Goal: Task Accomplishment & Management: Manage account settings

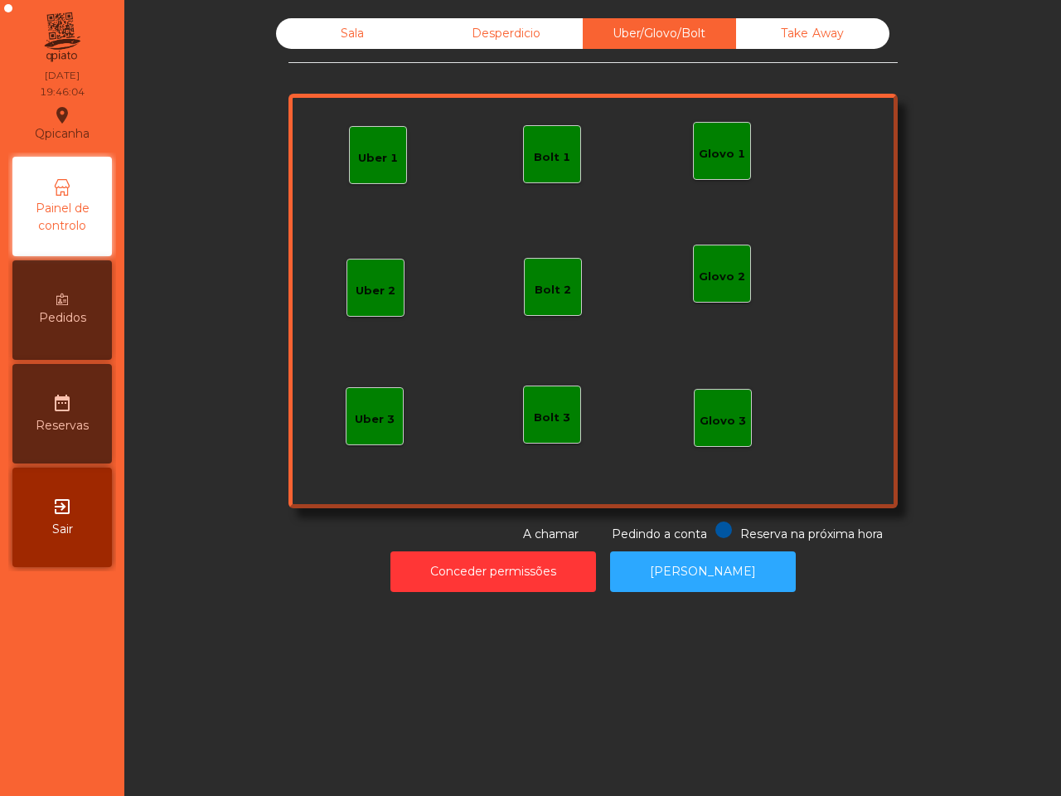
click at [549, 424] on div "Bolt 3" at bounding box center [552, 418] width 36 height 17
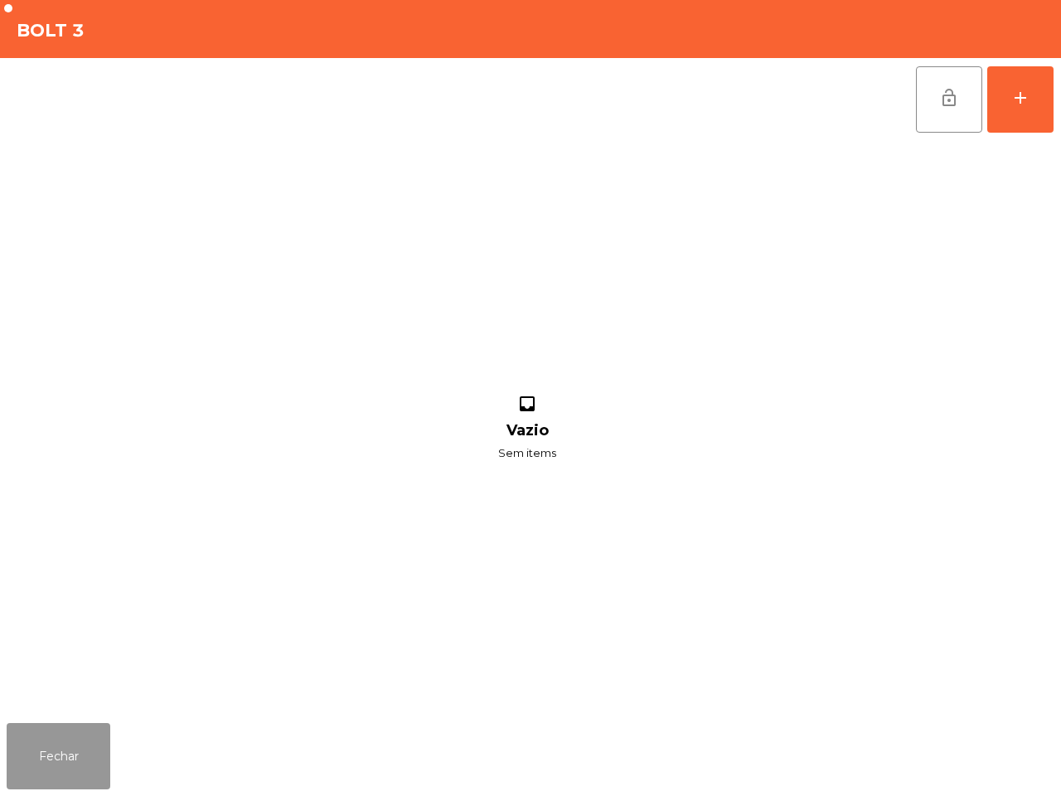
click at [55, 760] on button "Fechar" at bounding box center [59, 756] width 104 height 66
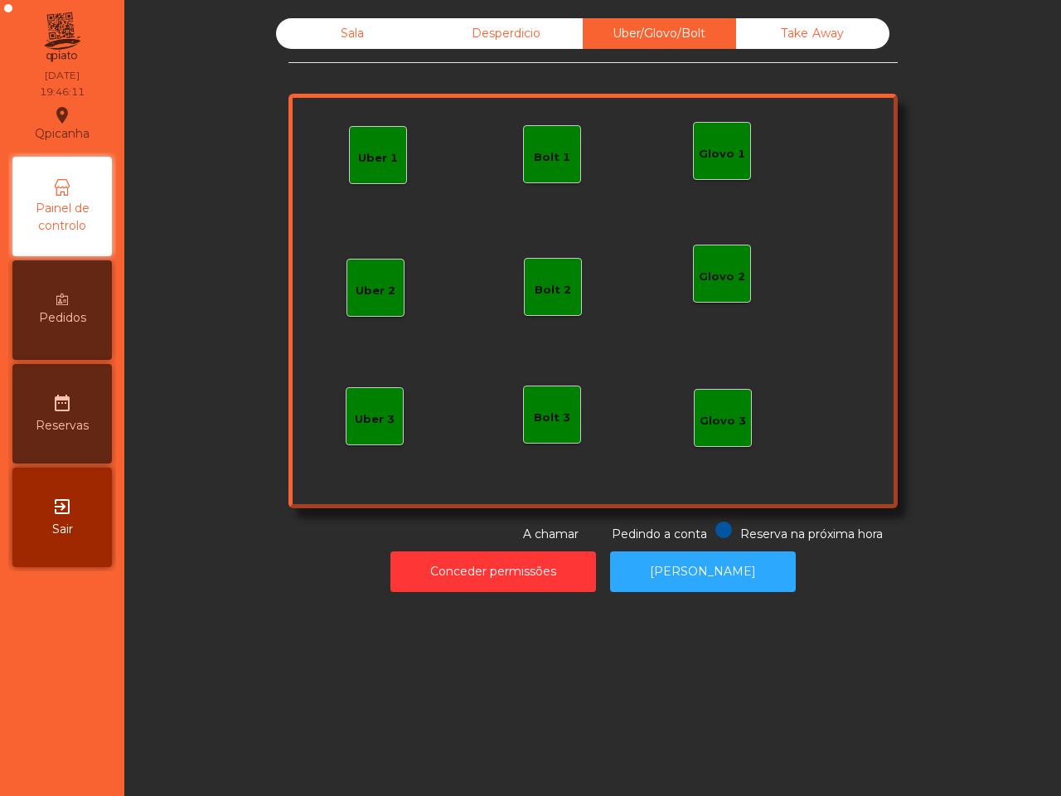
click at [540, 153] on div "Bolt 1" at bounding box center [552, 157] width 36 height 17
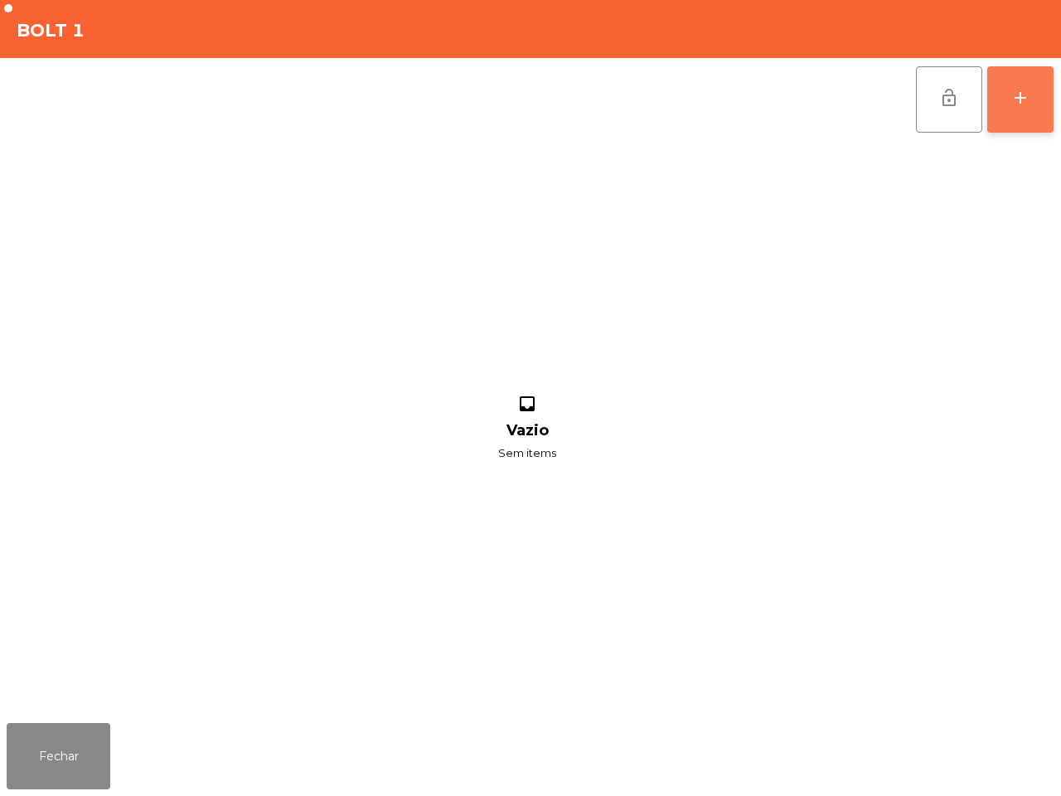
click at [1018, 114] on button "add" at bounding box center [1020, 99] width 66 height 66
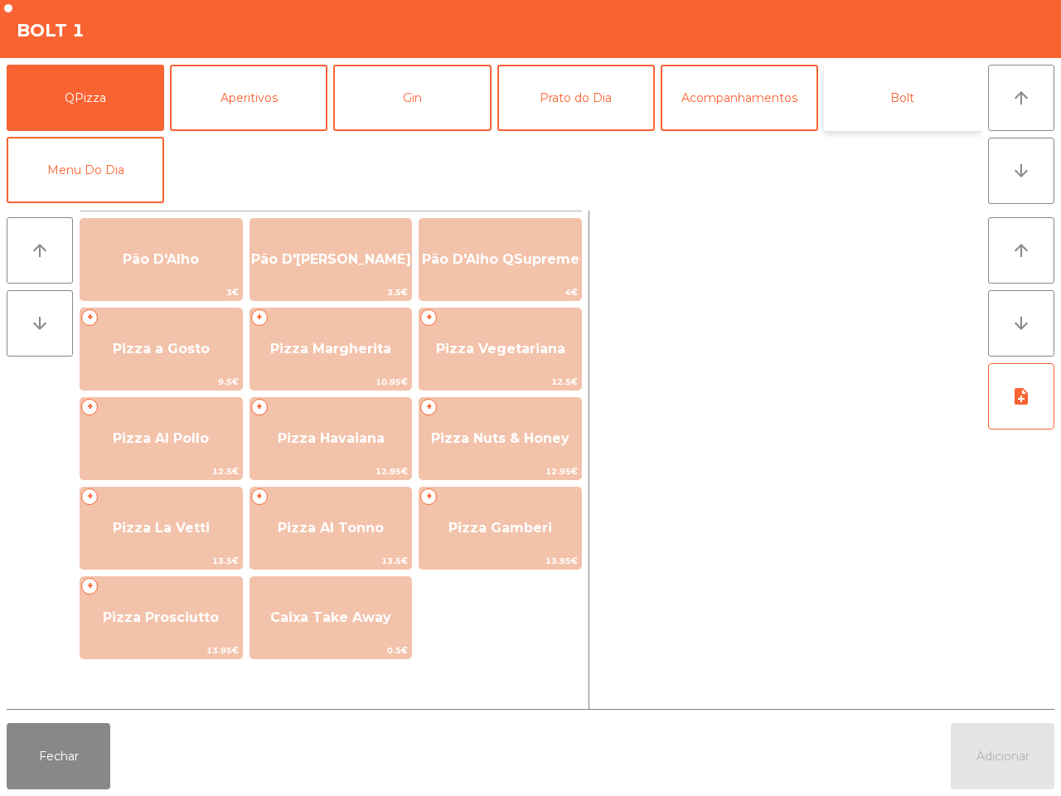
click at [885, 95] on button "Bolt" at bounding box center [903, 98] width 158 height 66
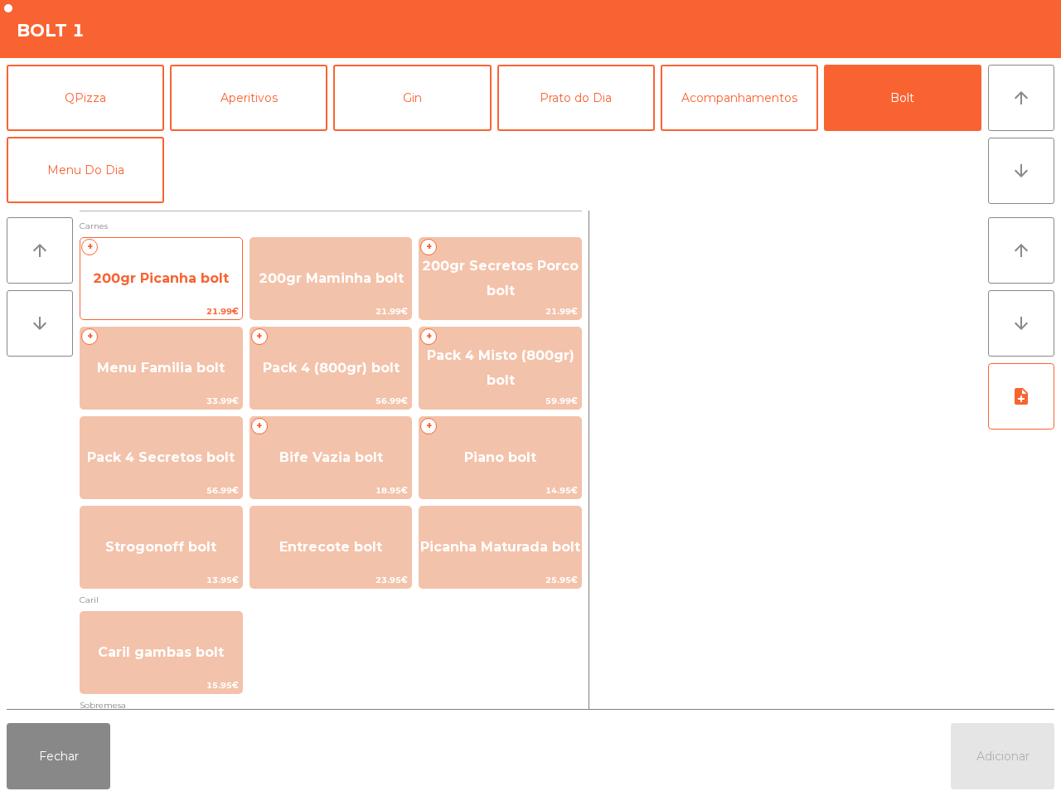
click at [178, 266] on span "200gr Picanha bolt" at bounding box center [161, 278] width 162 height 45
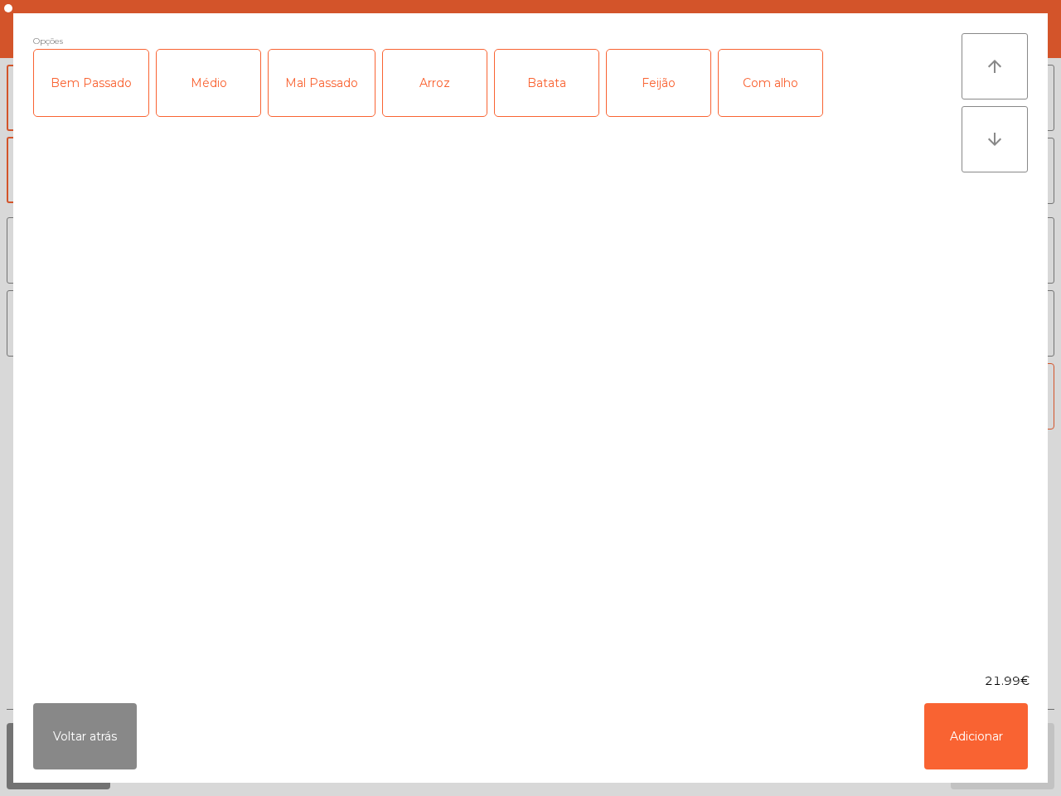
click at [104, 80] on div "Bem Passado" at bounding box center [91, 83] width 114 height 66
click at [423, 93] on div "Arroz" at bounding box center [435, 83] width 104 height 66
click at [1009, 726] on button "Adicionar" at bounding box center [976, 736] width 104 height 66
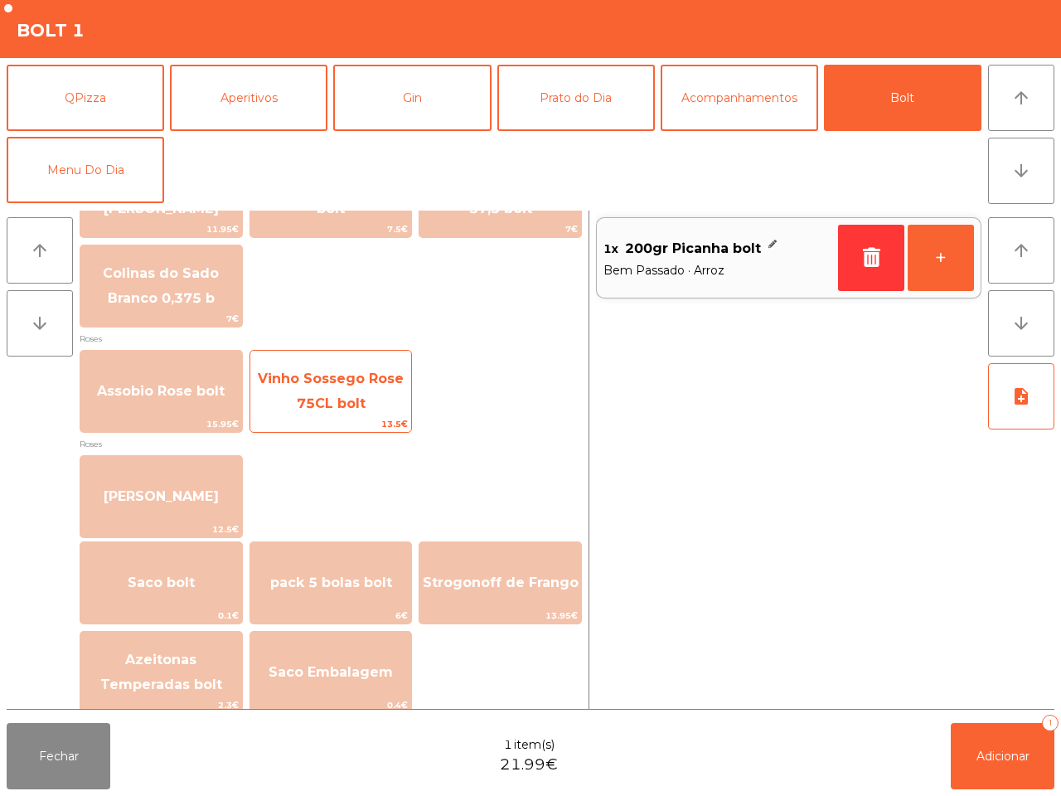
scroll to position [1889, 0]
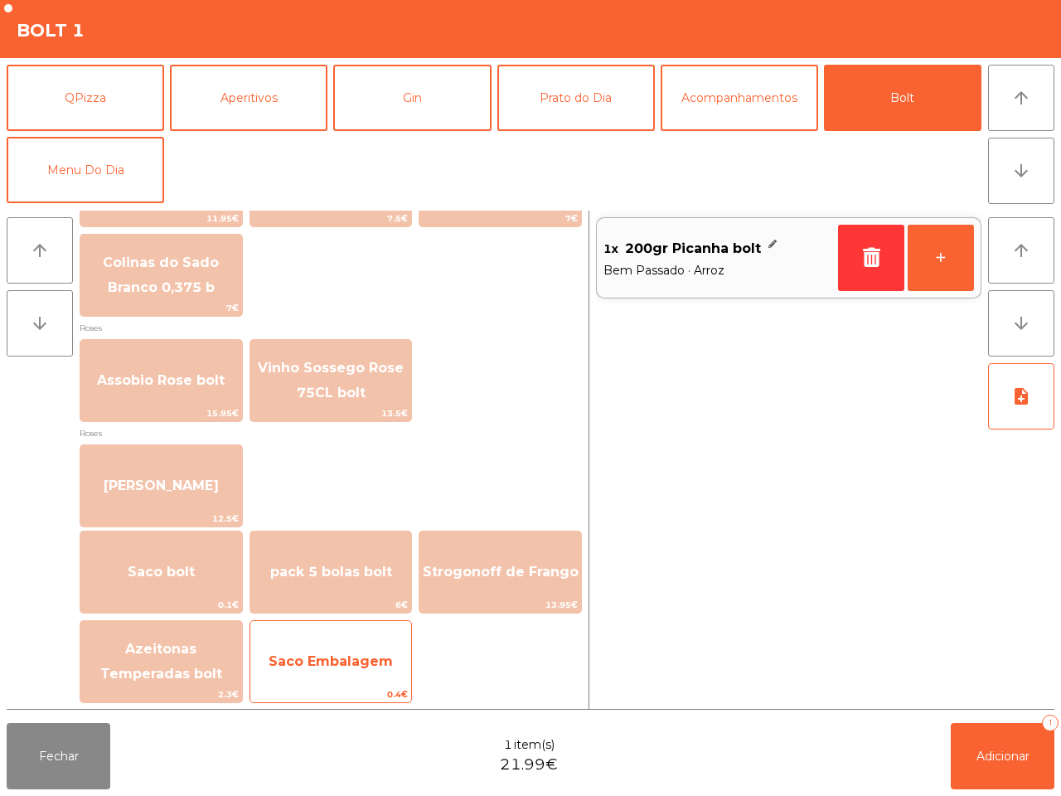
click at [358, 659] on span "Saco Embalagem" at bounding box center [331, 661] width 124 height 16
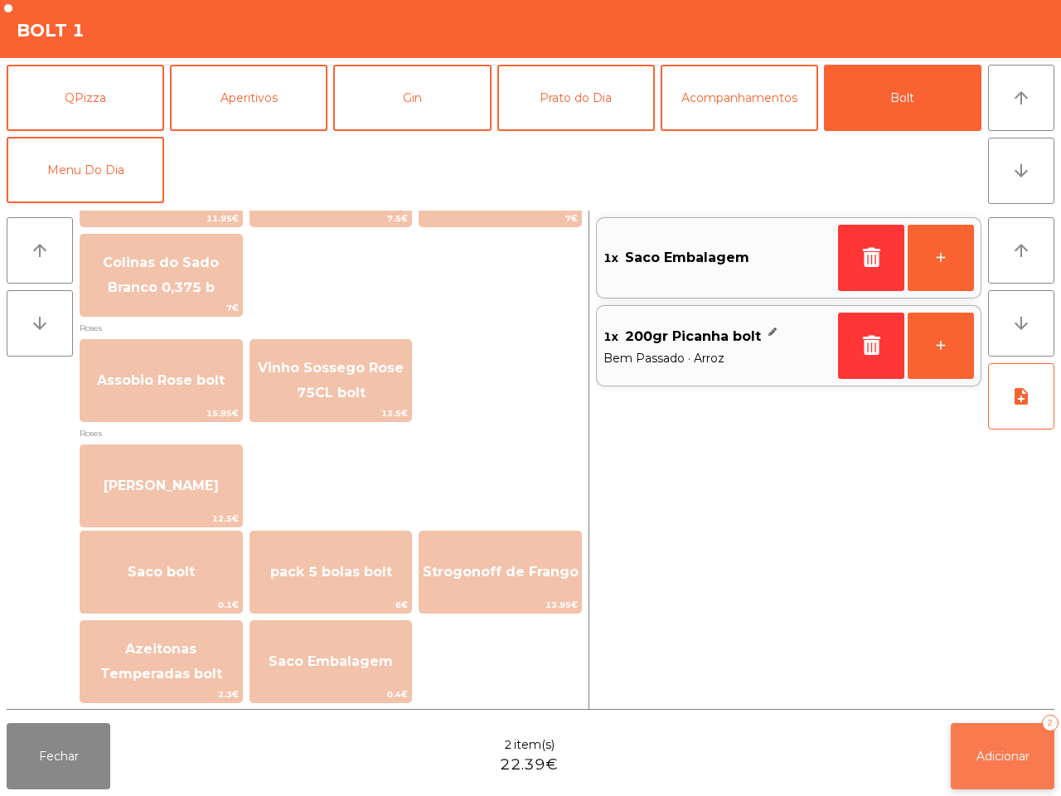
click at [974, 757] on button "Adicionar 2" at bounding box center [1003, 756] width 104 height 66
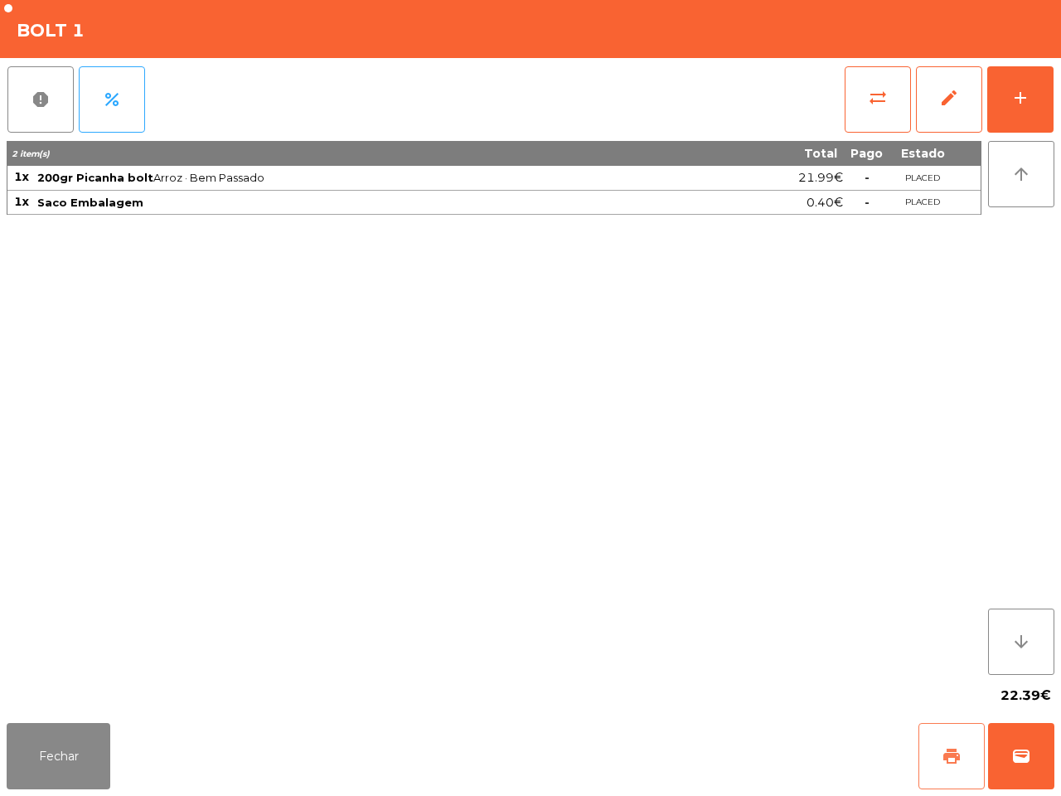
click at [939, 748] on button "print" at bounding box center [952, 756] width 66 height 66
click at [1029, 755] on span "wallet" at bounding box center [1022, 756] width 20 height 20
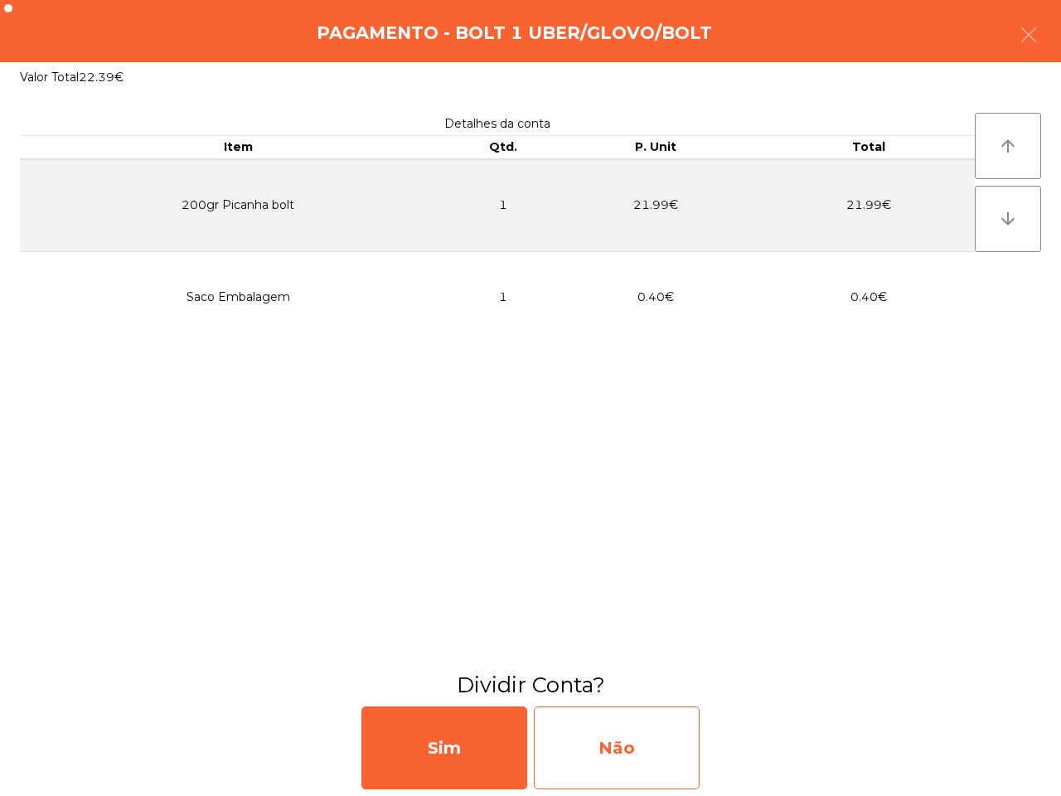
click at [614, 748] on div "Não" at bounding box center [617, 747] width 166 height 83
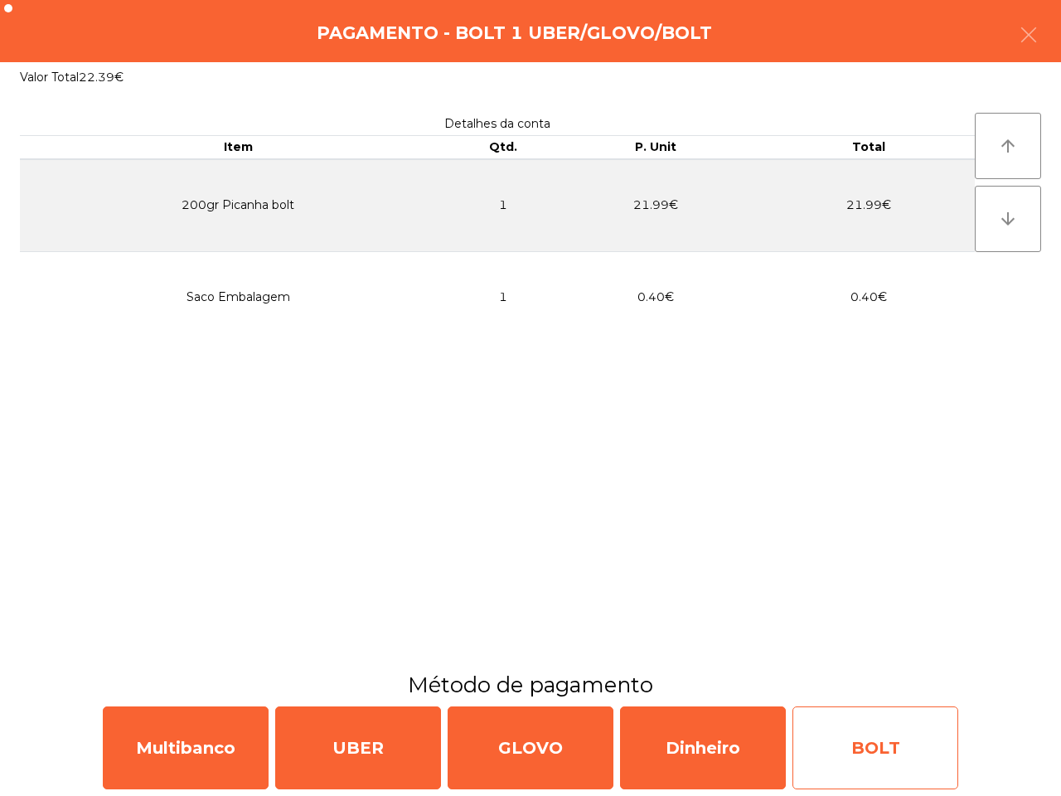
click at [835, 734] on div "BOLT" at bounding box center [876, 747] width 166 height 83
select select "**"
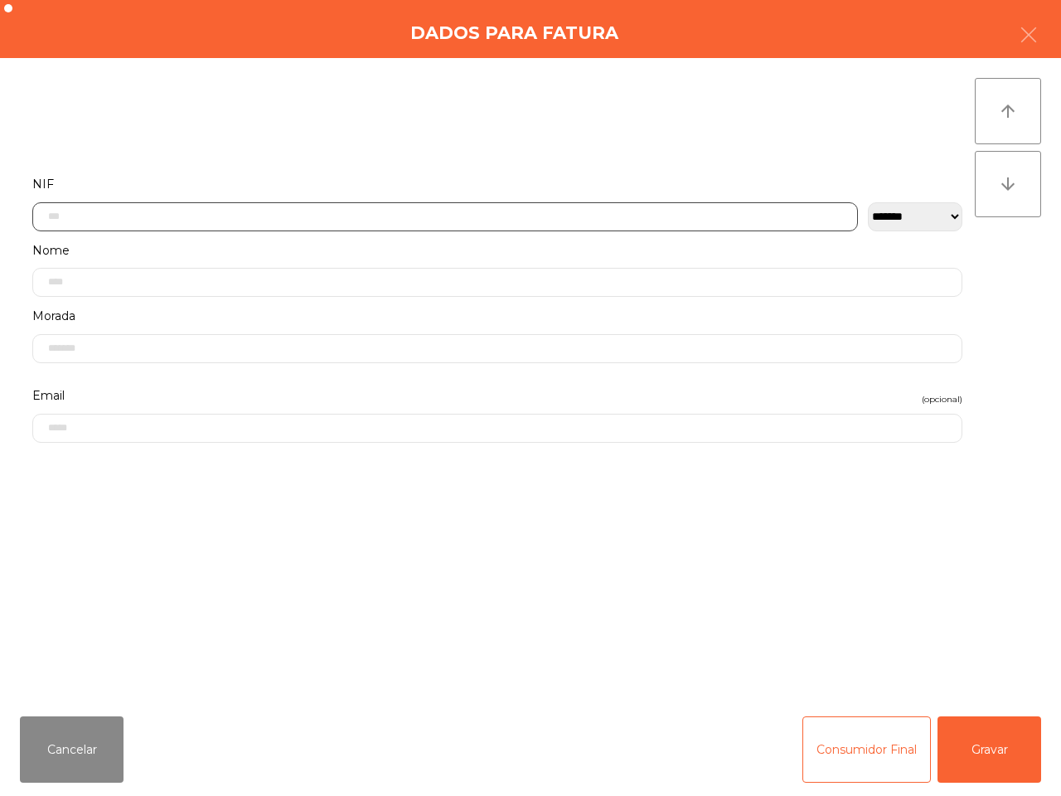
click at [411, 216] on input "text" at bounding box center [445, 216] width 826 height 29
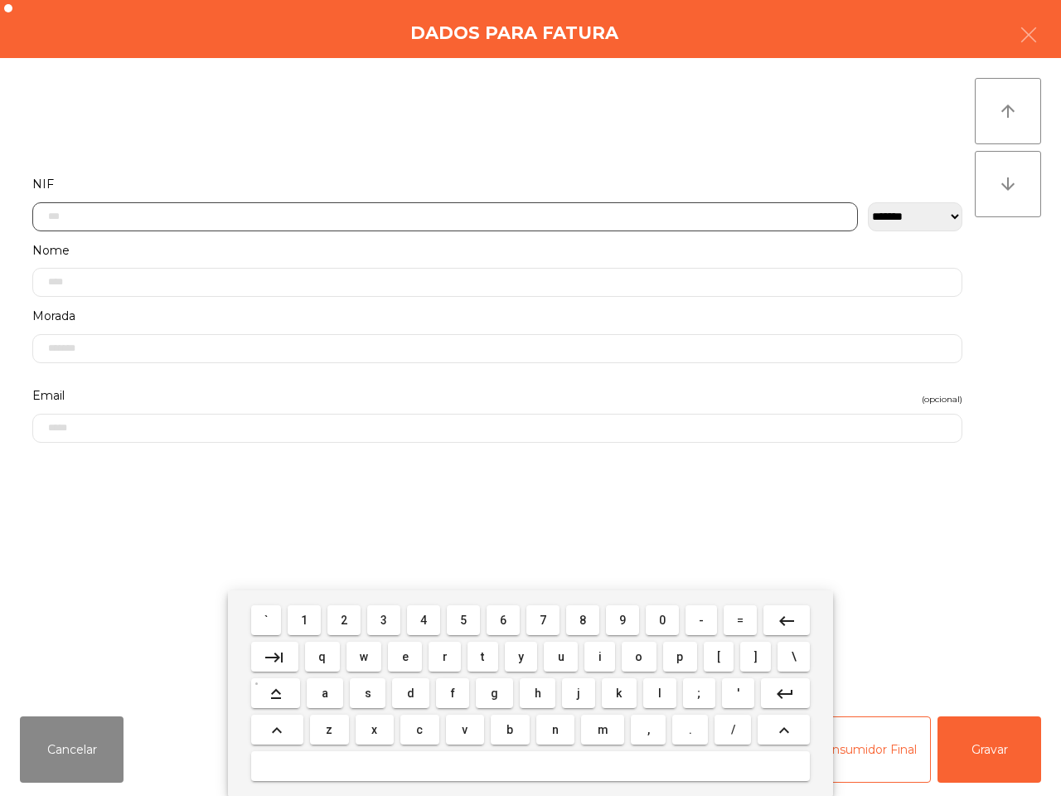
scroll to position [93, 0]
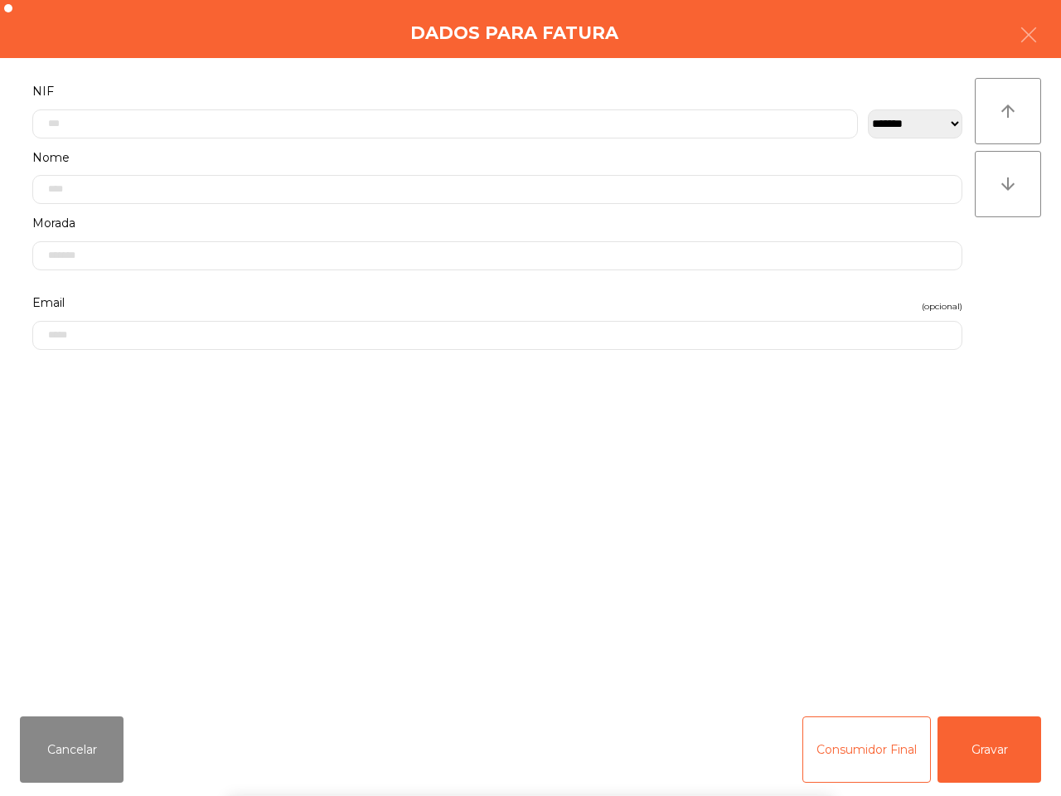
click at [326, 446] on form "**********" at bounding box center [497, 382] width 955 height 605
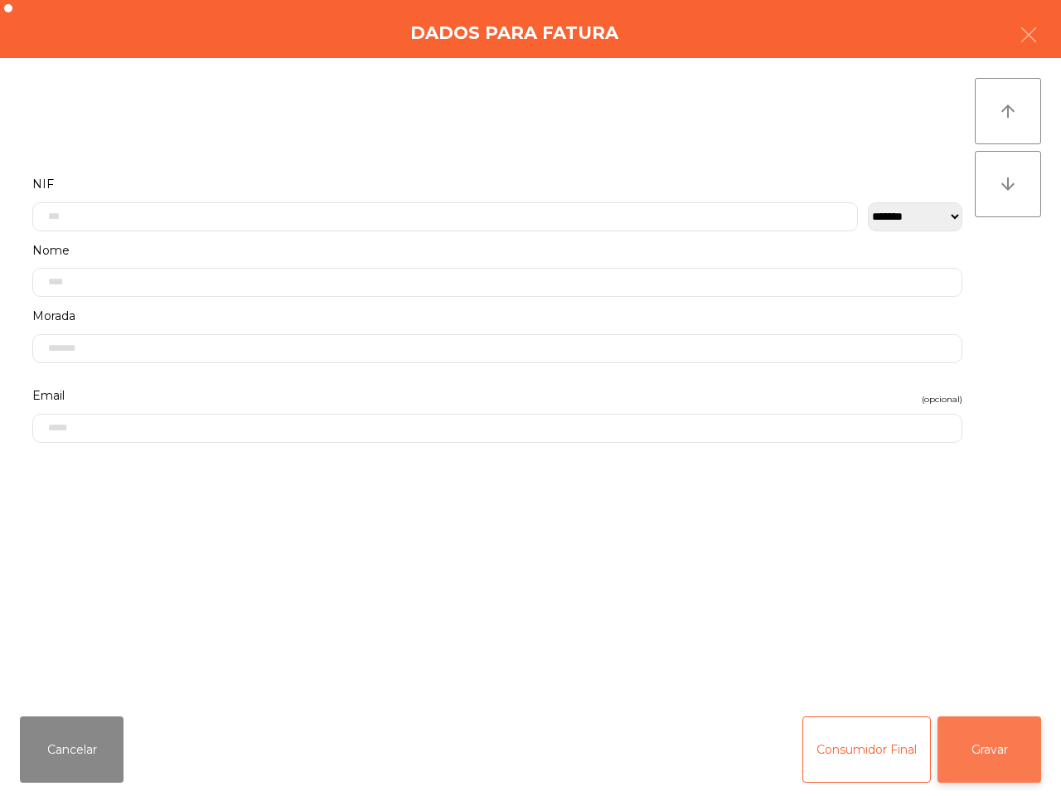
click at [1002, 750] on button "Gravar" at bounding box center [990, 749] width 104 height 66
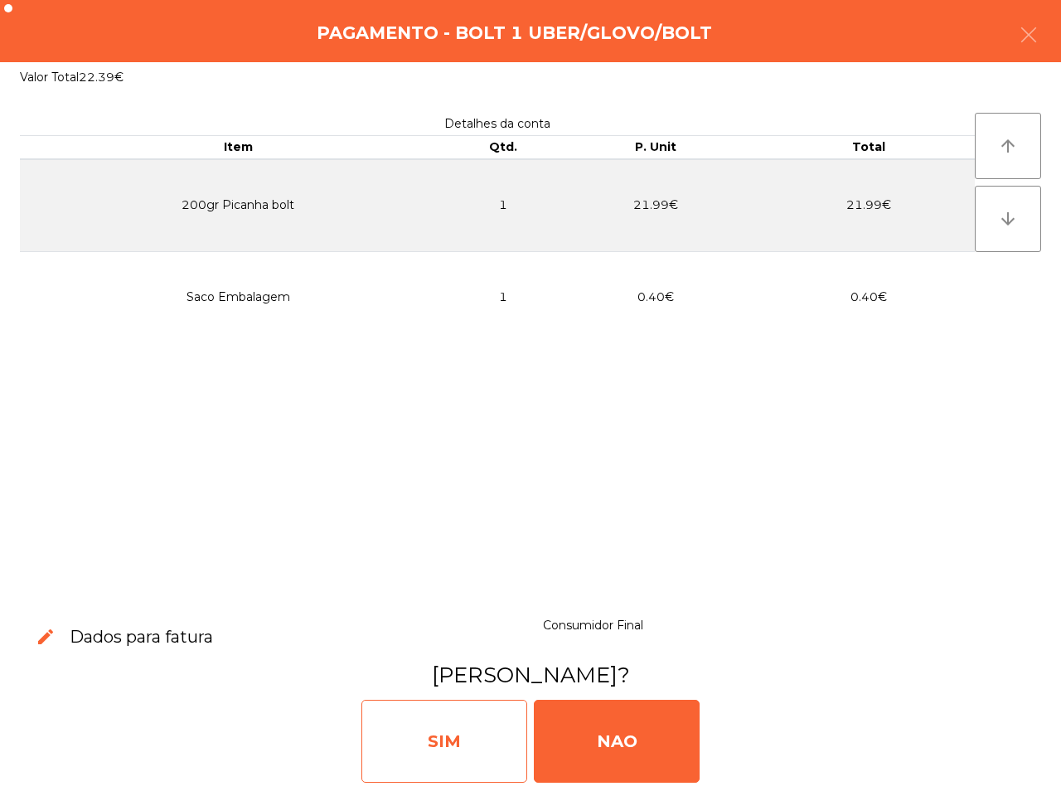
click at [473, 744] on div "SIM" at bounding box center [444, 741] width 166 height 83
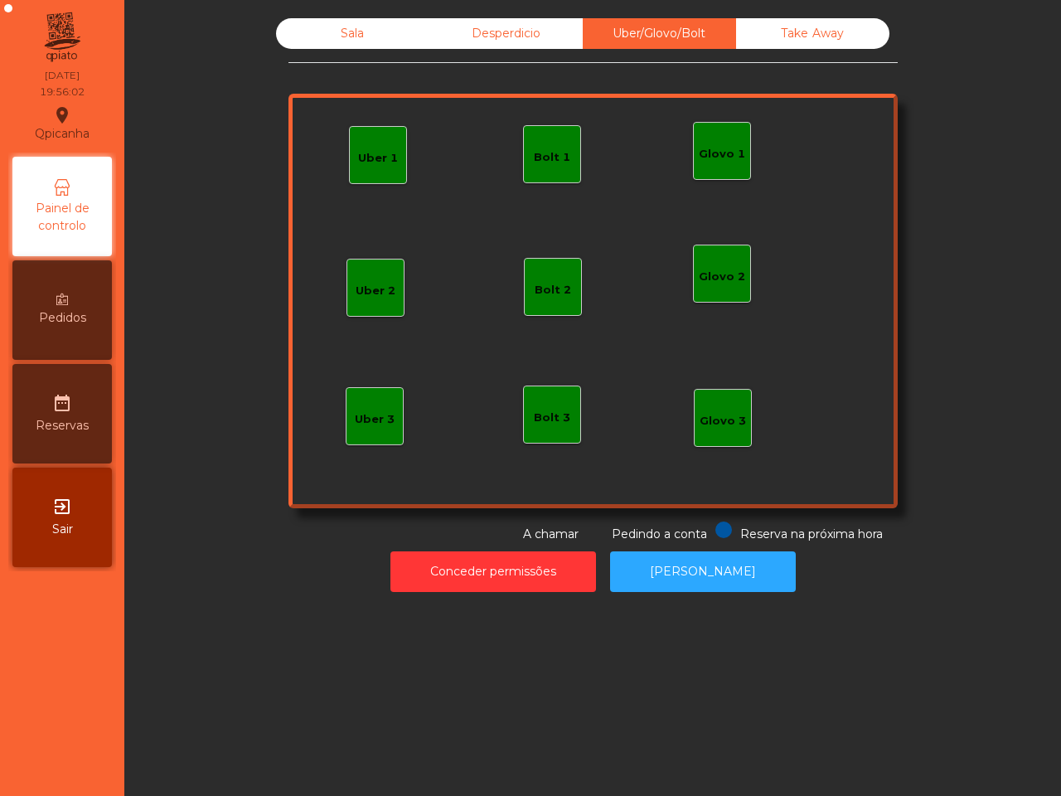
click at [221, 678] on div "Sala Desperdicio Uber/Glovo/Bolt Take Away Uber 1 Glovo 1 Uber 2 Uber 3 Glovo 2…" at bounding box center [592, 398] width 937 height 796
click at [355, 27] on div "Sala" at bounding box center [352, 33] width 153 height 31
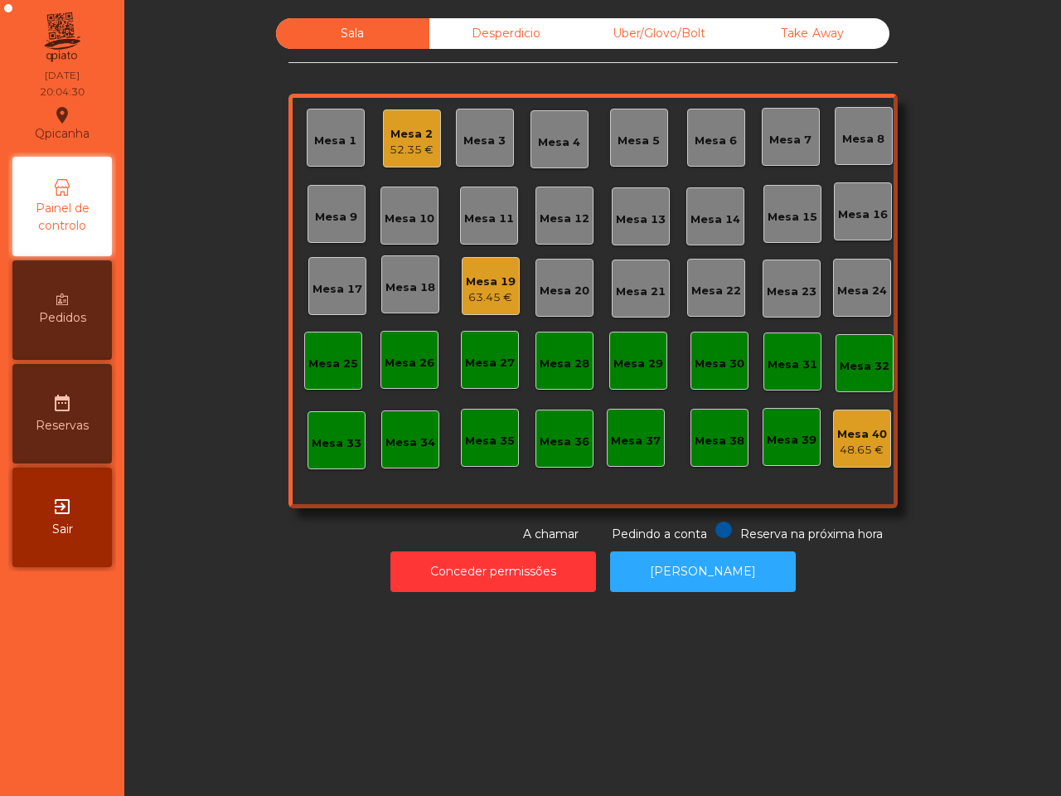
click at [355, 27] on div "Sala" at bounding box center [352, 33] width 153 height 31
click at [466, 300] on div "63.45 €" at bounding box center [491, 297] width 50 height 17
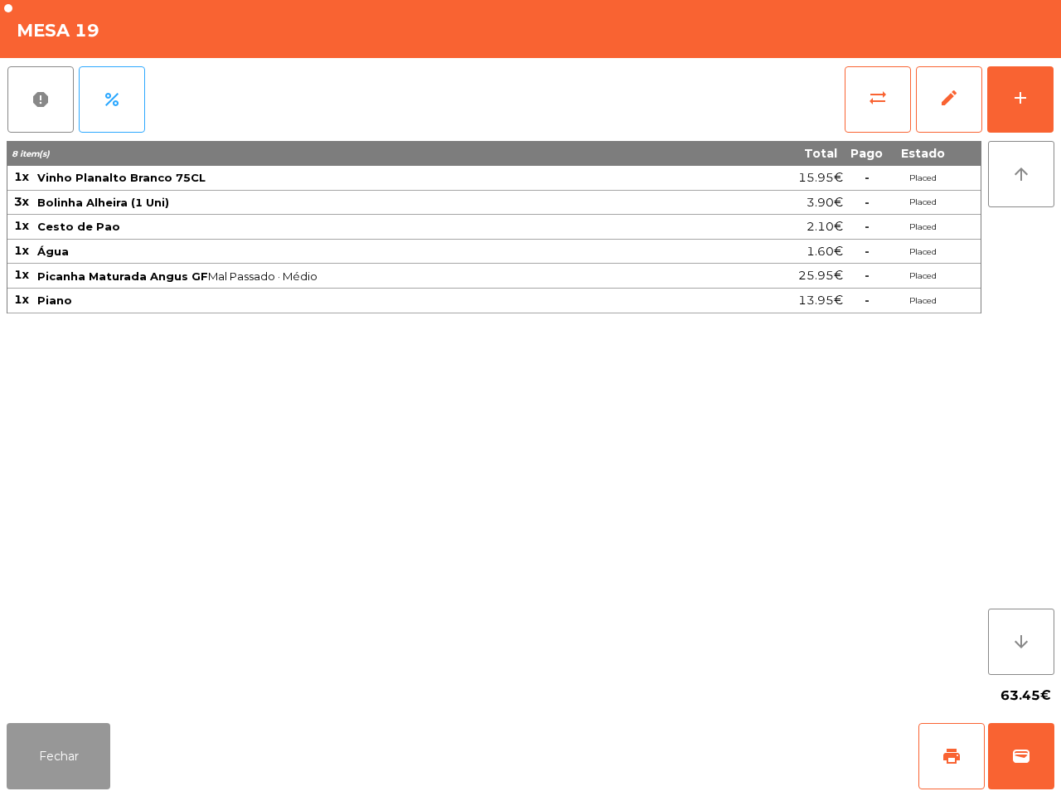
click at [70, 782] on button "Fechar" at bounding box center [59, 756] width 104 height 66
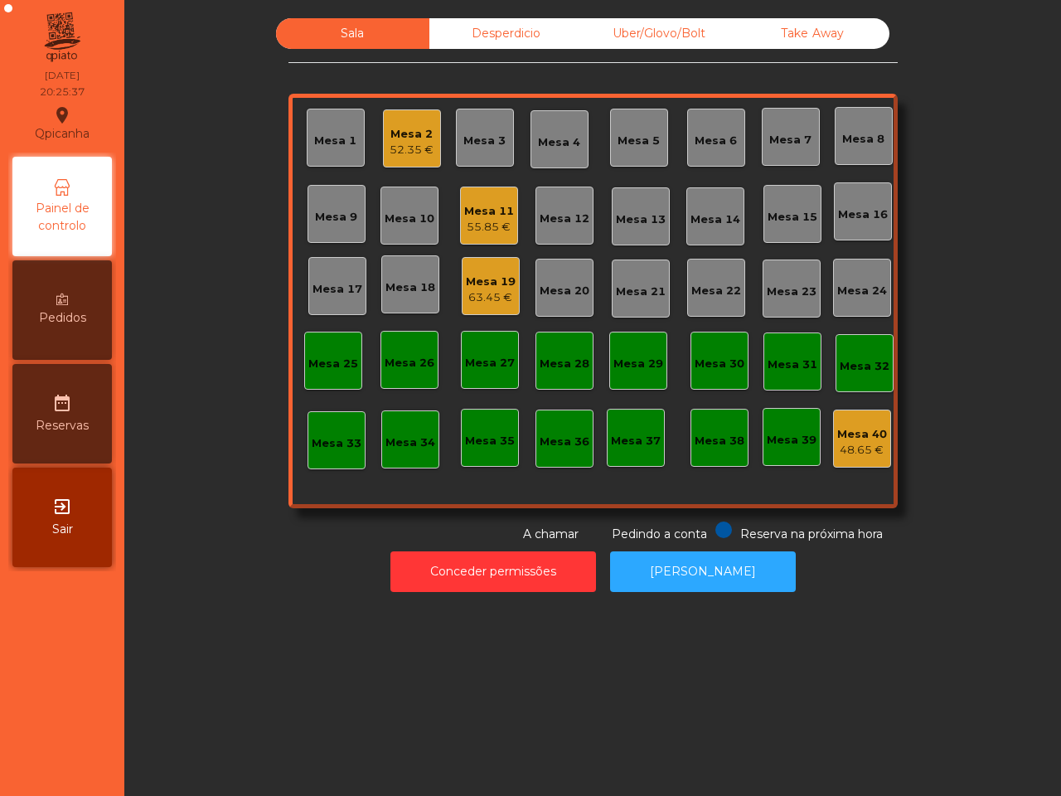
click at [664, 30] on div "Uber/Glovo/Bolt" at bounding box center [659, 33] width 153 height 31
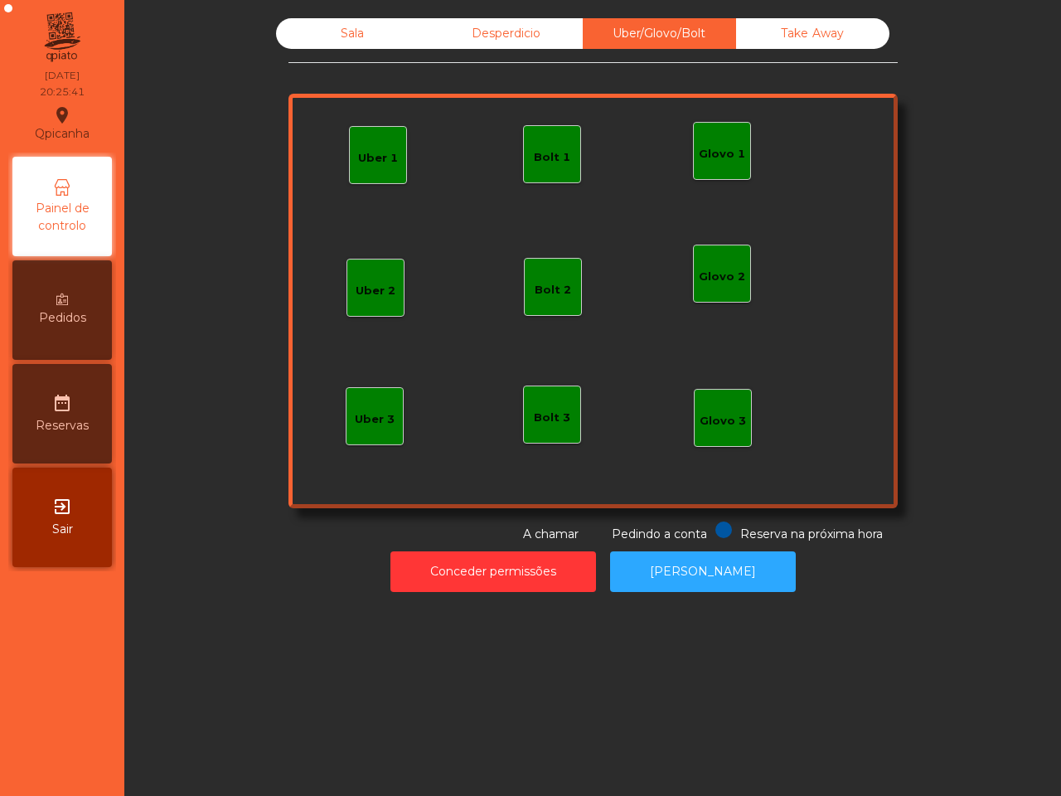
click at [725, 152] on div "Glovo 1" at bounding box center [722, 154] width 46 height 17
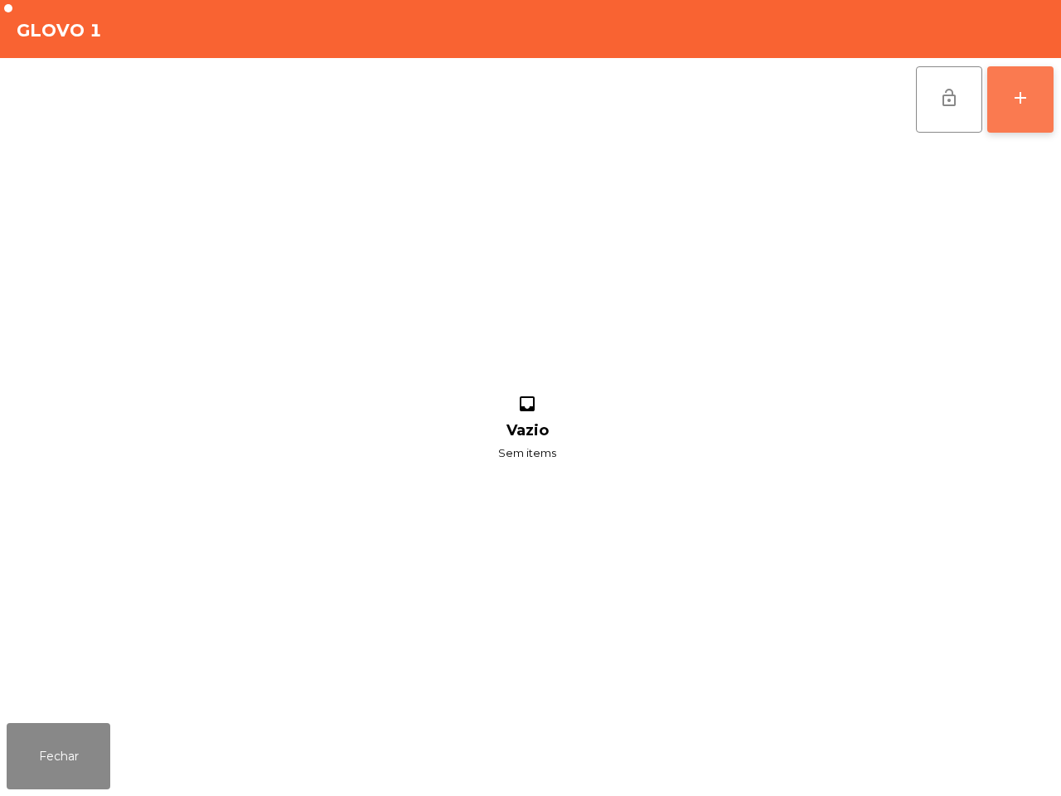
click at [1012, 93] on div "add" at bounding box center [1021, 98] width 20 height 20
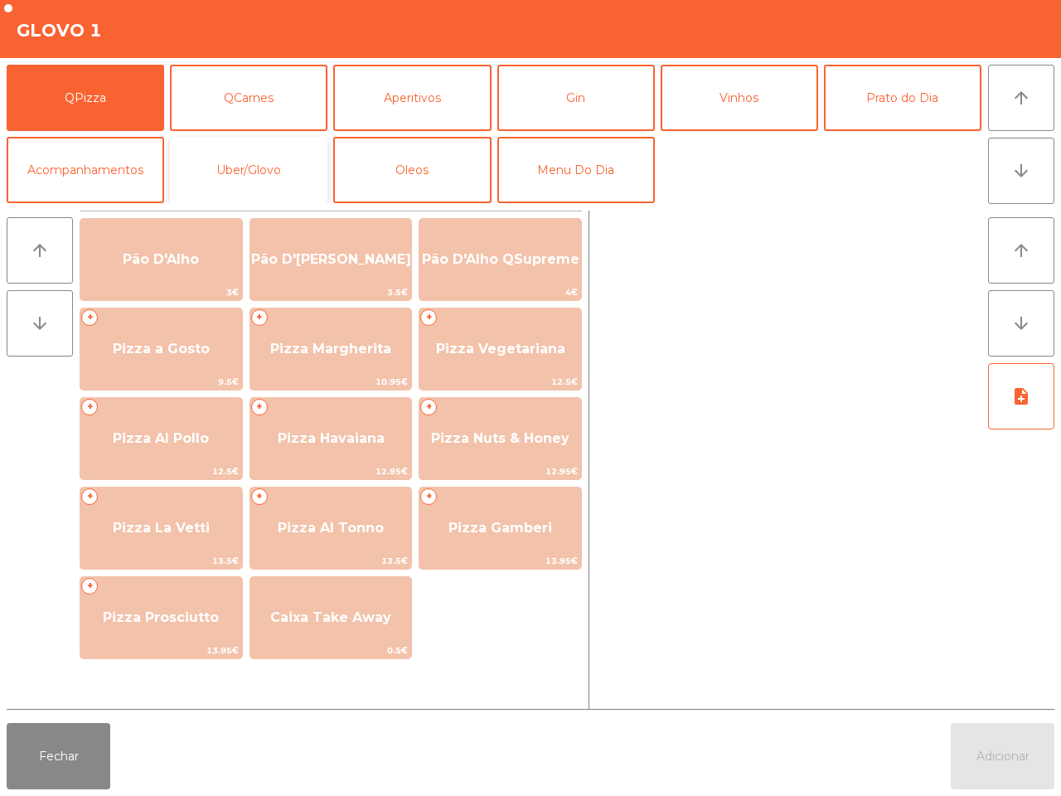
click at [234, 166] on button "Uber/Glovo" at bounding box center [249, 170] width 158 height 66
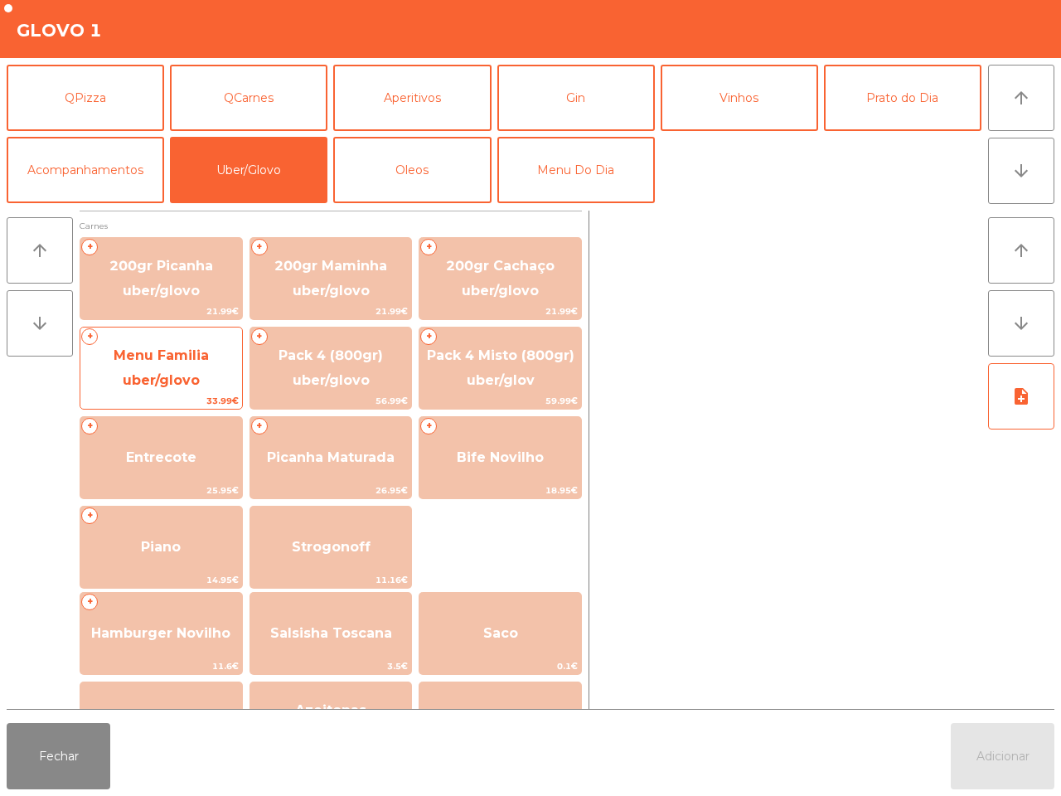
click at [164, 379] on span "Menu Familia uber/glovo" at bounding box center [161, 367] width 95 height 41
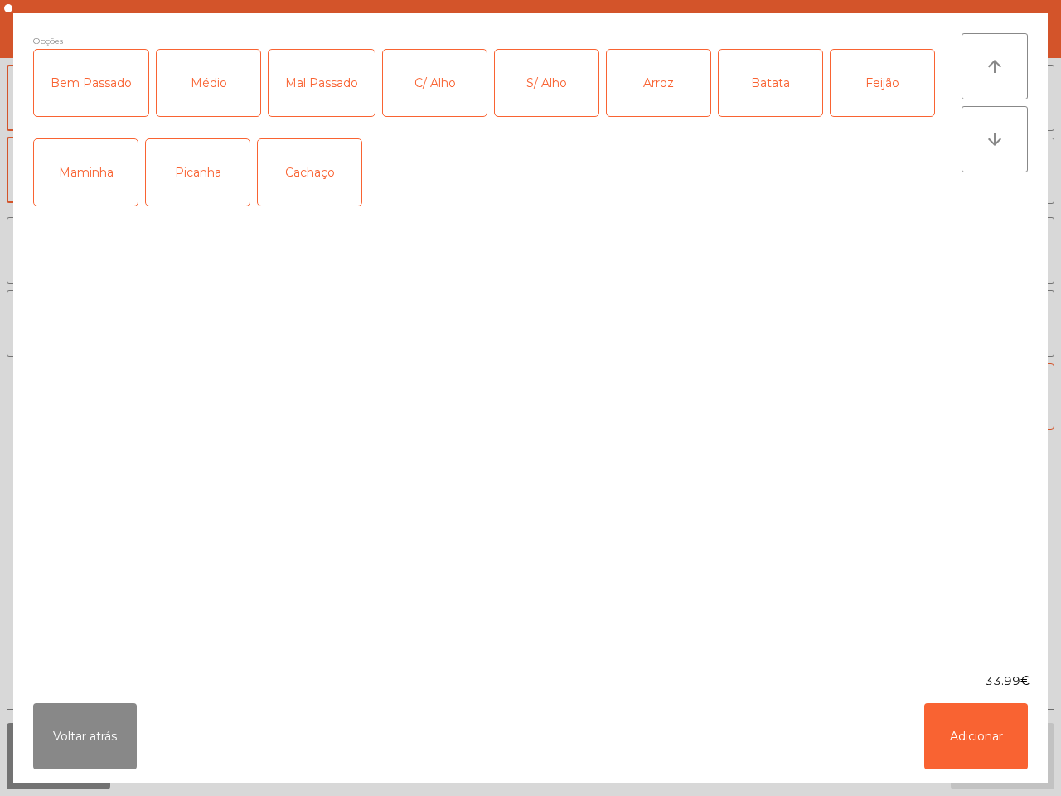
click at [189, 80] on div "Médio" at bounding box center [209, 83] width 104 height 66
click at [552, 80] on div "S/ Alho" at bounding box center [547, 83] width 104 height 66
click at [619, 81] on div "Arroz" at bounding box center [659, 83] width 104 height 66
click at [778, 84] on div "Batata" at bounding box center [771, 83] width 104 height 66
click at [868, 71] on div "Feijão" at bounding box center [883, 83] width 104 height 66
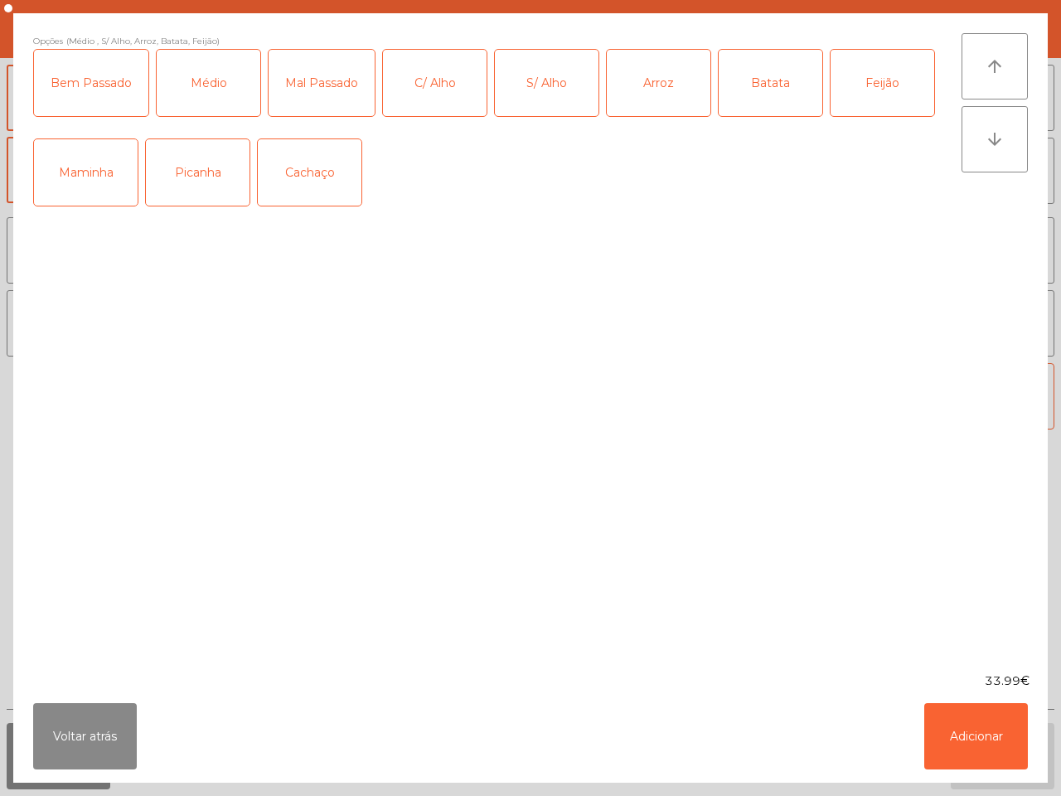
click at [224, 175] on div "Picanha" at bounding box center [198, 172] width 104 height 66
click at [977, 738] on button "Adicionar" at bounding box center [976, 736] width 104 height 66
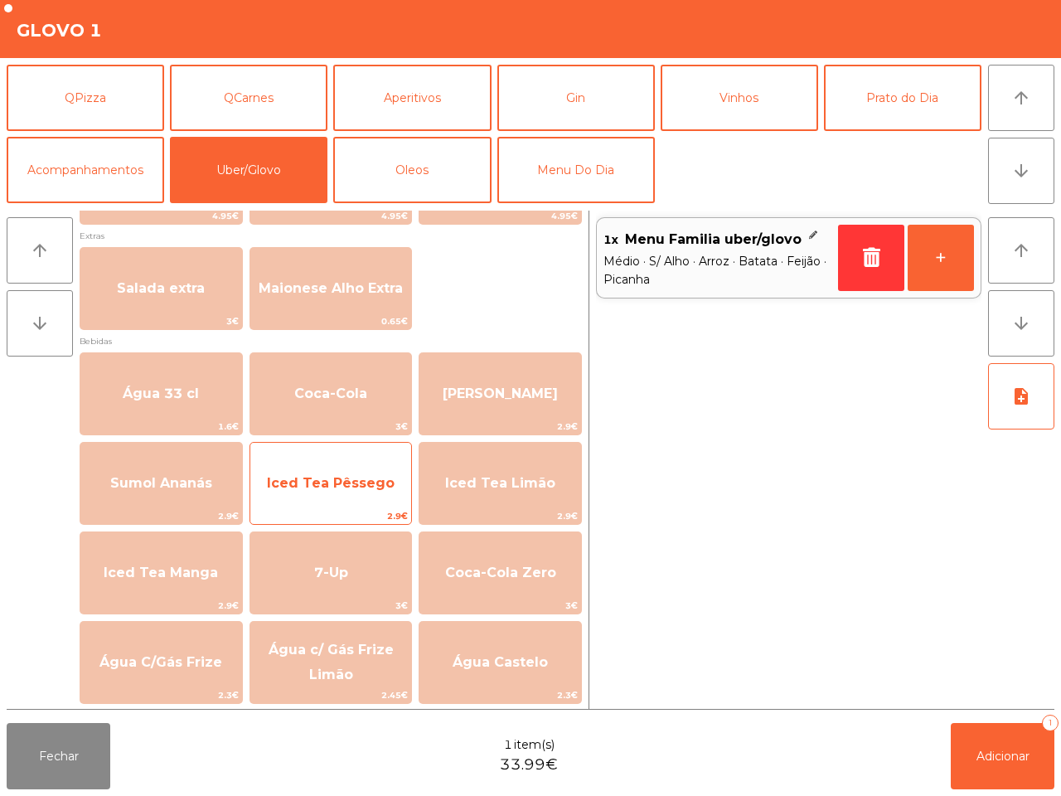
scroll to position [842, 0]
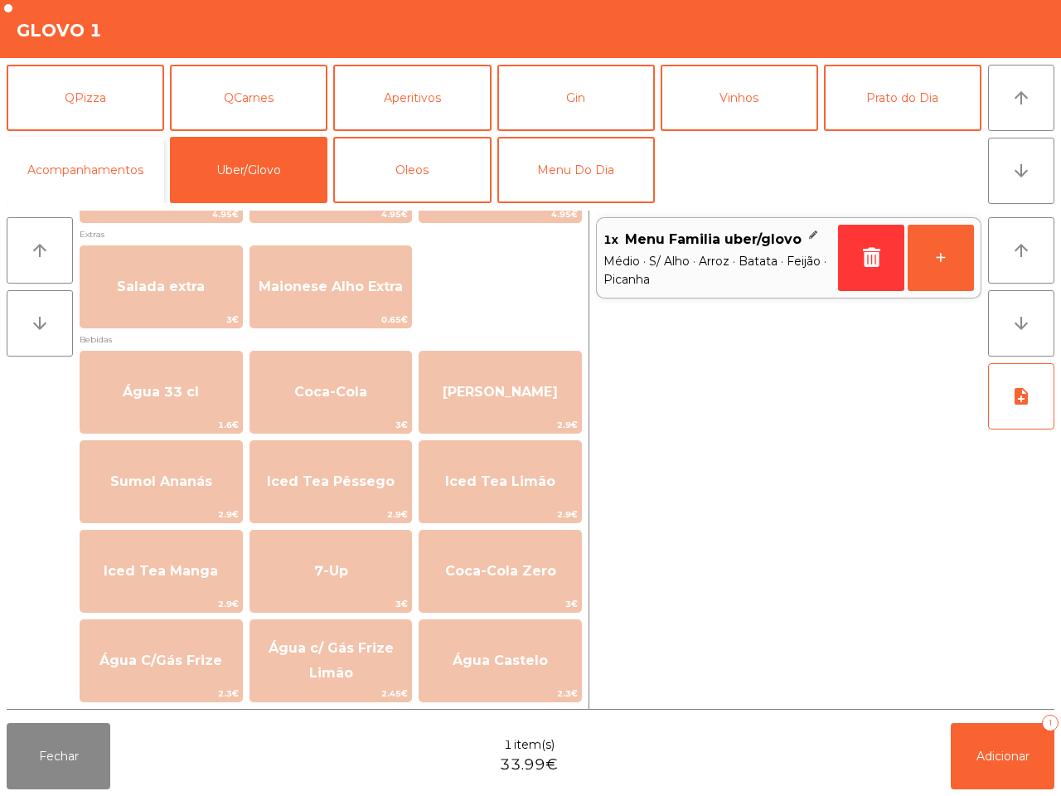
click at [117, 166] on button "Acompanhamentos" at bounding box center [86, 170] width 158 height 66
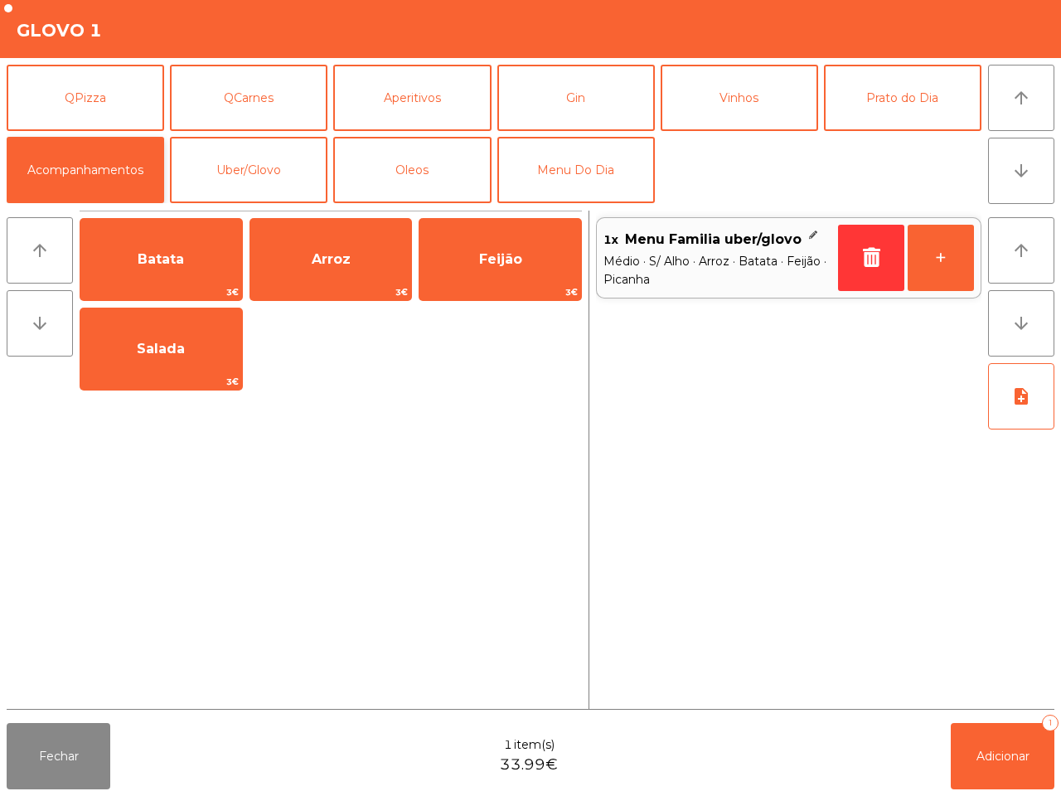
scroll to position [0, 0]
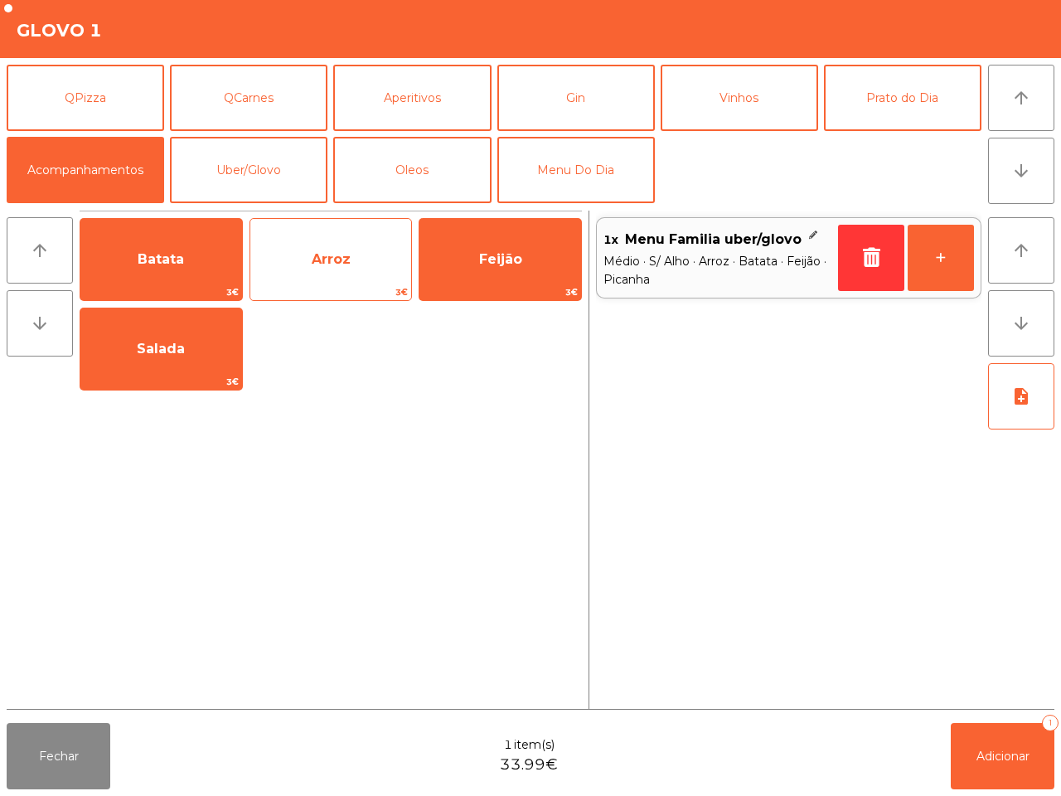
click at [353, 270] on span "Arroz" at bounding box center [331, 259] width 162 height 45
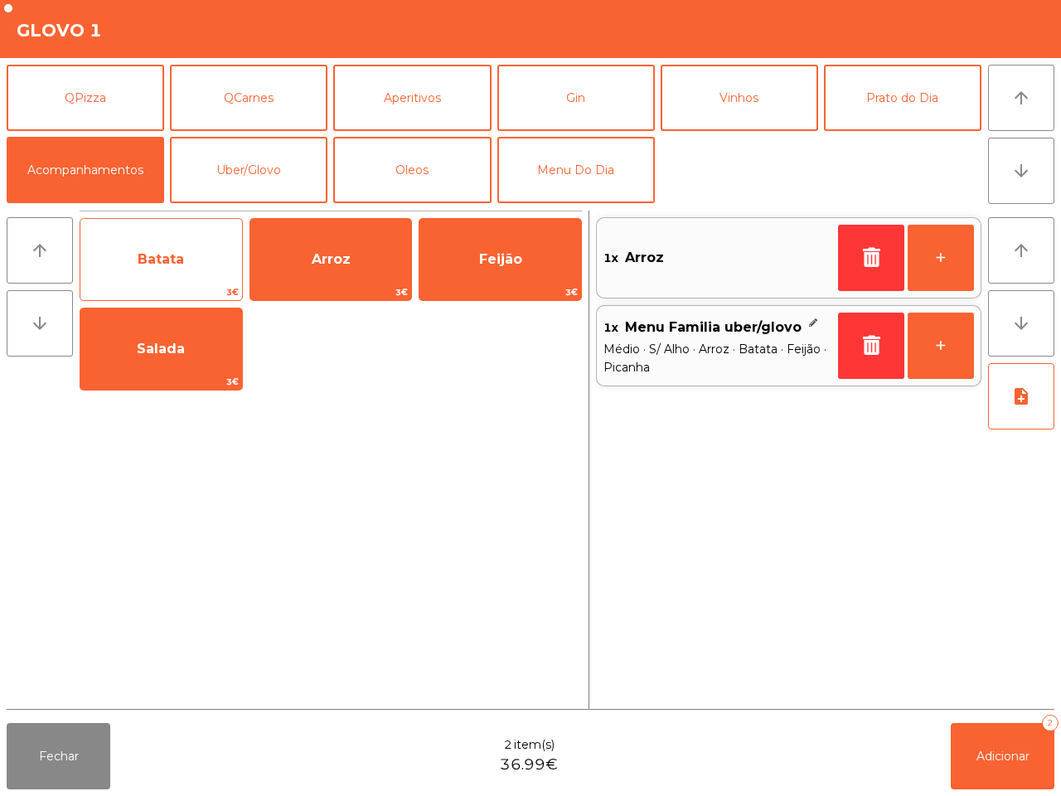
click at [117, 257] on span "Batata" at bounding box center [161, 259] width 162 height 45
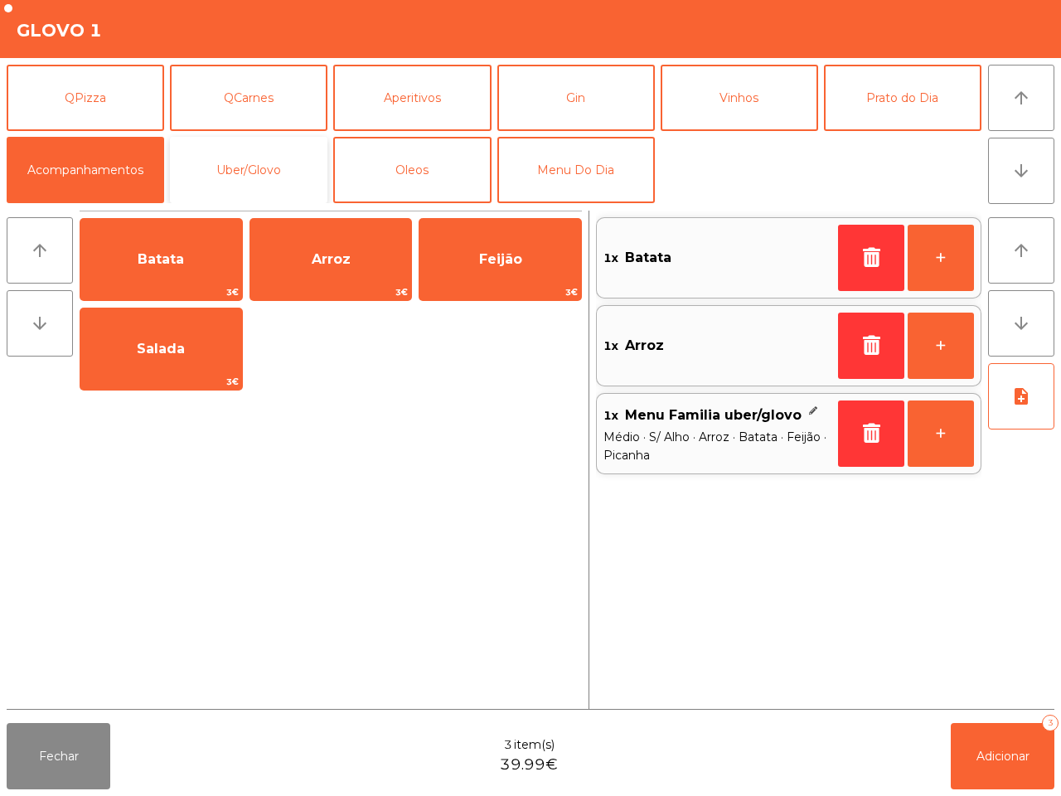
click at [259, 158] on button "Uber/Glovo" at bounding box center [249, 170] width 158 height 66
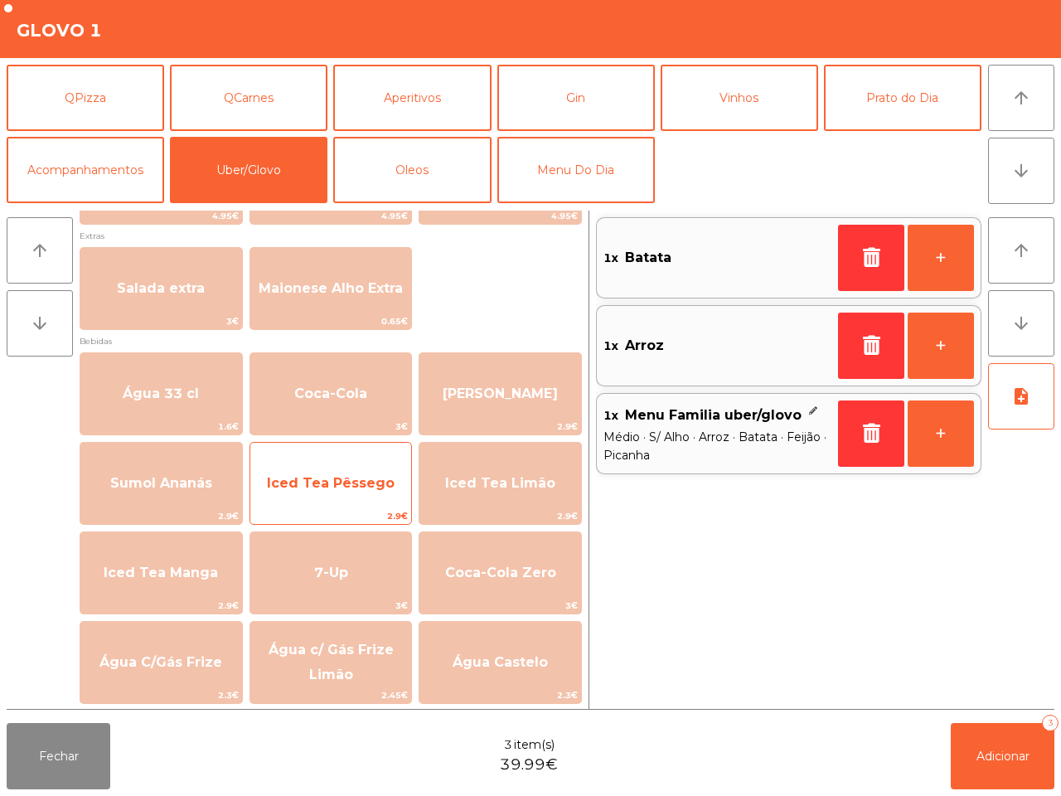
scroll to position [842, 0]
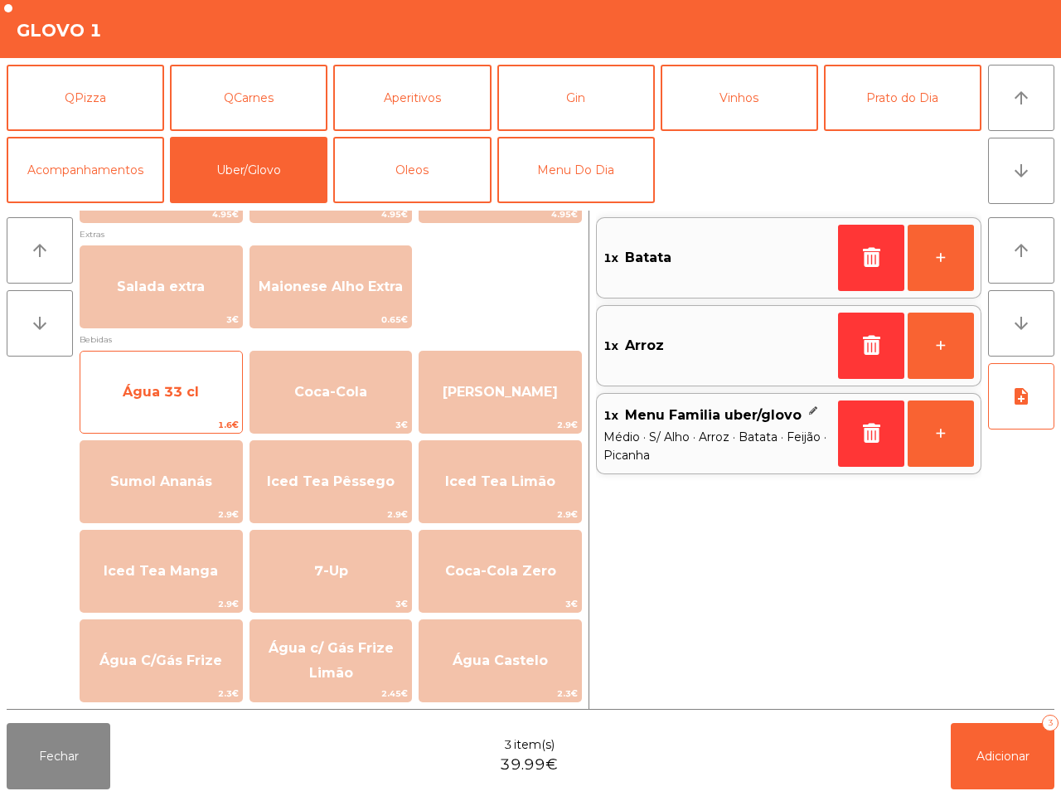
click at [167, 384] on span "Água 33 cl" at bounding box center [161, 392] width 76 height 16
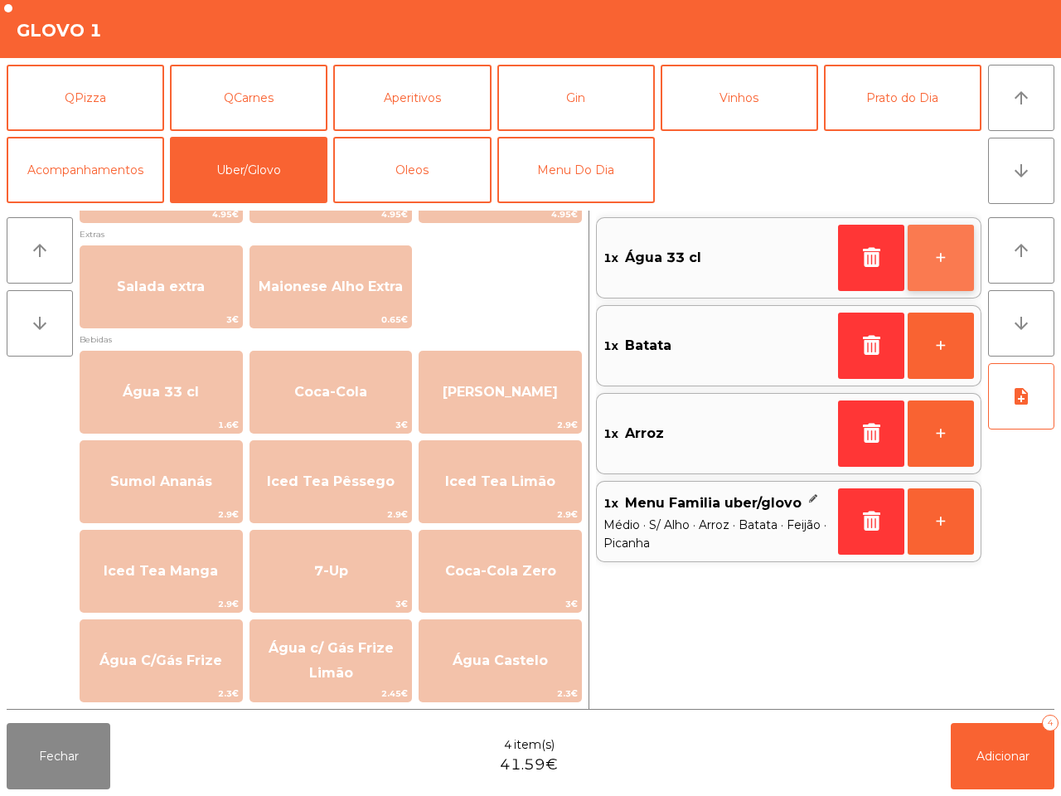
click at [938, 254] on button "+" at bounding box center [941, 258] width 66 height 66
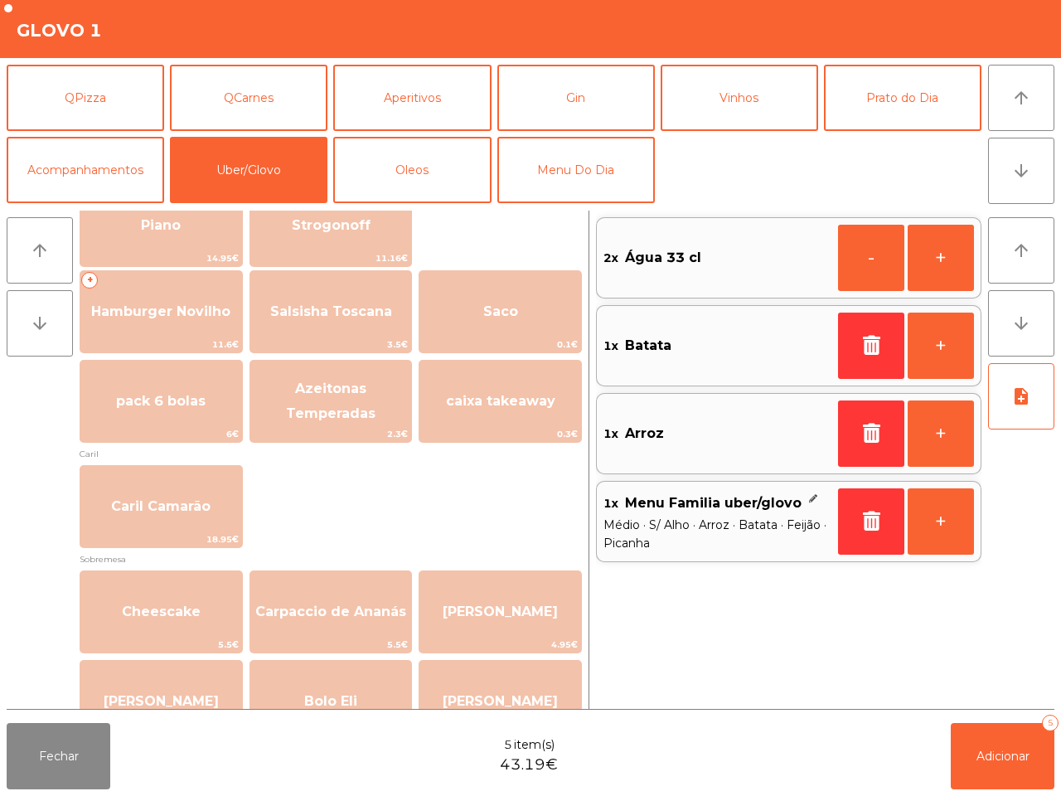
scroll to position [220, 0]
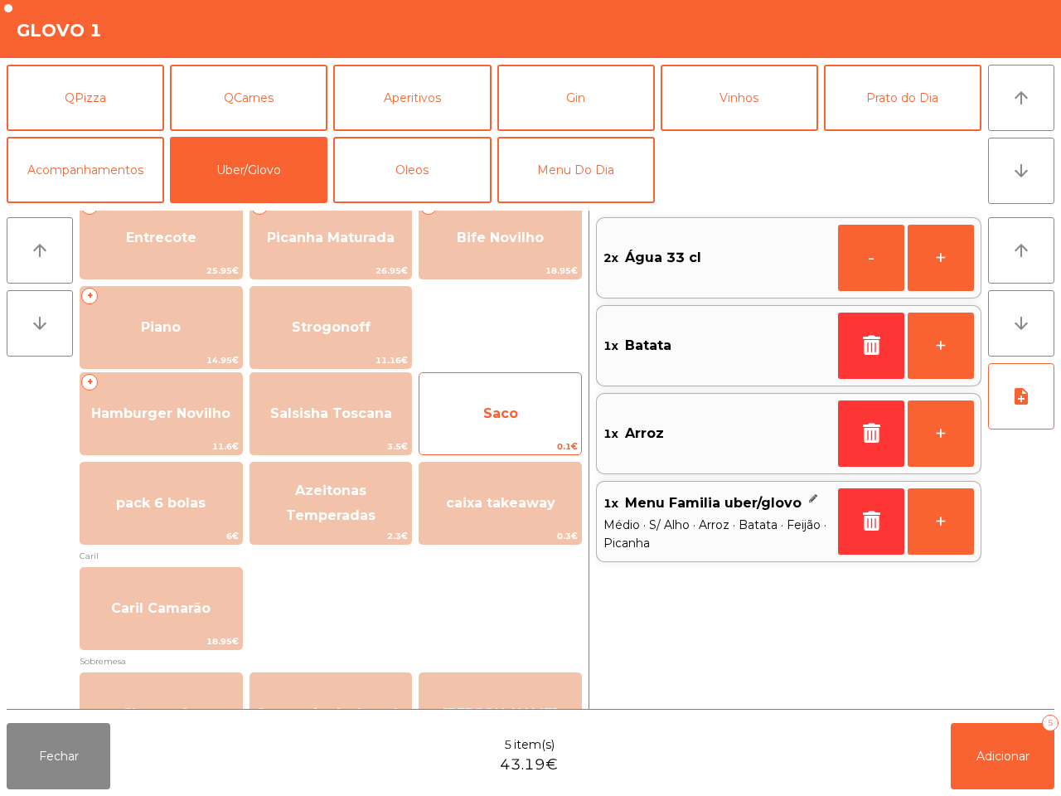
click at [483, 415] on span "Saco" at bounding box center [500, 413] width 35 height 16
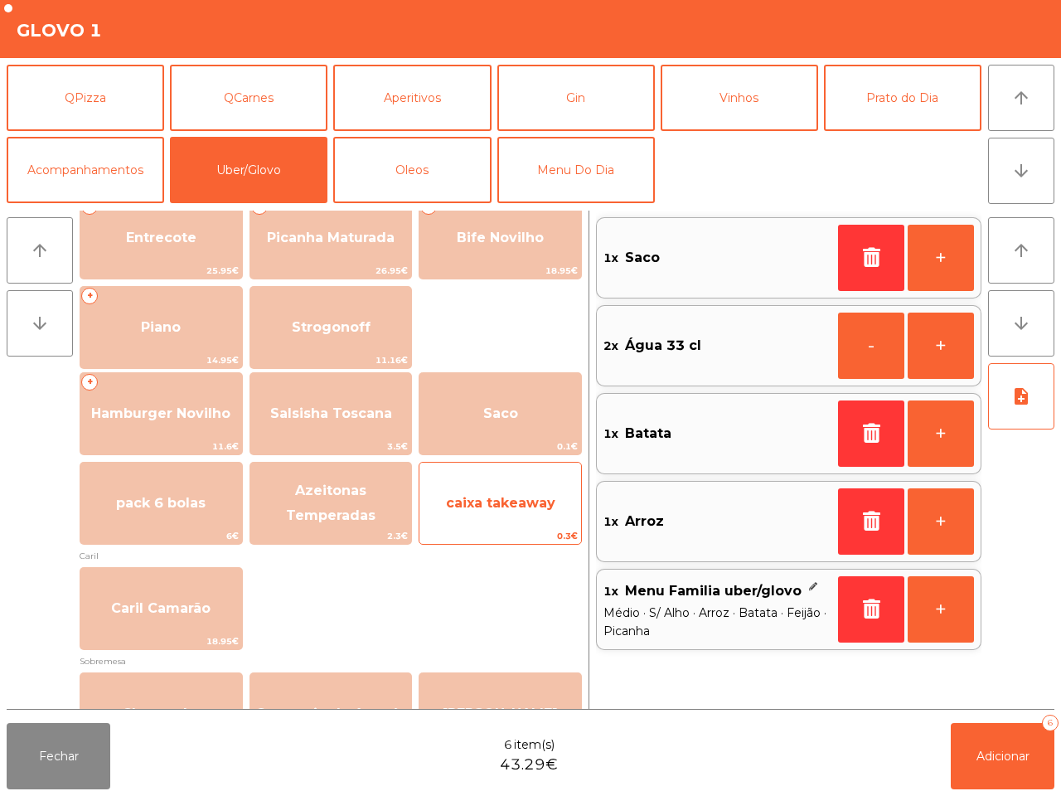
click at [485, 504] on span "caixa takeaway" at bounding box center [500, 503] width 109 height 16
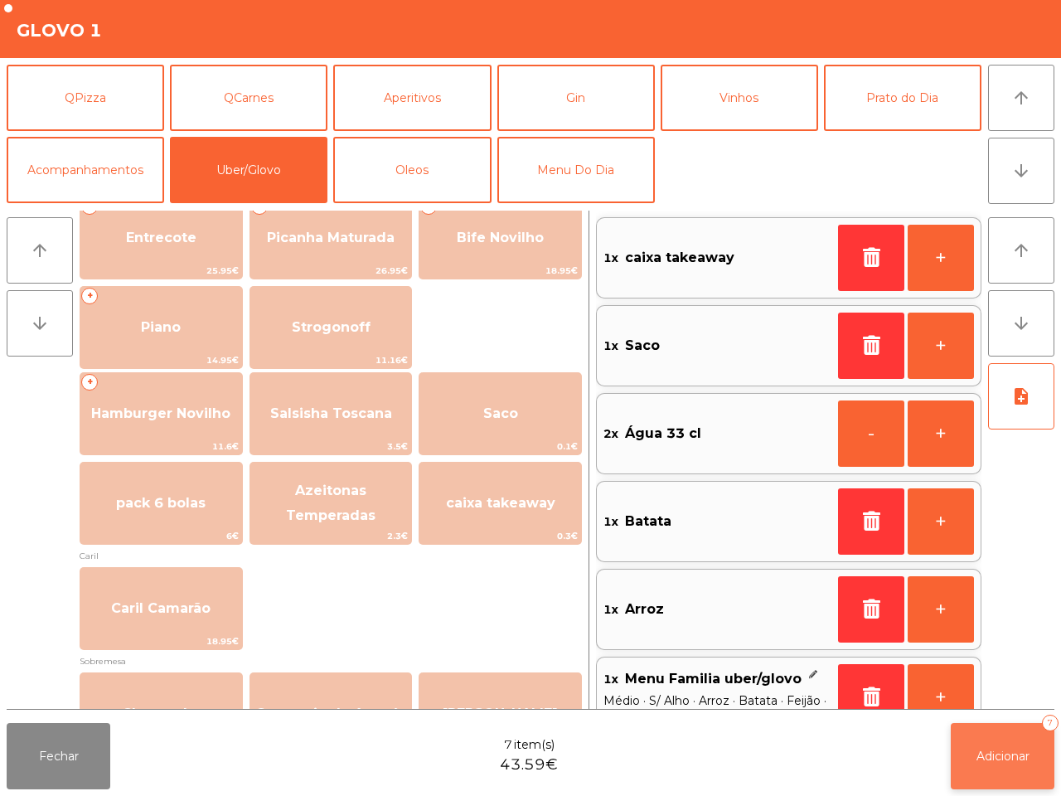
click at [1006, 763] on span "Adicionar" at bounding box center [1003, 756] width 53 height 15
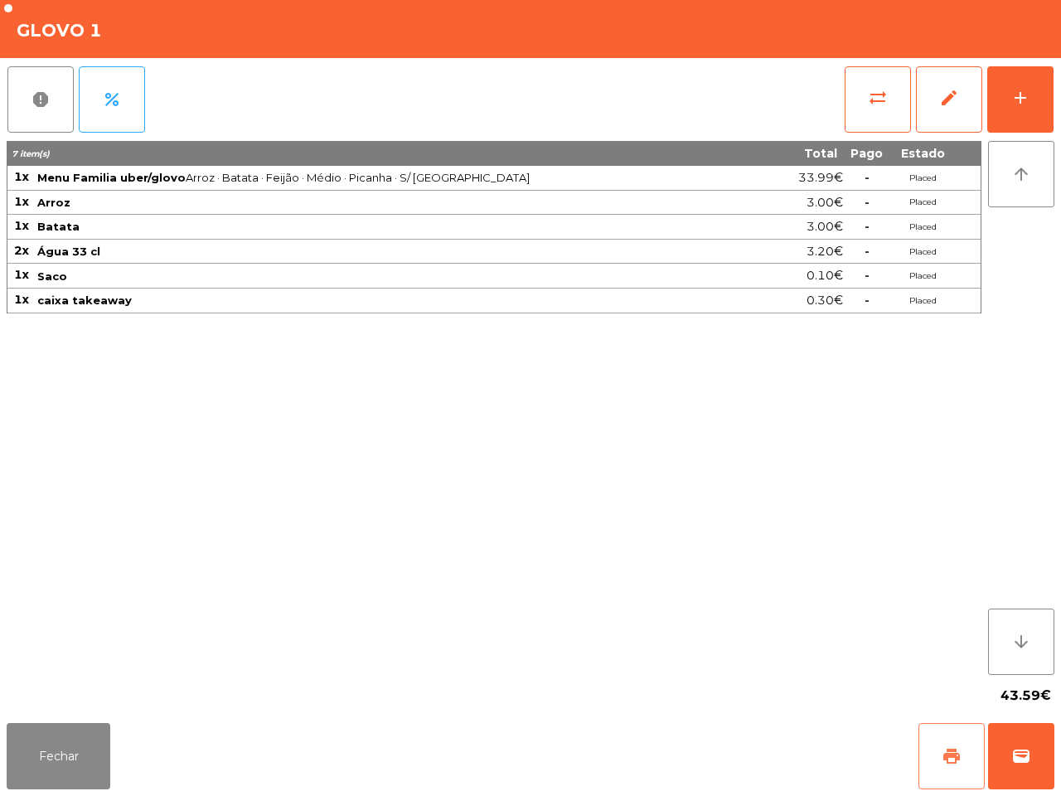
click at [926, 749] on button "print" at bounding box center [952, 756] width 66 height 66
click at [1021, 757] on span "wallet" at bounding box center [1022, 756] width 20 height 20
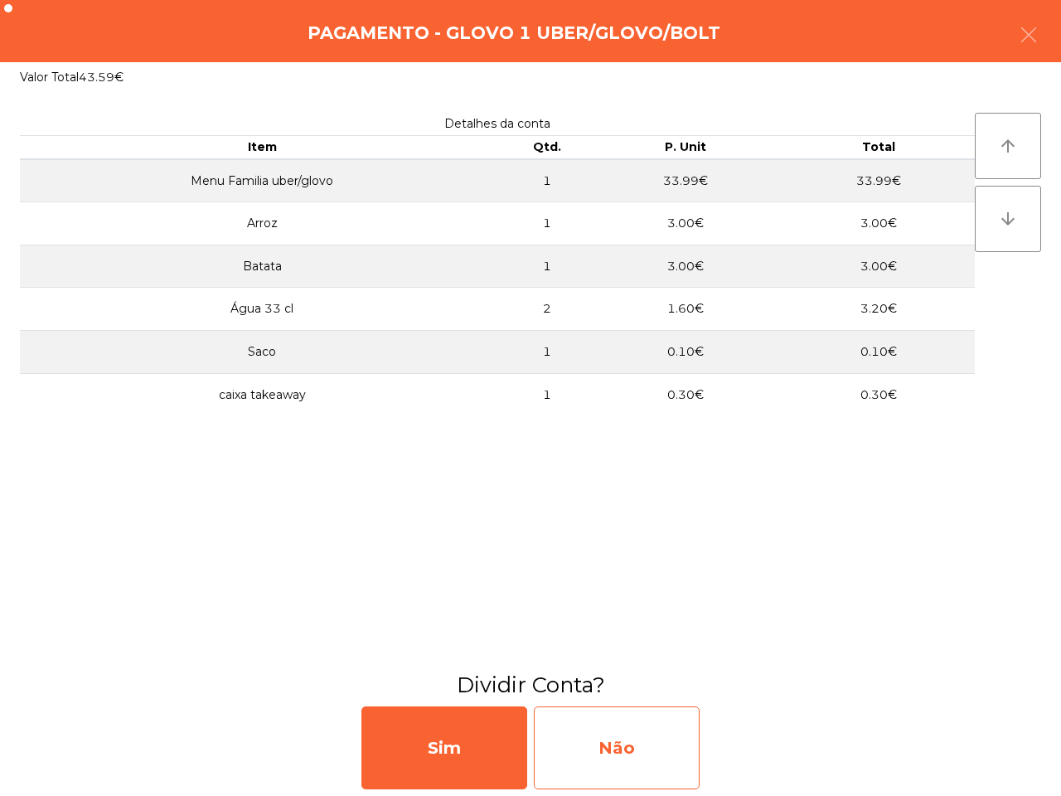
click at [615, 753] on div "Não" at bounding box center [617, 747] width 166 height 83
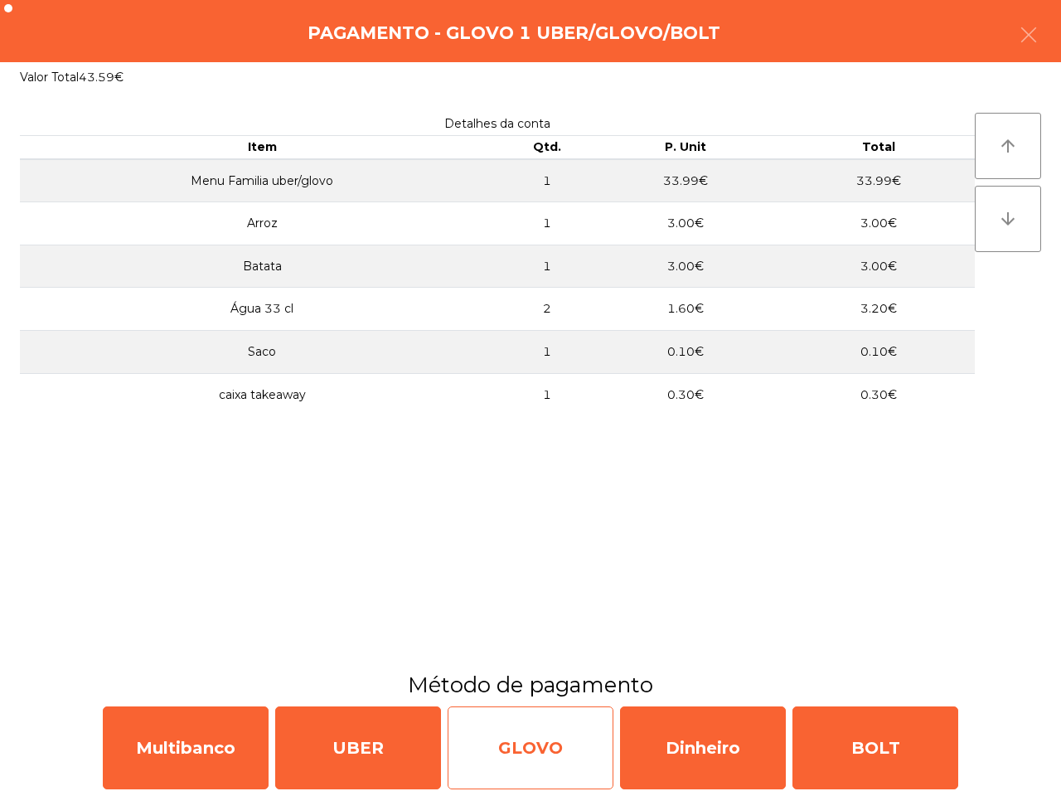
click at [552, 752] on div "GLOVO" at bounding box center [531, 747] width 166 height 83
select select "**"
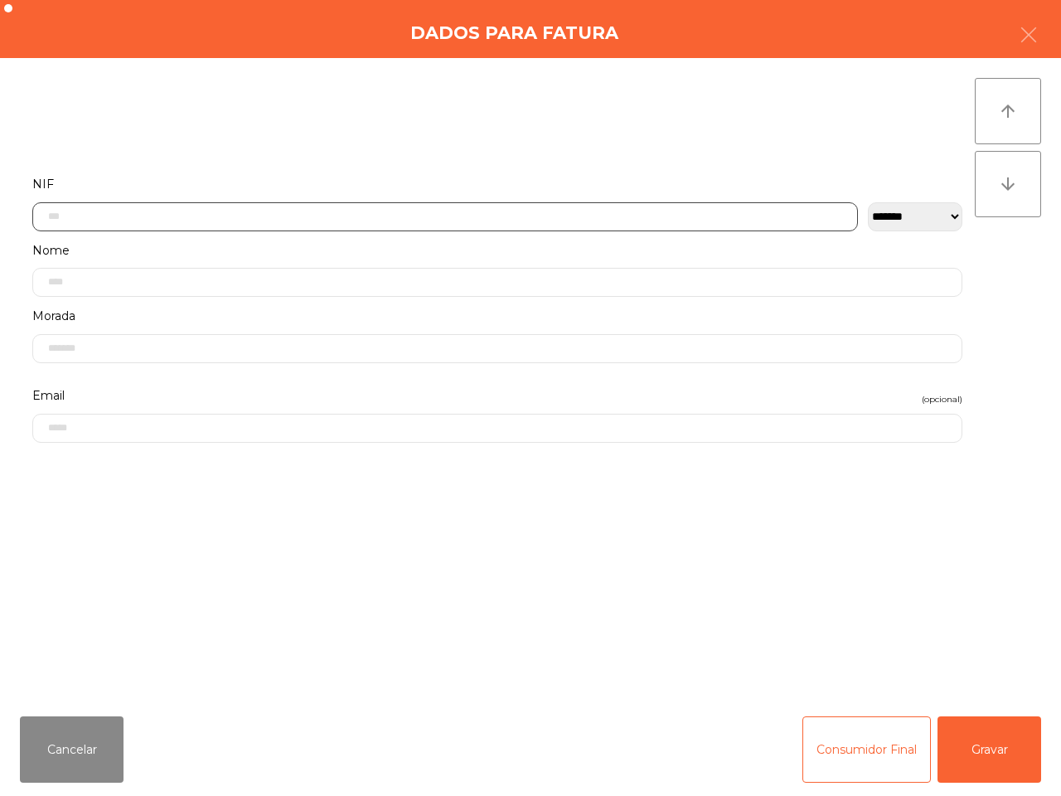
click at [195, 212] on input "text" at bounding box center [445, 216] width 826 height 29
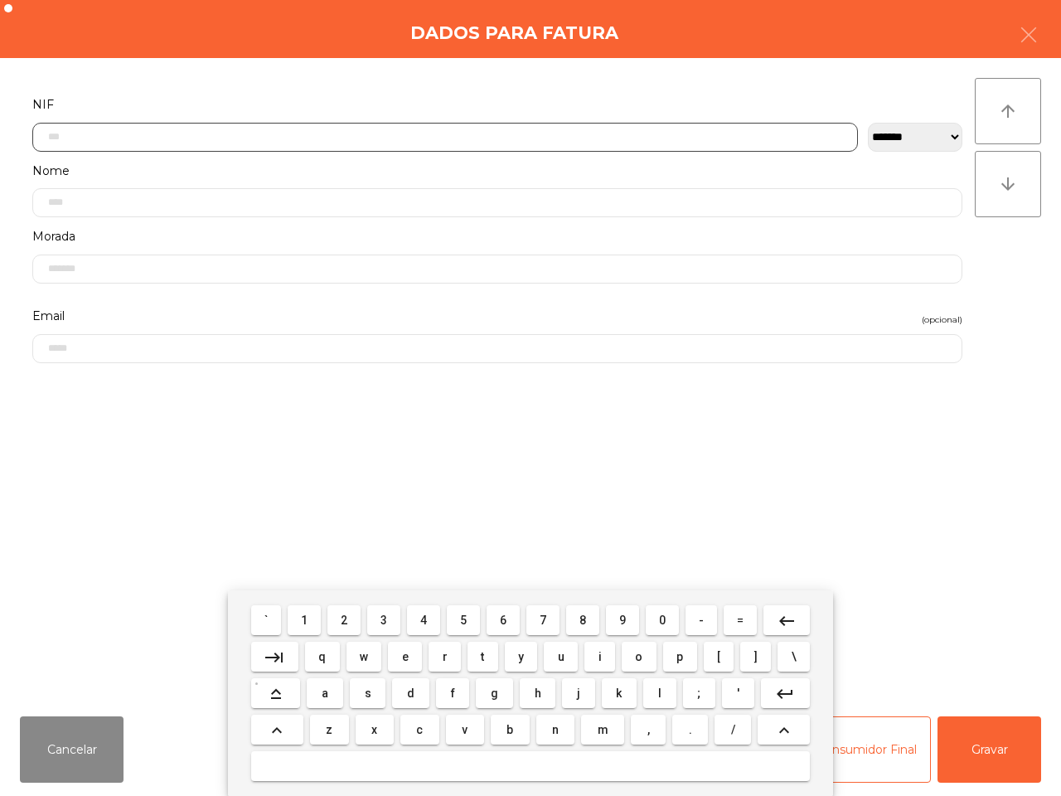
scroll to position [93, 0]
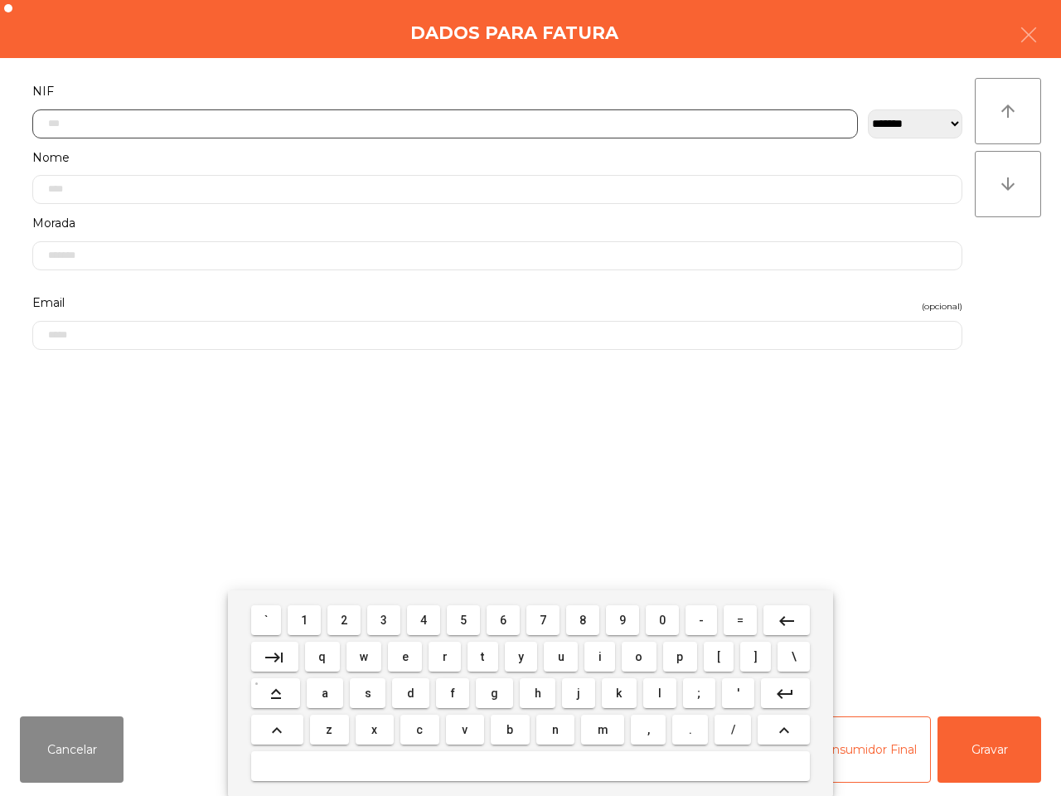
click at [308, 614] on span "1" at bounding box center [304, 620] width 7 height 13
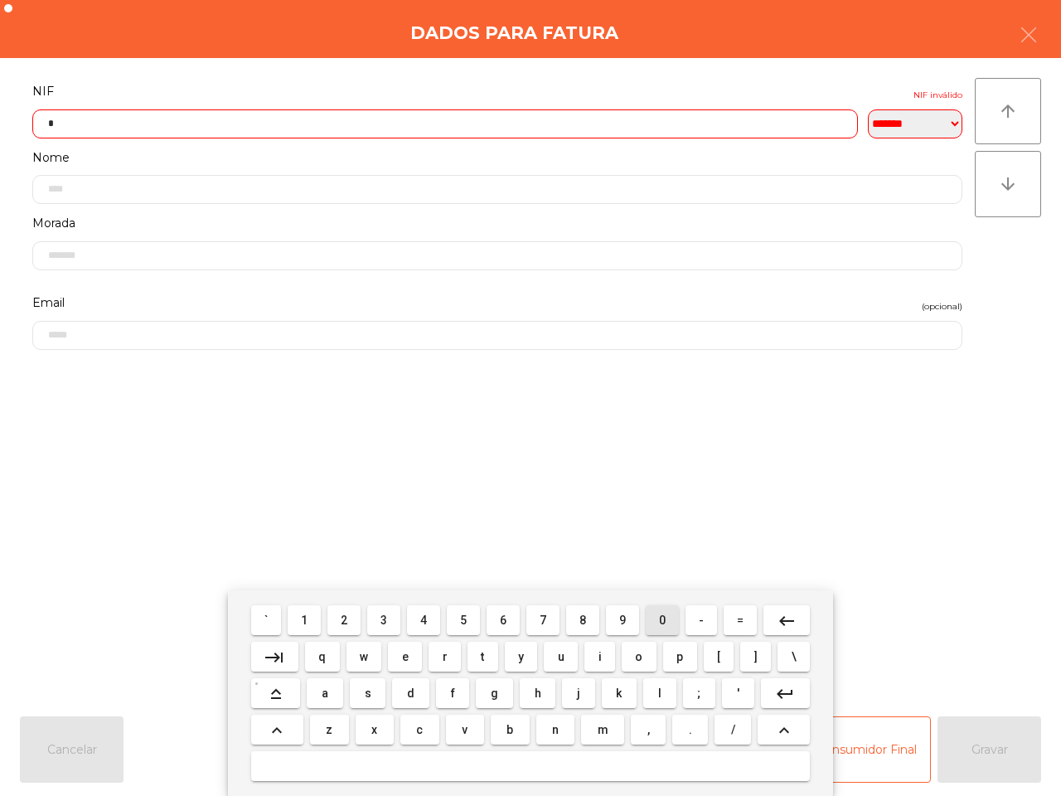
click at [646, 622] on button "0" at bounding box center [662, 620] width 33 height 30
click at [307, 622] on span "1" at bounding box center [304, 620] width 7 height 13
click at [427, 619] on span "4" at bounding box center [423, 620] width 7 height 13
click at [653, 620] on button "0" at bounding box center [662, 620] width 33 height 30
click at [342, 618] on button "2" at bounding box center [344, 620] width 33 height 30
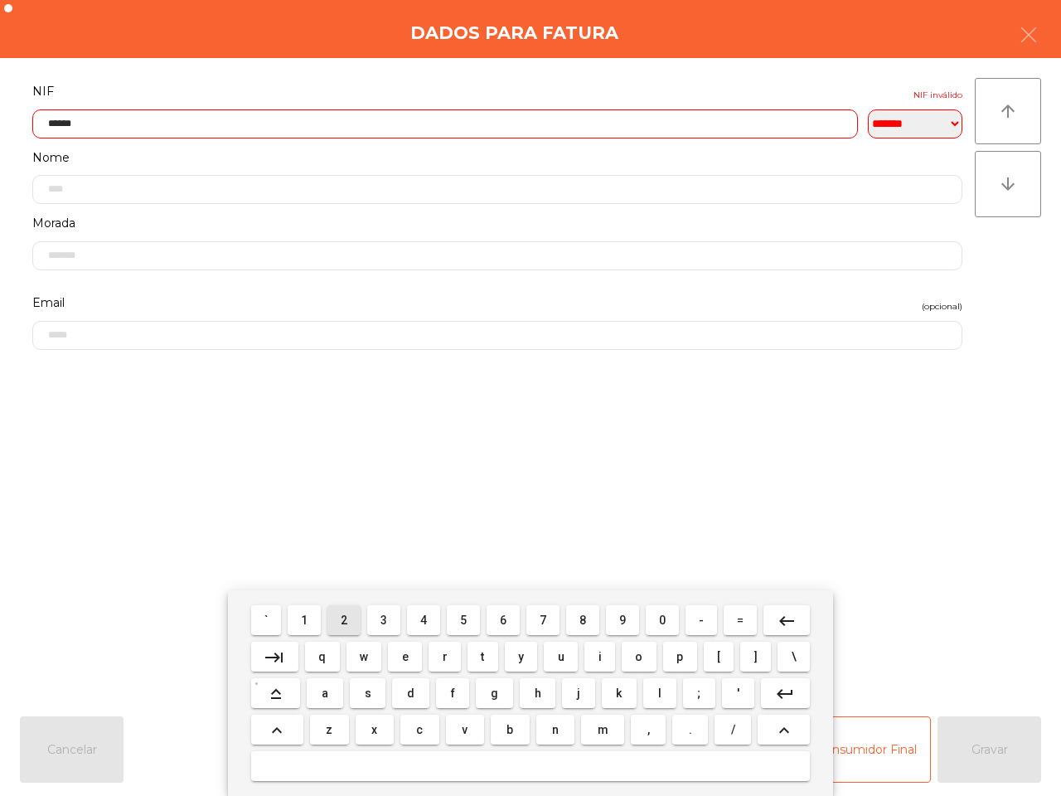
click at [387, 614] on span "3" at bounding box center [384, 620] width 7 height 13
click at [467, 618] on span "5" at bounding box center [463, 620] width 7 height 13
click at [311, 618] on button "1" at bounding box center [304, 620] width 33 height 30
click at [421, 620] on span "4" at bounding box center [423, 620] width 7 height 13
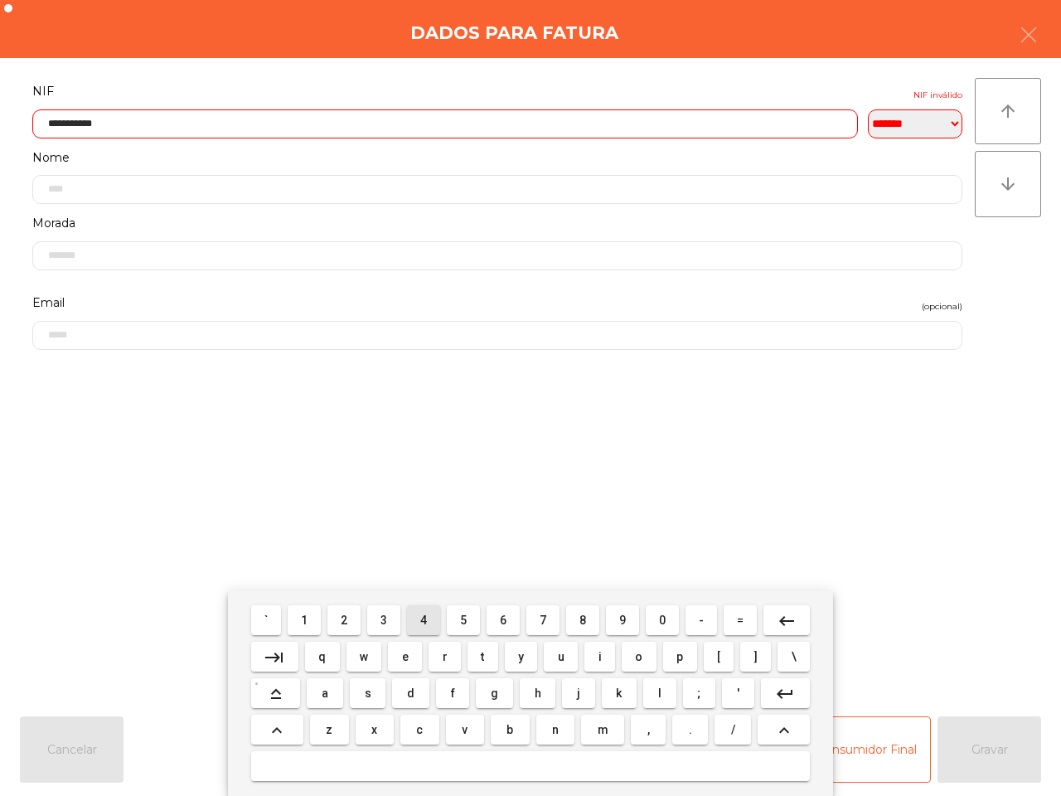
click at [445, 616] on mat-keyboard-key "5" at bounding box center [464, 620] width 40 height 36
click at [464, 614] on span "5" at bounding box center [463, 620] width 7 height 13
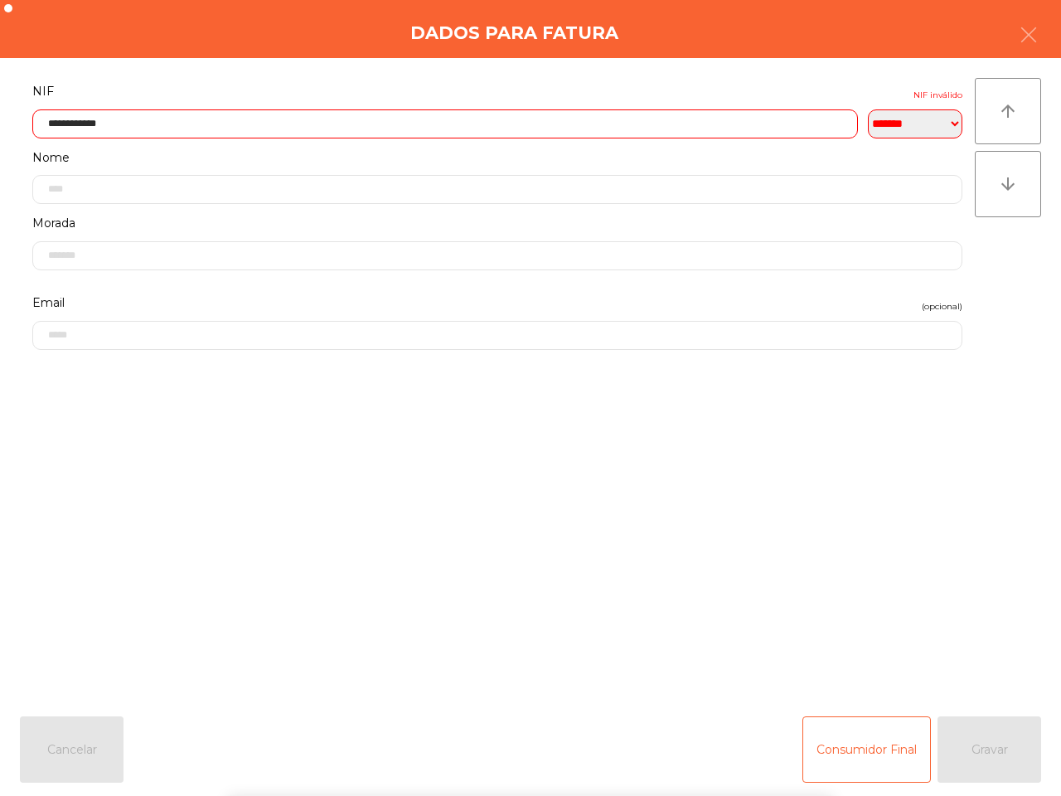
click at [459, 514] on form "**********" at bounding box center [497, 382] width 955 height 605
click at [407, 118] on input "**********" at bounding box center [445, 123] width 826 height 29
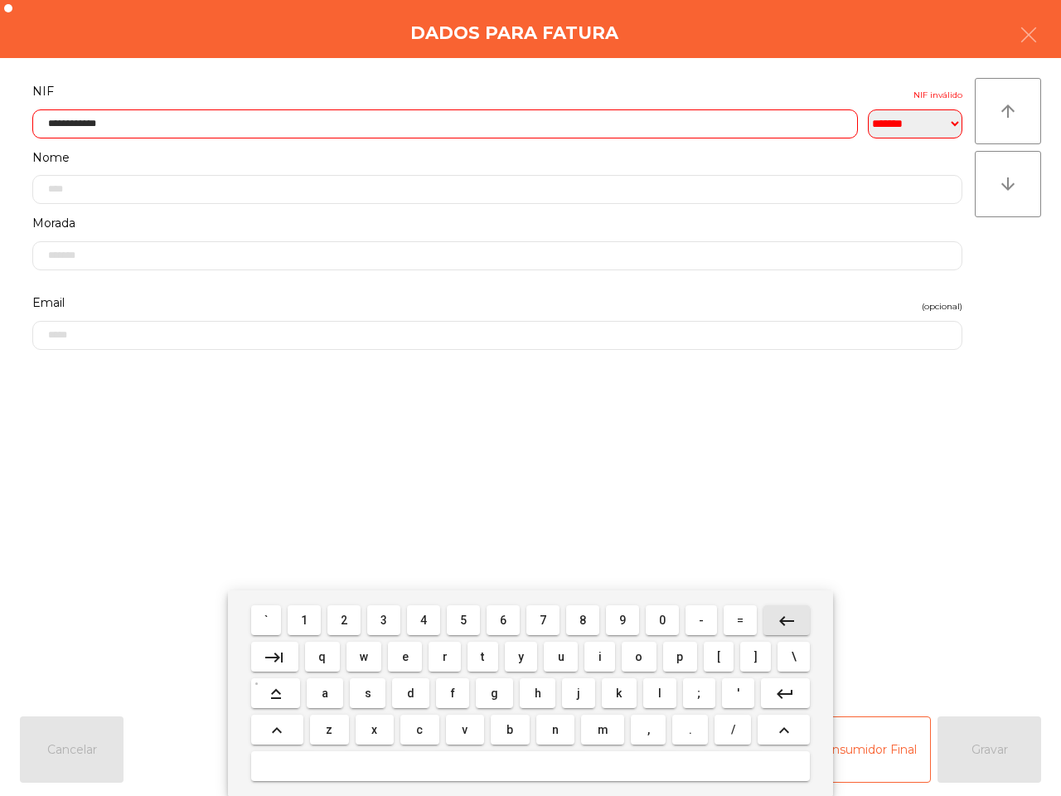
click at [784, 614] on mat-icon "keyboard_backspace" at bounding box center [787, 621] width 20 height 20
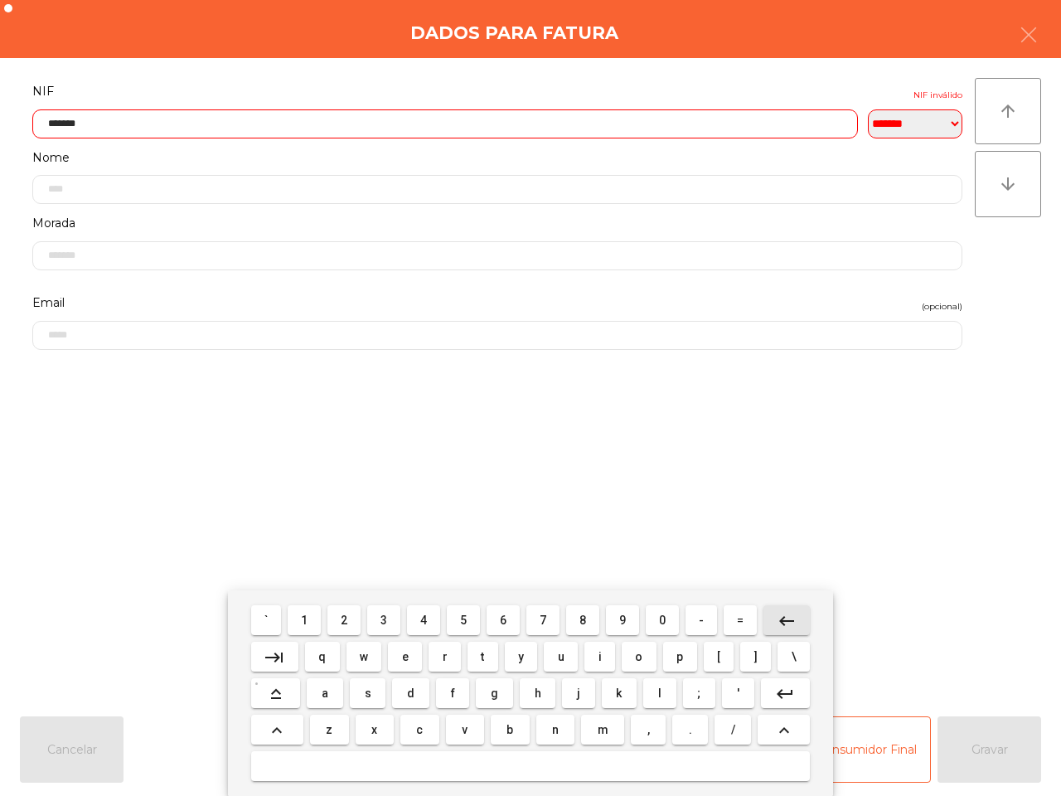
click at [784, 614] on mat-icon "keyboard_backspace" at bounding box center [787, 621] width 20 height 20
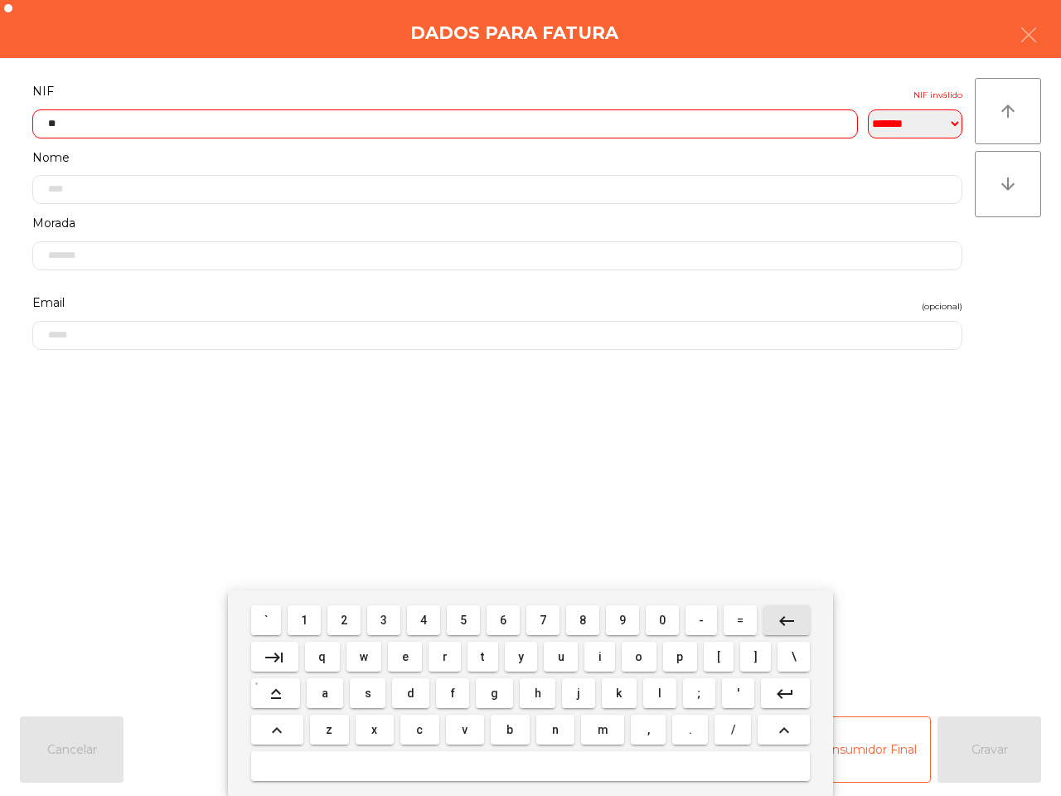
click at [784, 614] on mat-icon "keyboard_backspace" at bounding box center [787, 621] width 20 height 20
type input "*"
click at [784, 614] on mat-icon "keyboard_backspace" at bounding box center [787, 621] width 20 height 20
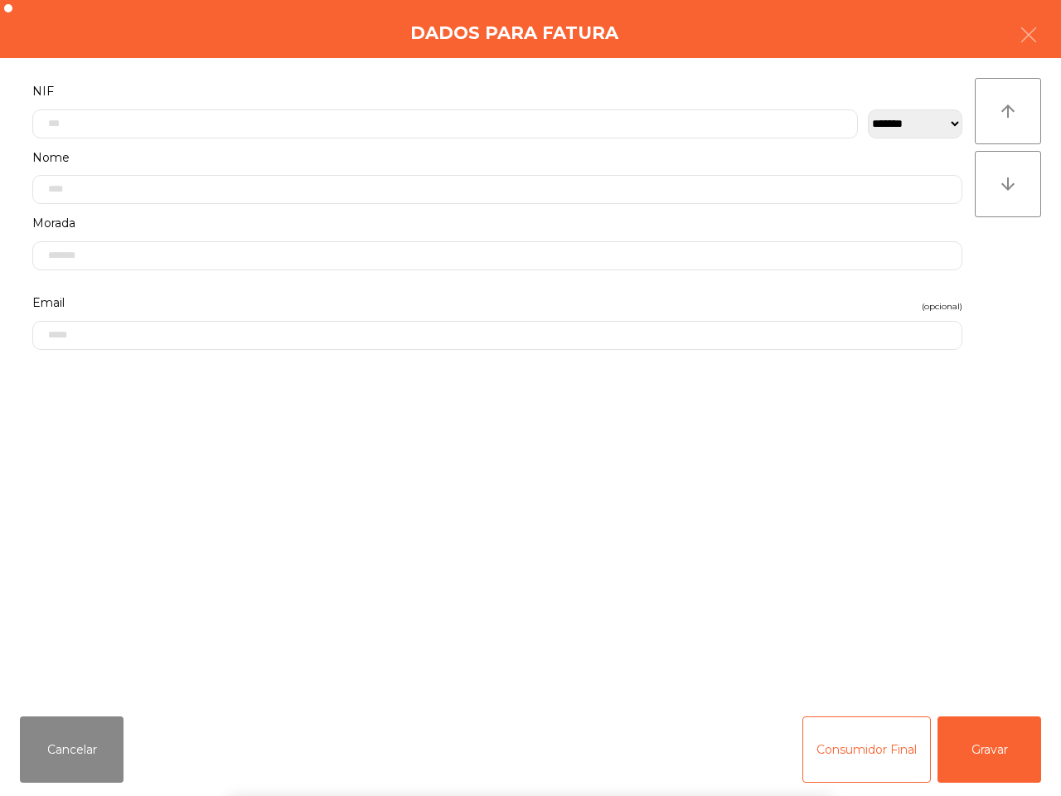
click at [718, 471] on form "**********" at bounding box center [497, 382] width 955 height 605
drag, startPoint x: 976, startPoint y: 746, endPoint x: 963, endPoint y: 746, distance: 12.4
click at [977, 746] on button "Gravar" at bounding box center [990, 749] width 104 height 66
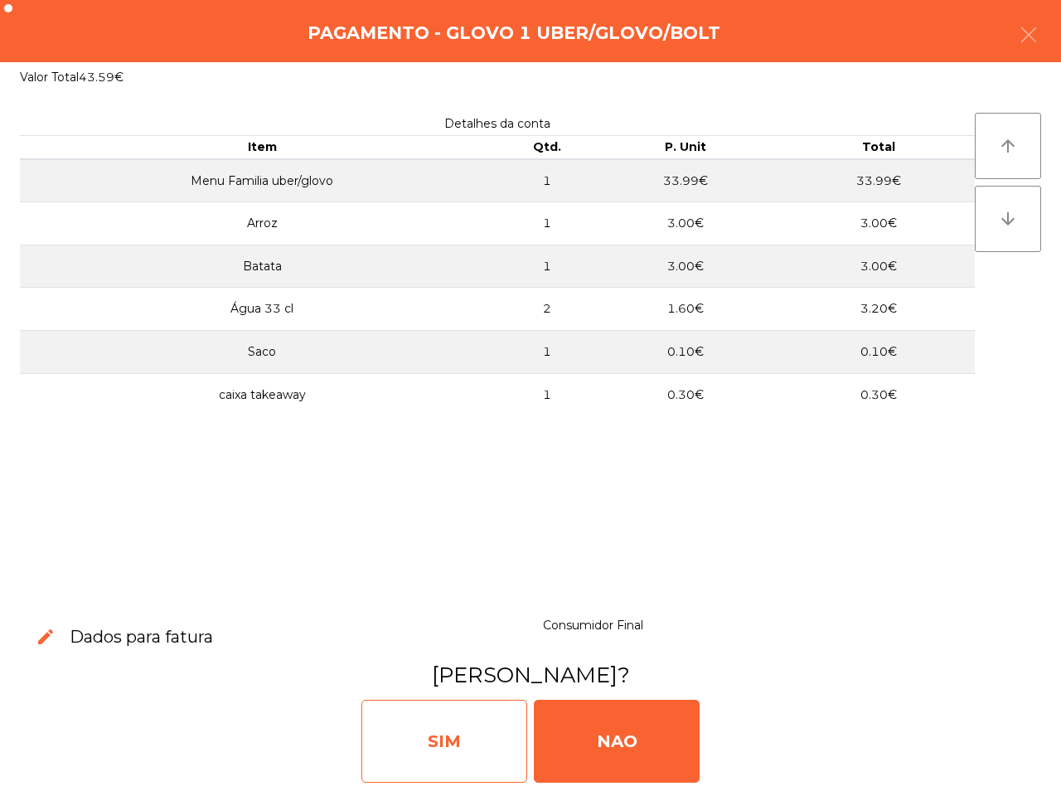
click at [448, 730] on div "SIM" at bounding box center [444, 741] width 166 height 83
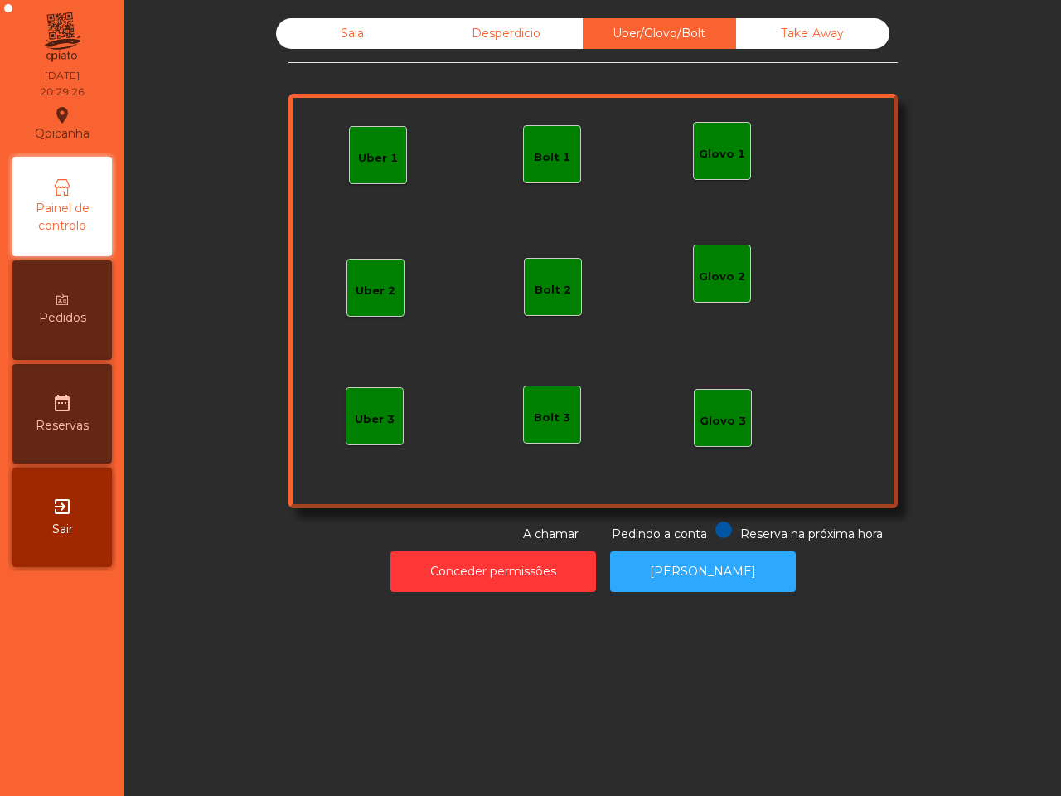
click at [309, 29] on div "Sala" at bounding box center [352, 33] width 153 height 31
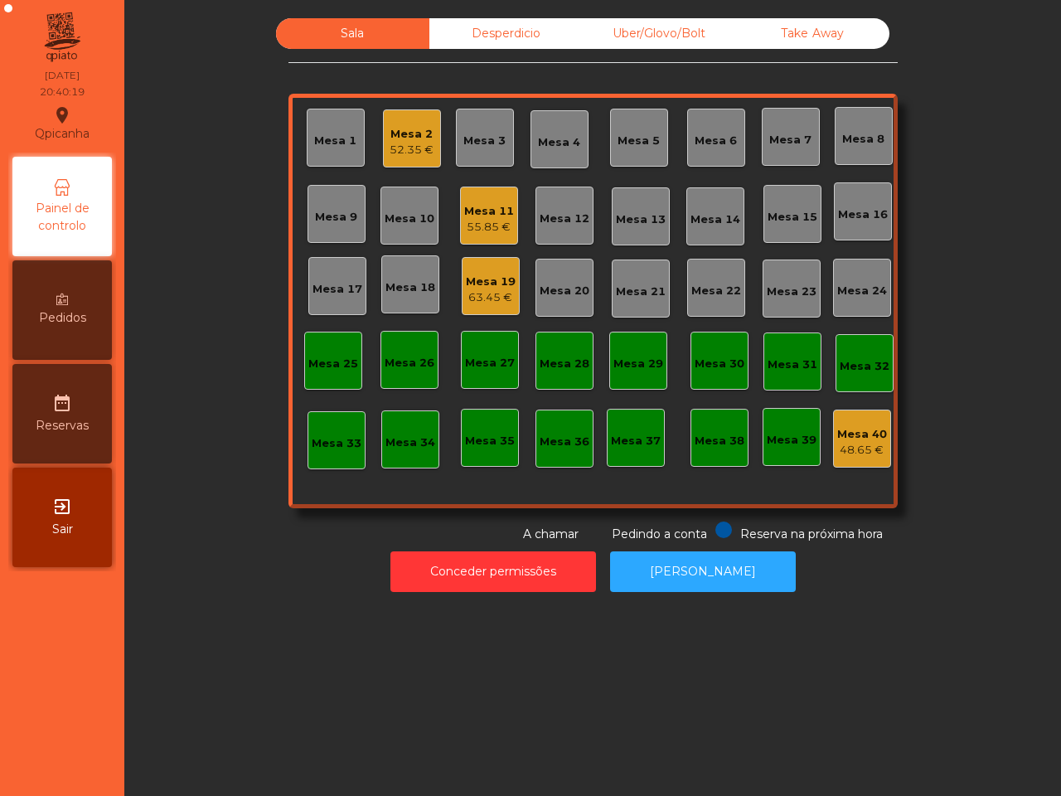
click at [489, 213] on div "Mesa 11" at bounding box center [489, 211] width 50 height 17
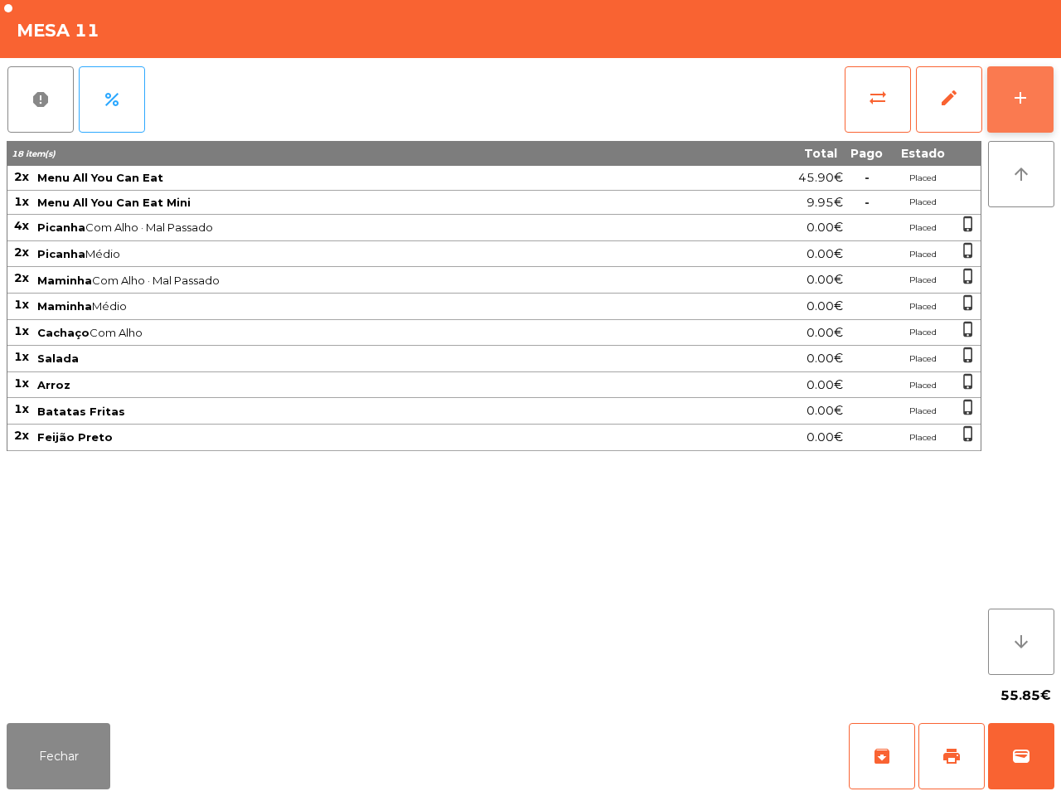
click at [1014, 114] on button "add" at bounding box center [1020, 99] width 66 height 66
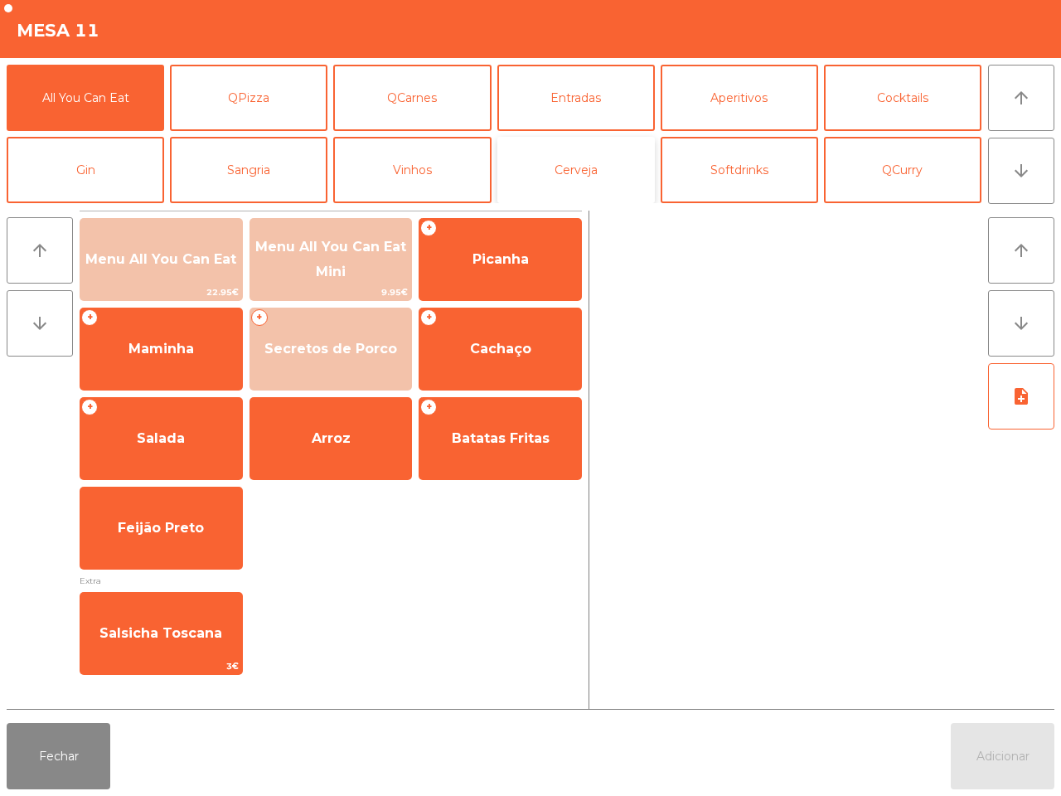
click at [594, 168] on button "Cerveja" at bounding box center [576, 170] width 158 height 66
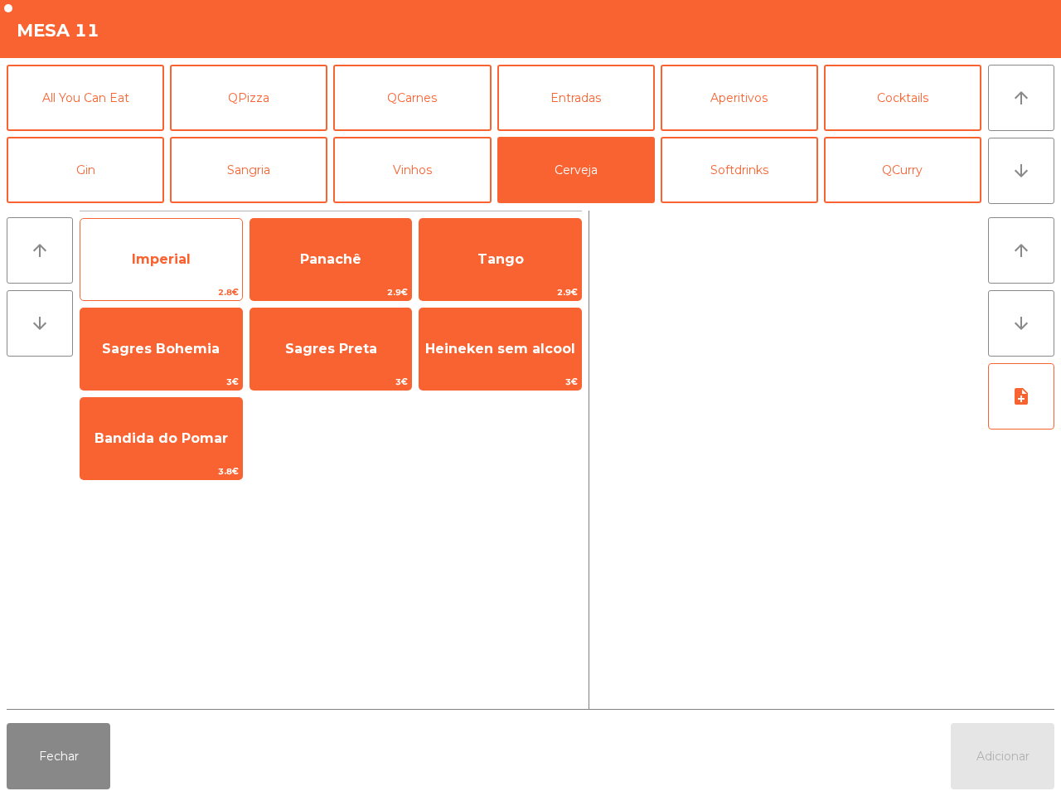
click at [187, 245] on span "Imperial" at bounding box center [161, 259] width 162 height 45
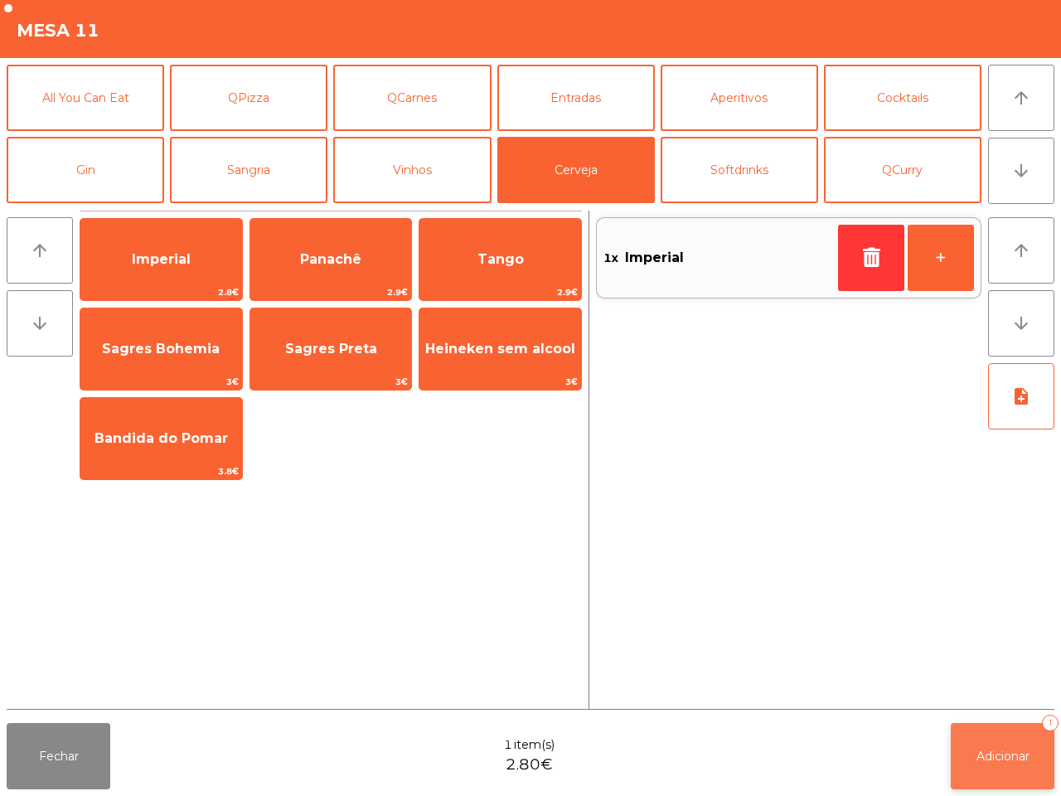
click at [989, 732] on button "Adicionar 1" at bounding box center [1003, 756] width 104 height 66
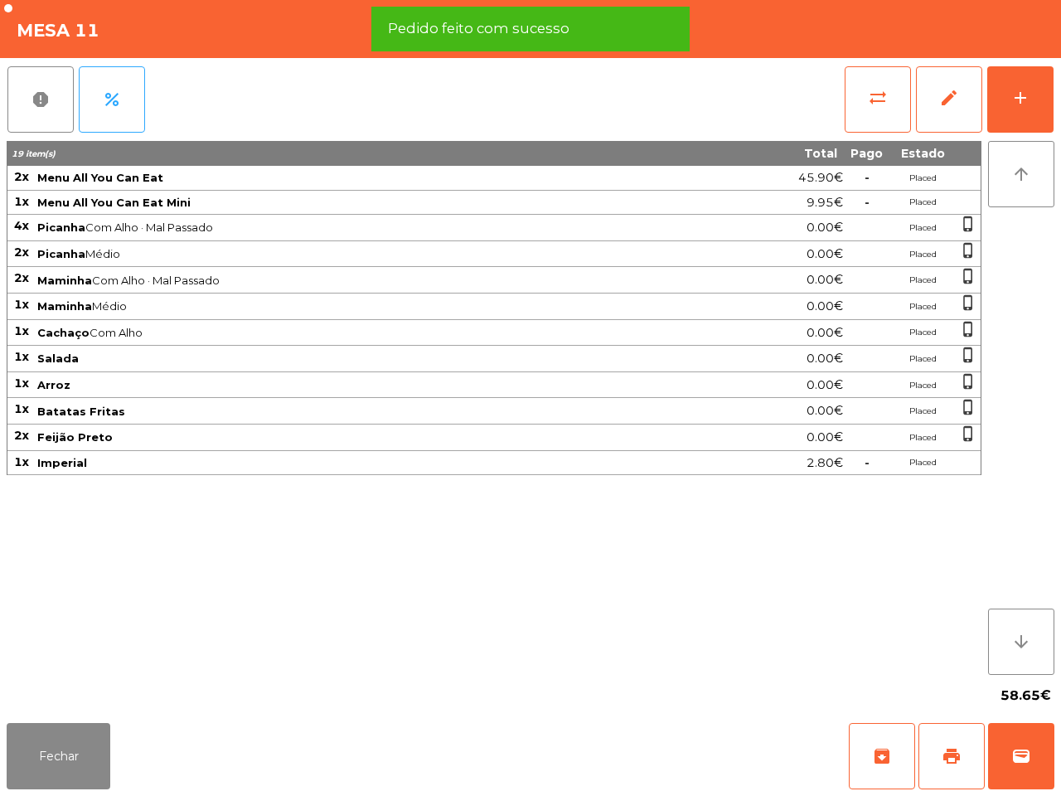
click at [1060, 106] on div "report percent sync_alt edit add 19 item(s) Total Pago Estado 2x Menu All You C…" at bounding box center [530, 387] width 1061 height 658
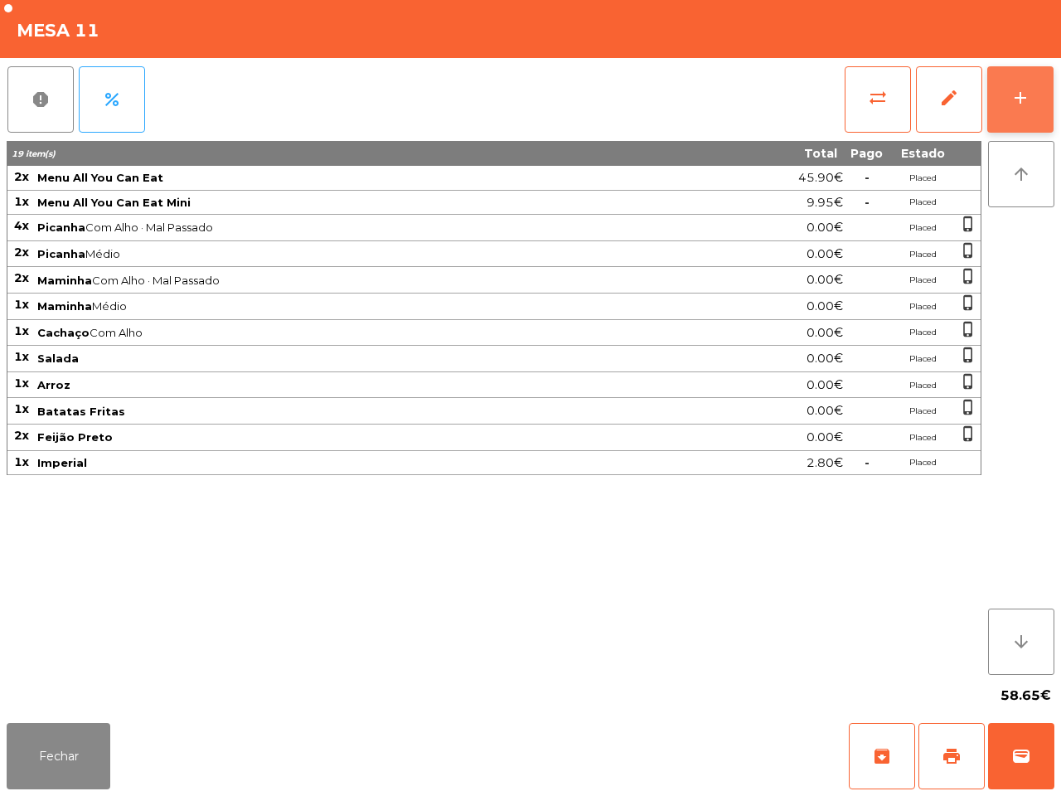
click at [1039, 96] on button "add" at bounding box center [1020, 99] width 66 height 66
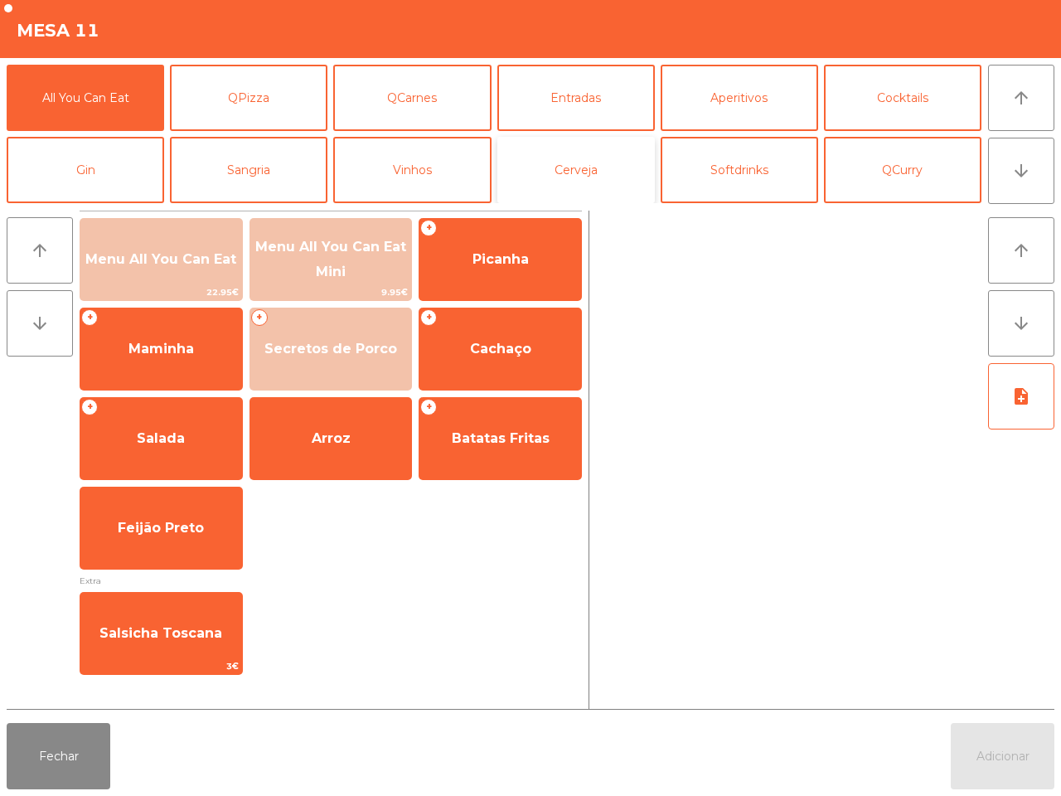
click at [594, 184] on button "Cerveja" at bounding box center [576, 170] width 158 height 66
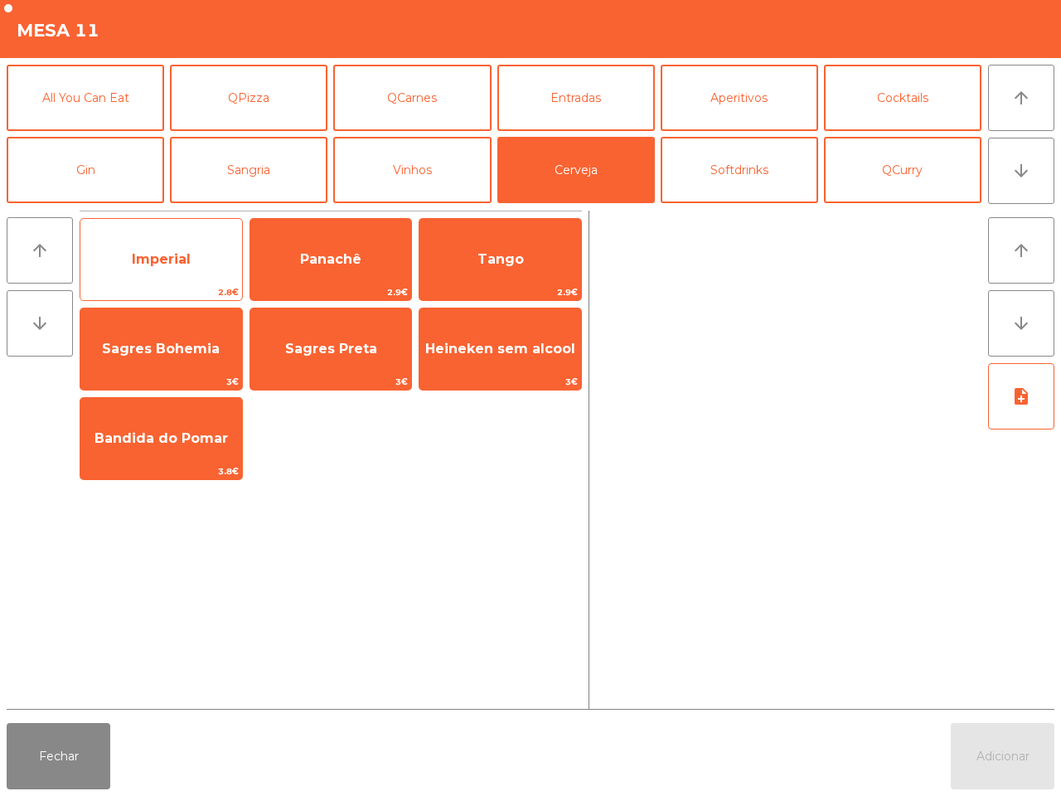
click at [207, 264] on span "Imperial" at bounding box center [161, 259] width 162 height 45
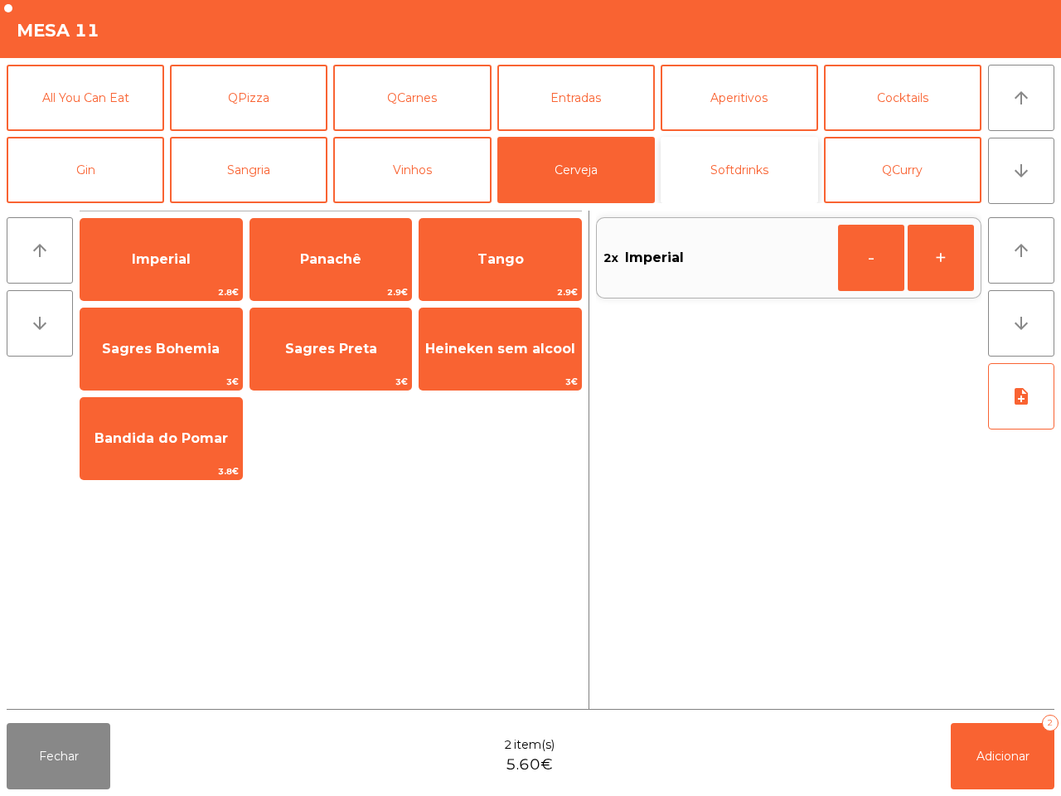
click at [732, 158] on button "Softdrinks" at bounding box center [740, 170] width 158 height 66
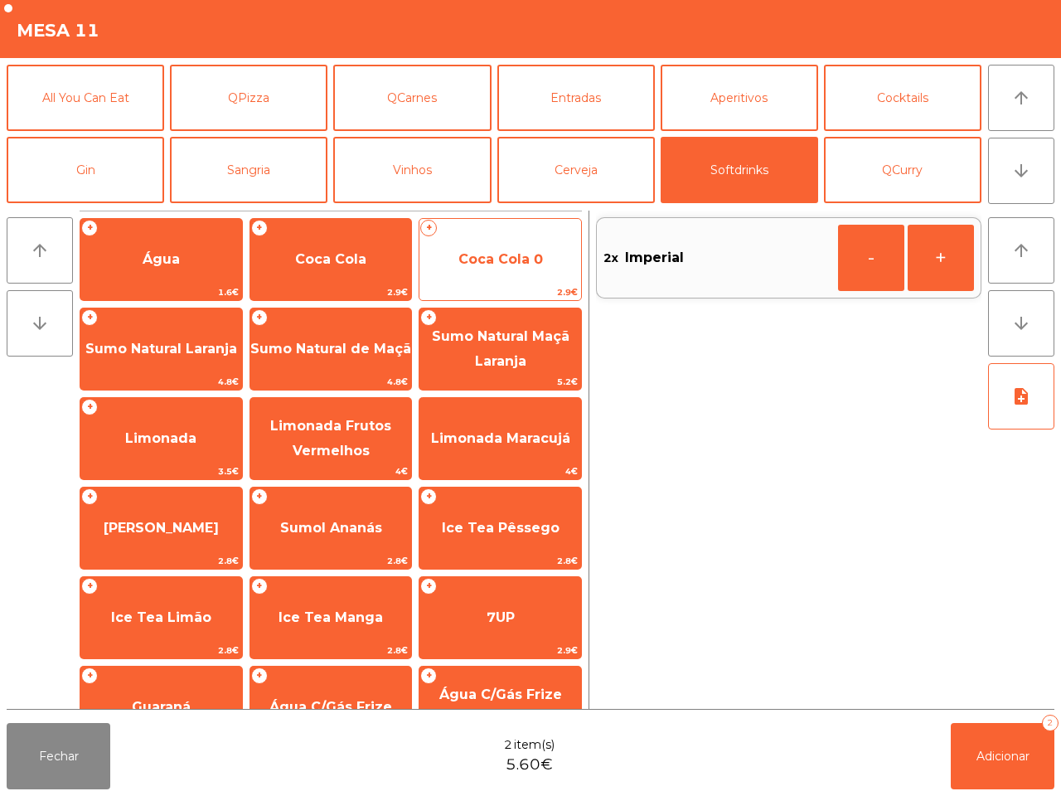
click at [452, 250] on span "Coca Cola 0" at bounding box center [501, 259] width 162 height 45
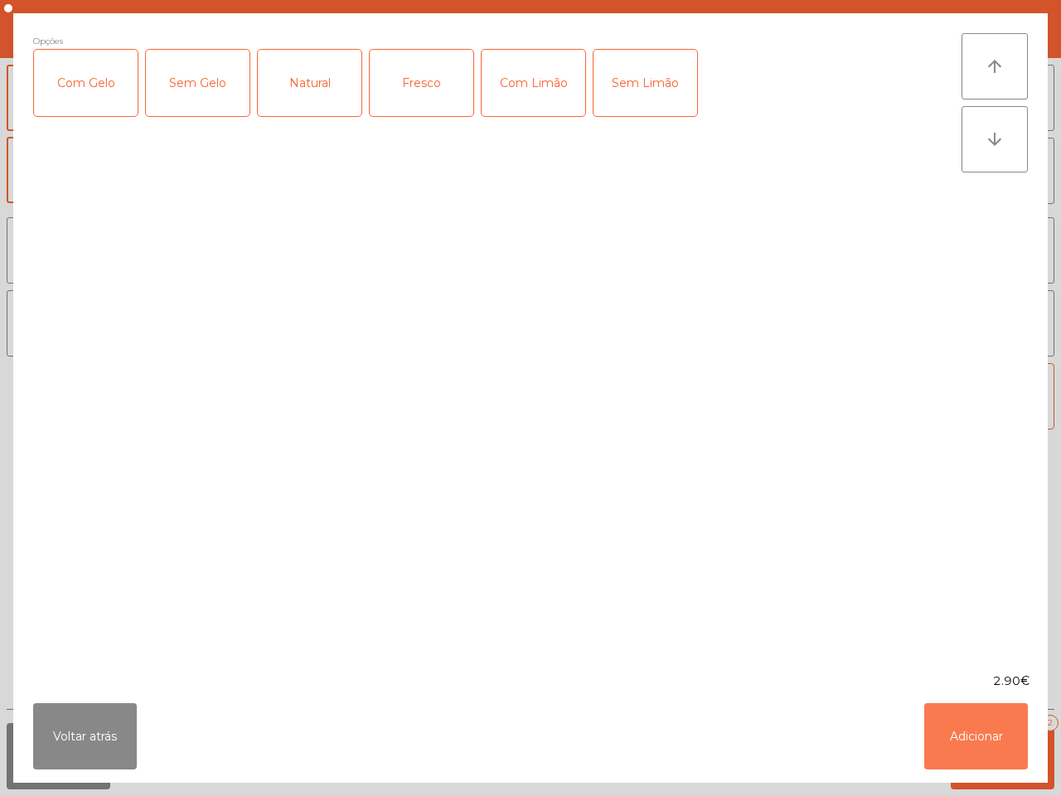
click at [997, 757] on button "Adicionar" at bounding box center [976, 736] width 104 height 66
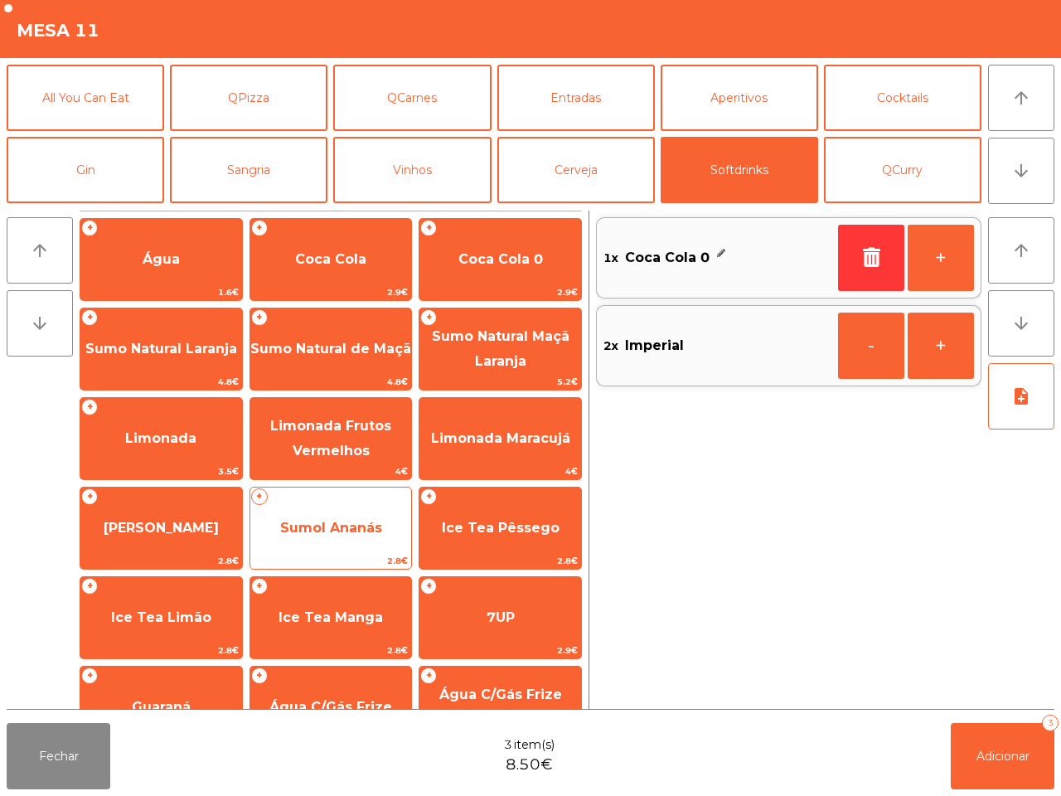
scroll to position [135, 0]
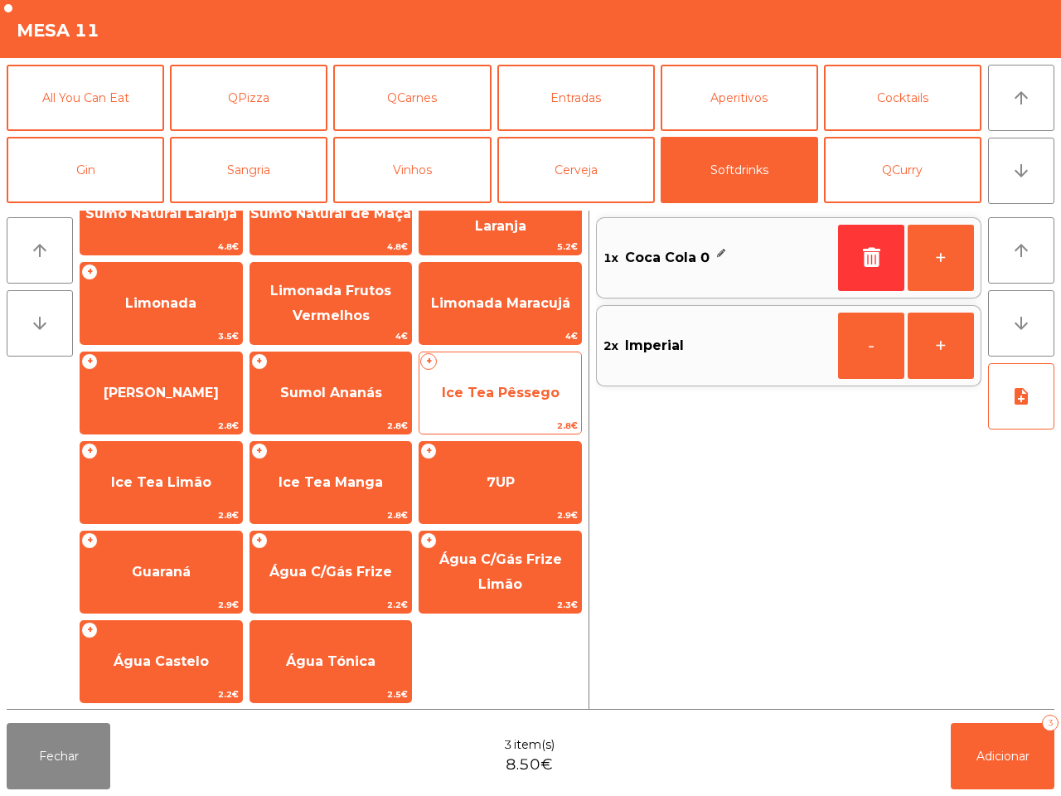
click at [487, 379] on span "Ice Tea Pêssego" at bounding box center [501, 393] width 162 height 45
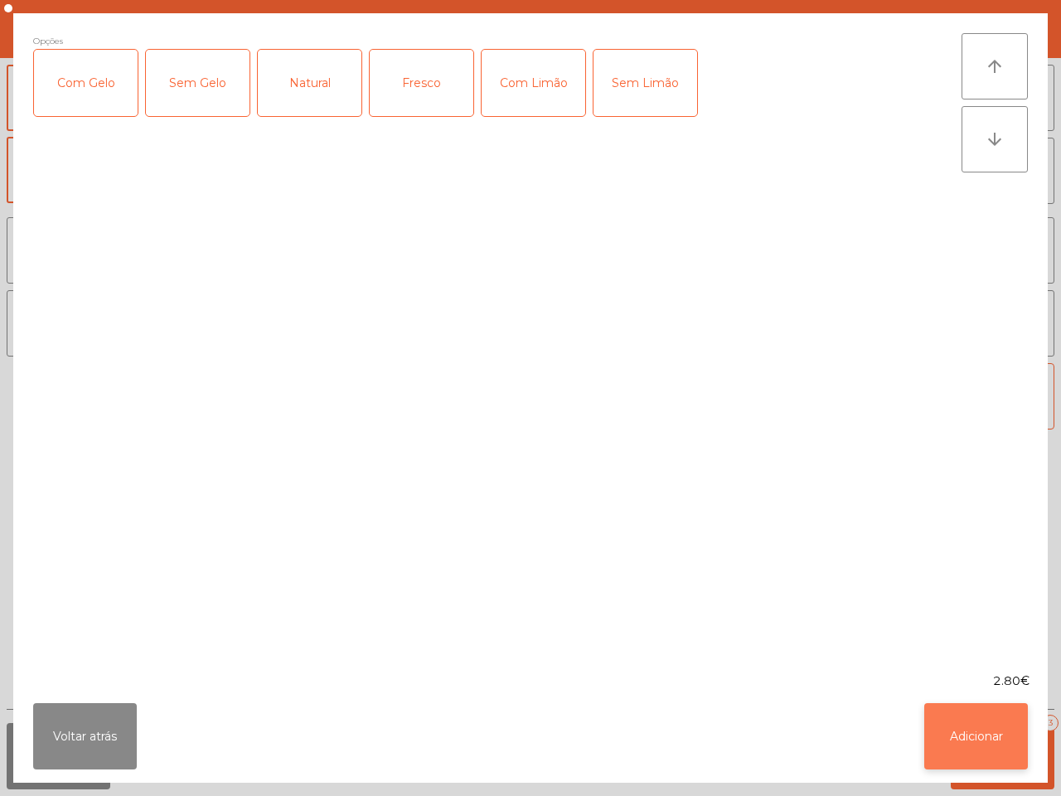
click at [956, 725] on button "Adicionar" at bounding box center [976, 736] width 104 height 66
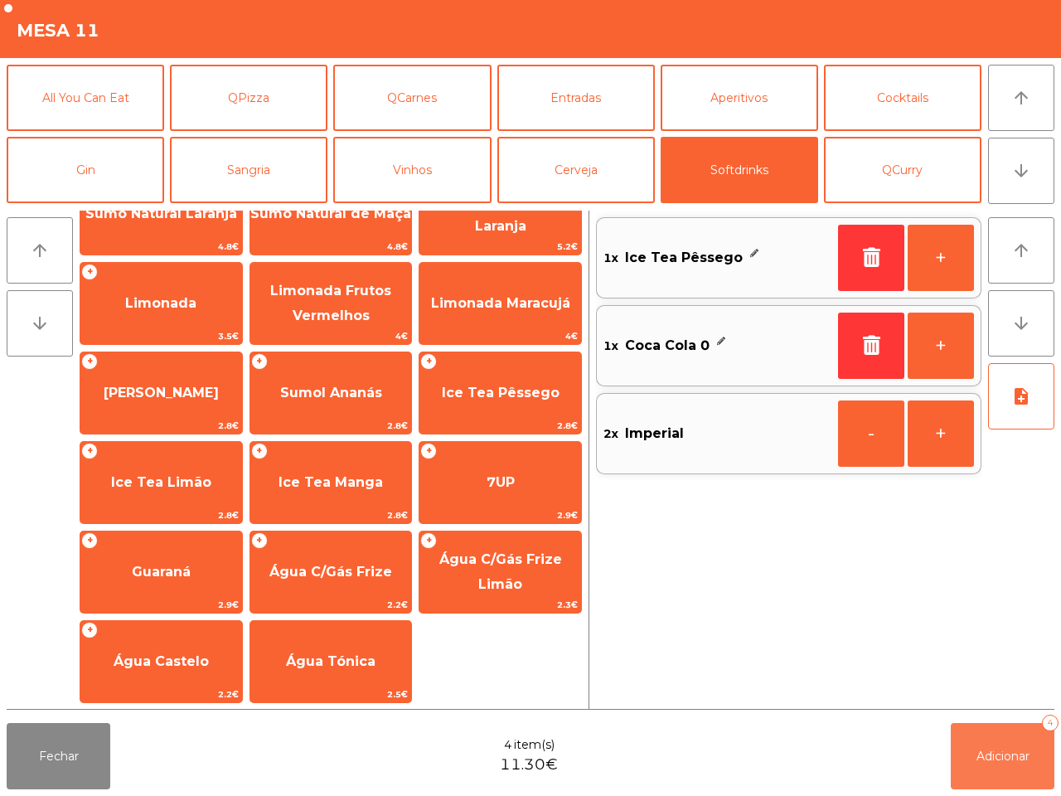
click at [1012, 749] on span "Adicionar" at bounding box center [1003, 756] width 53 height 15
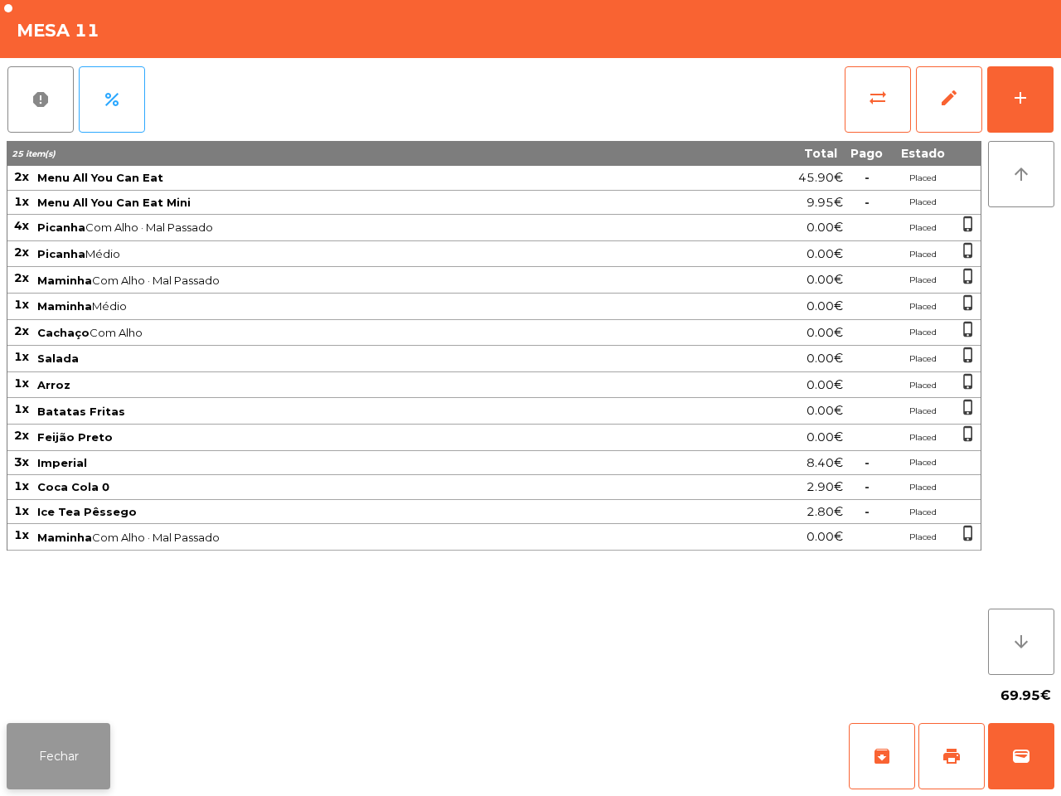
click at [75, 757] on button "Fechar" at bounding box center [59, 756] width 104 height 66
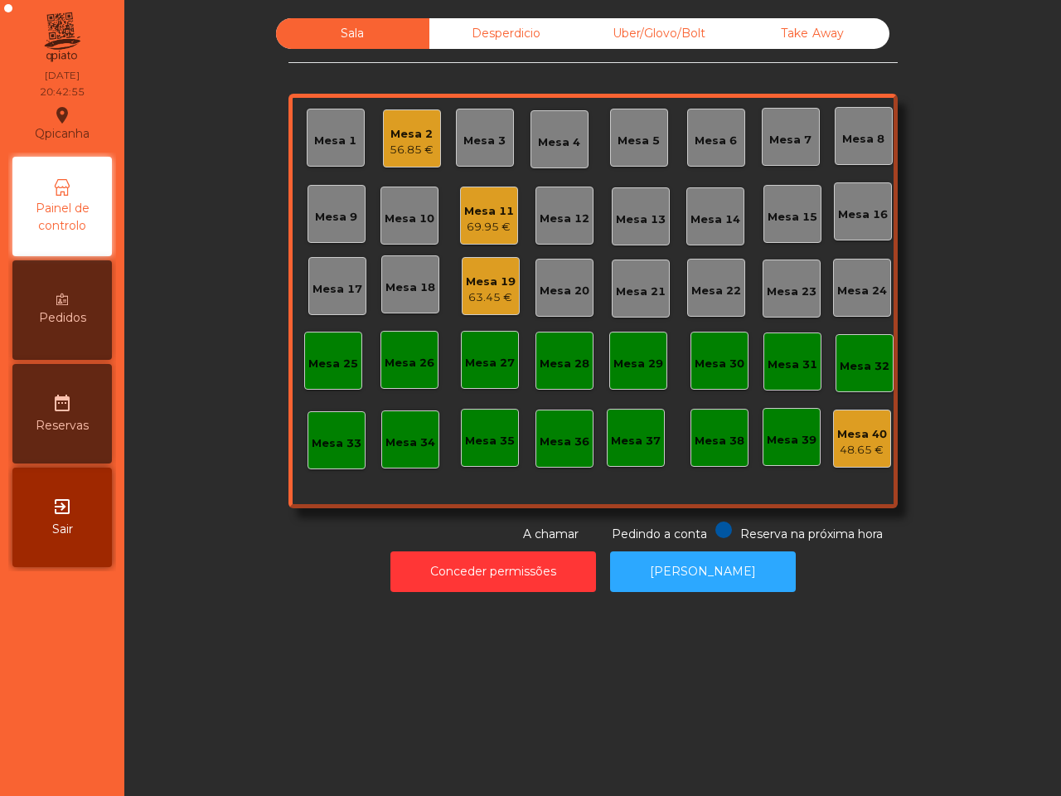
click at [628, 18] on div "Uber/Glovo/Bolt" at bounding box center [659, 33] width 153 height 31
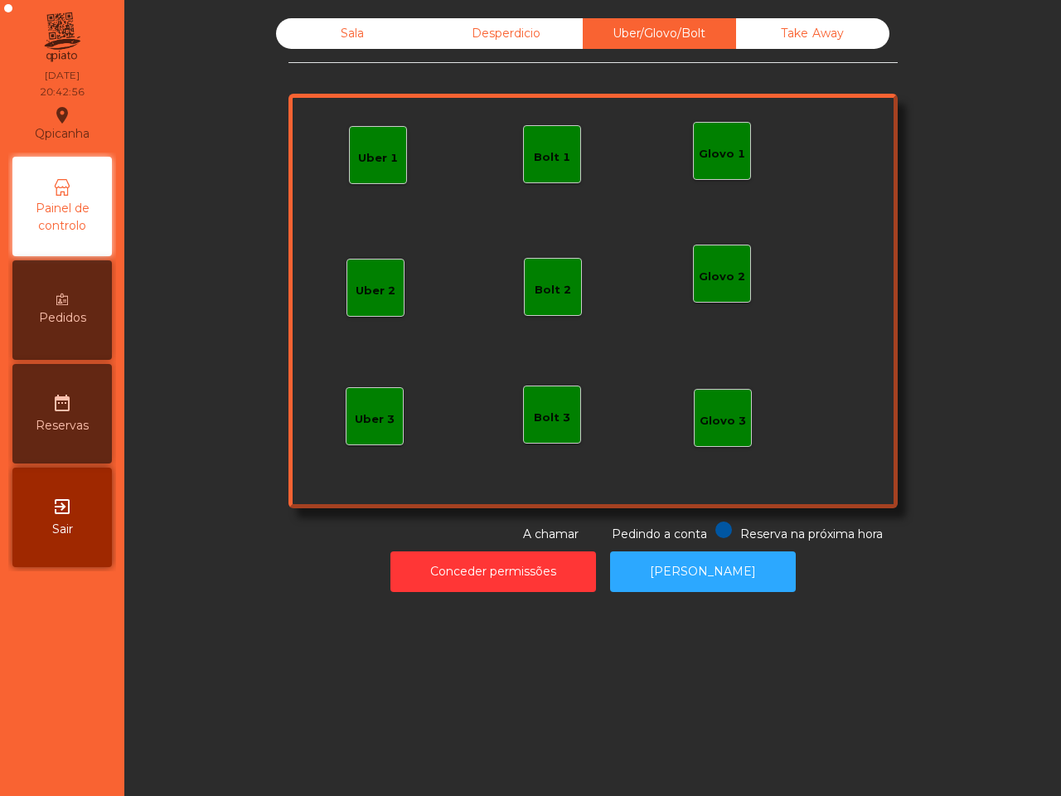
click at [370, 143] on div "Uber 1" at bounding box center [378, 154] width 40 height 23
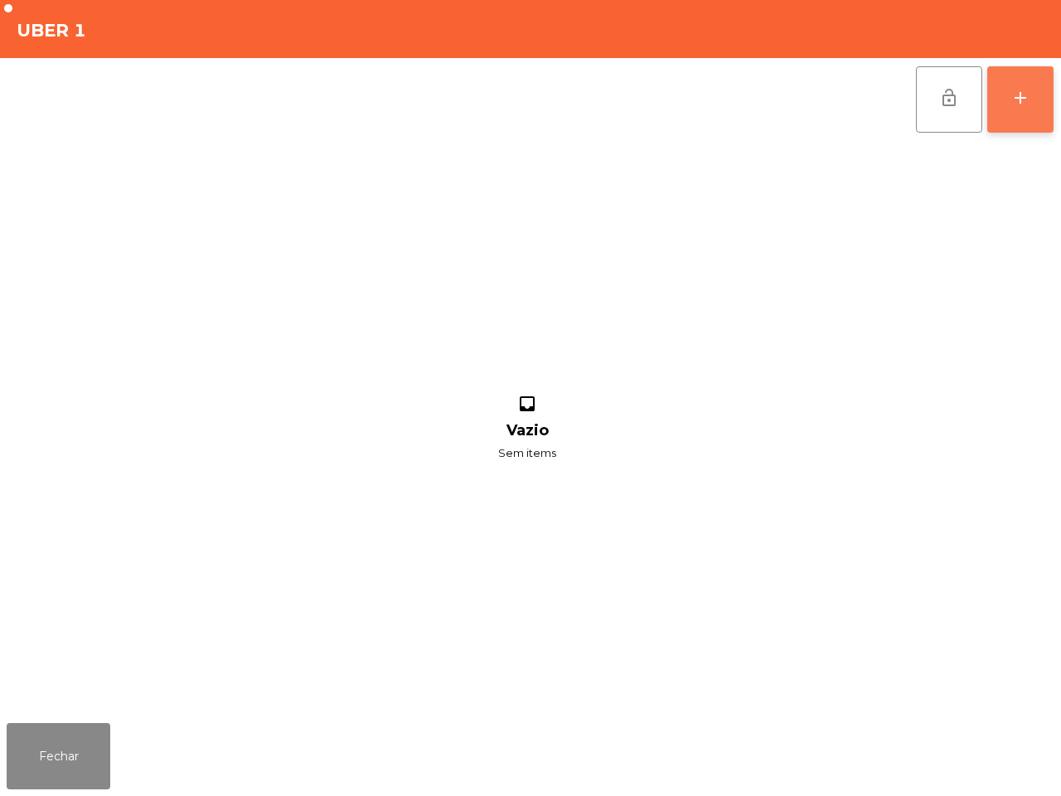
click at [1030, 105] on div "add" at bounding box center [1021, 98] width 20 height 20
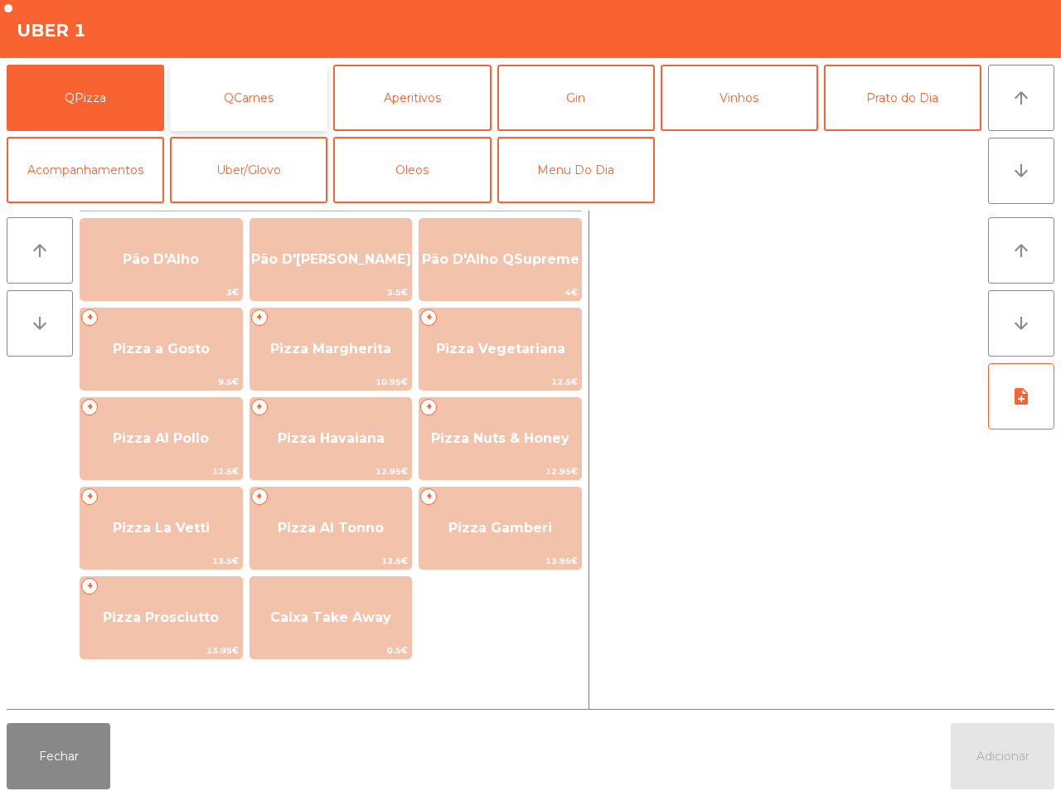
click at [284, 98] on button "QCarnes" at bounding box center [249, 98] width 158 height 66
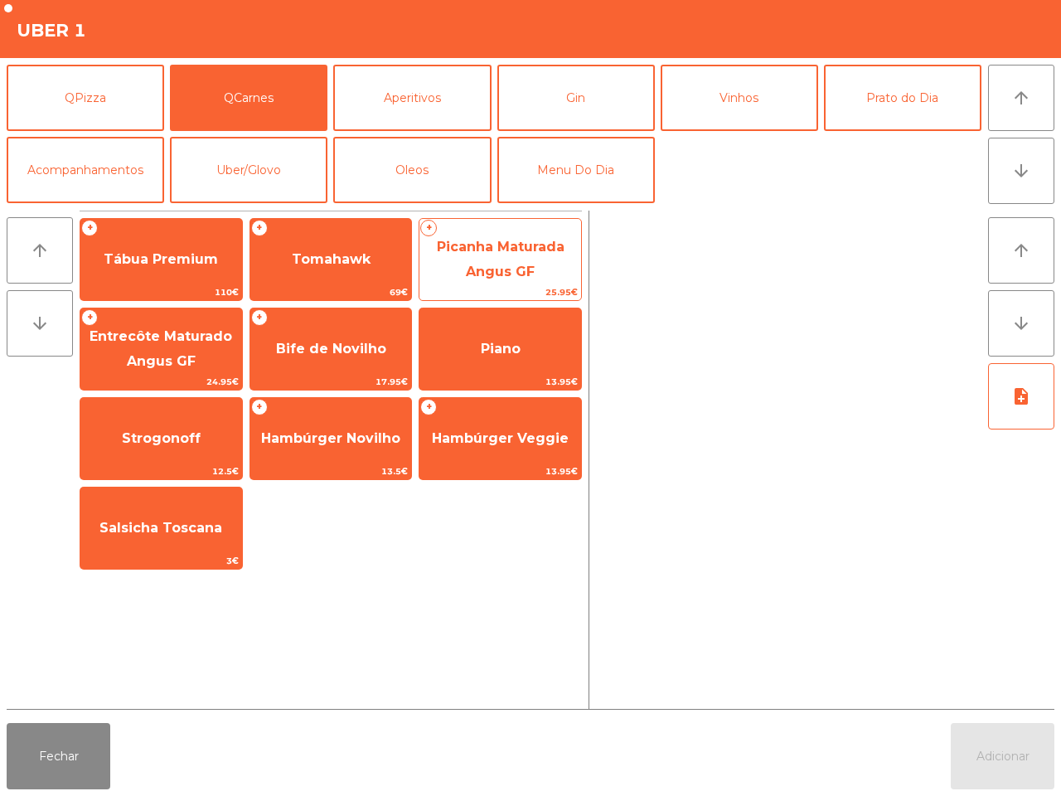
click at [470, 251] on span "Picanha Maturada Angus GF" at bounding box center [501, 259] width 128 height 41
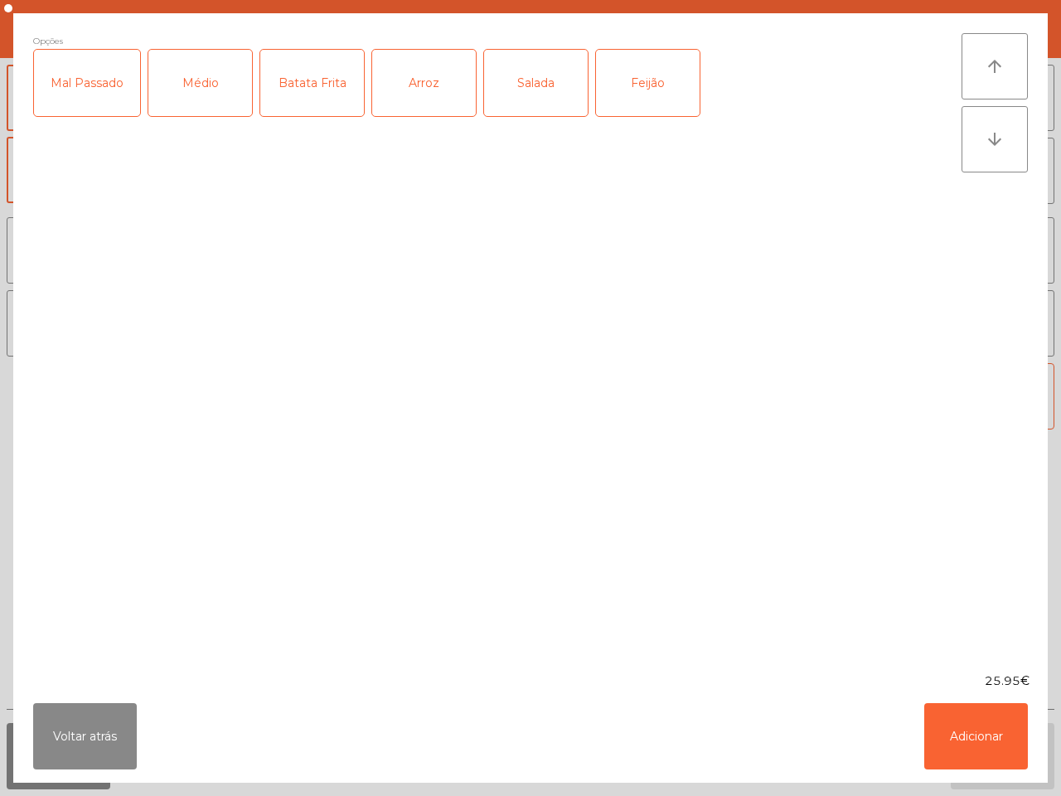
click at [196, 122] on div "Médio" at bounding box center [200, 86] width 105 height 75
click at [203, 96] on div "Médio" at bounding box center [200, 83] width 104 height 66
click at [361, 91] on div "Batata Frita" at bounding box center [312, 83] width 104 height 66
click at [951, 728] on button "Adicionar" at bounding box center [976, 736] width 104 height 66
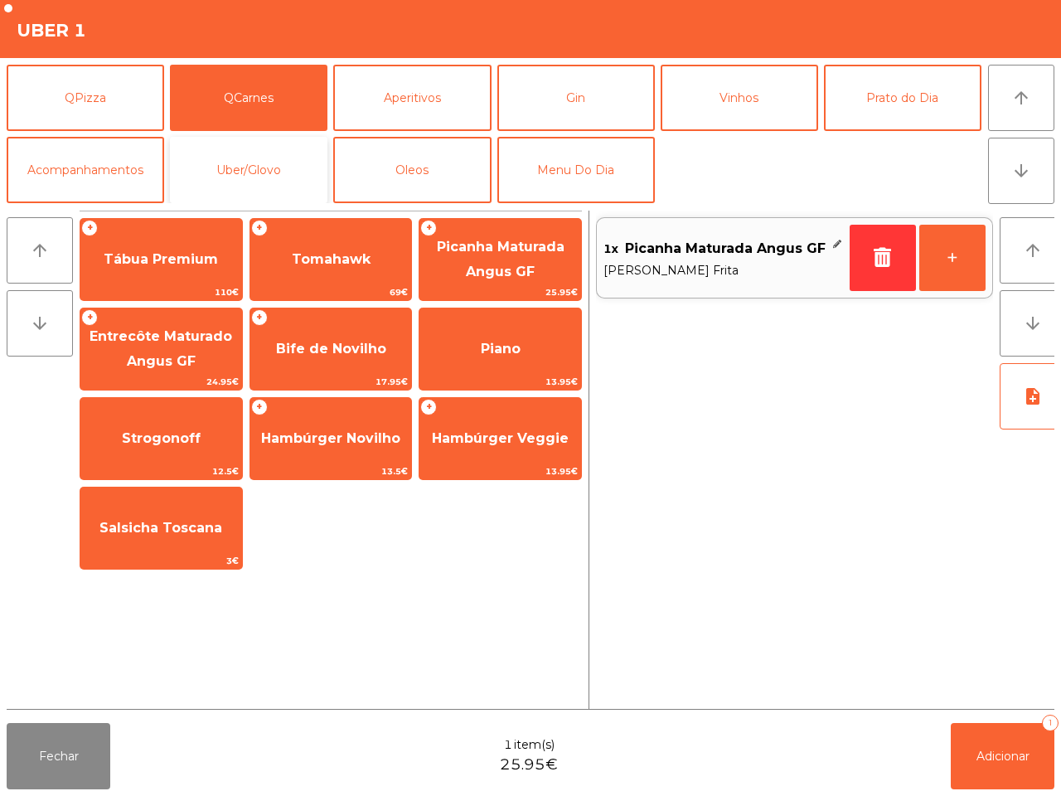
click at [275, 164] on button "Uber/Glovo" at bounding box center [249, 170] width 158 height 66
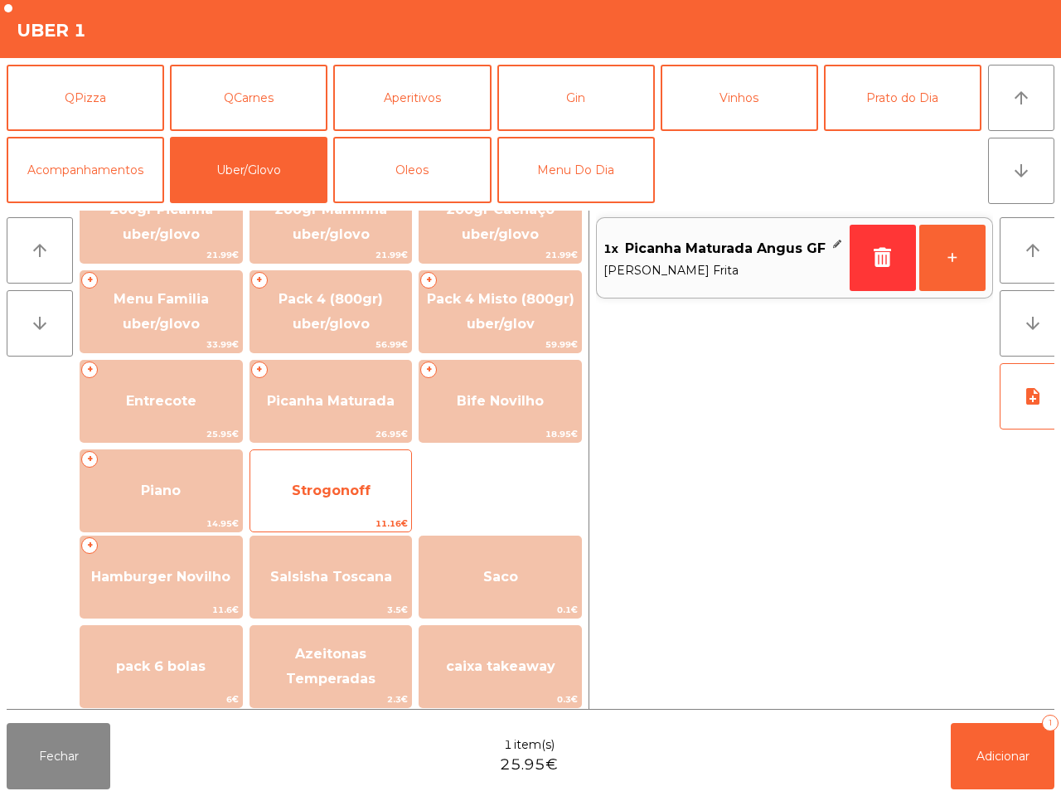
scroll to position [0, 0]
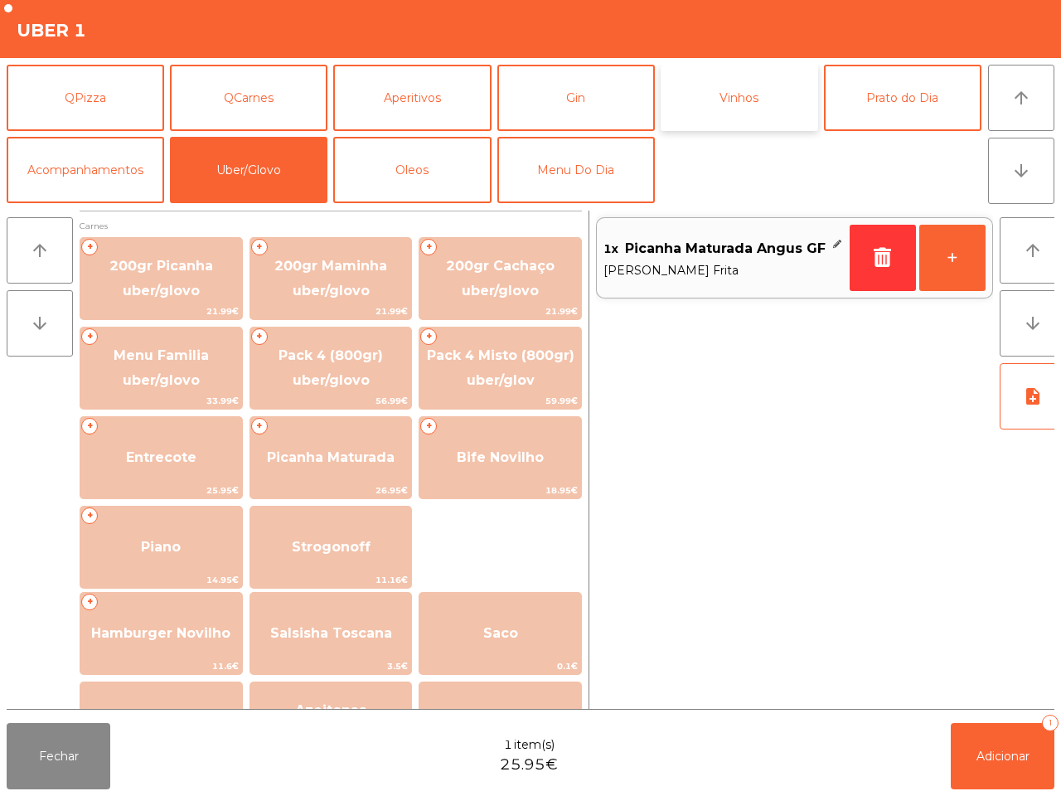
click at [740, 110] on button "Vinhos" at bounding box center [740, 98] width 158 height 66
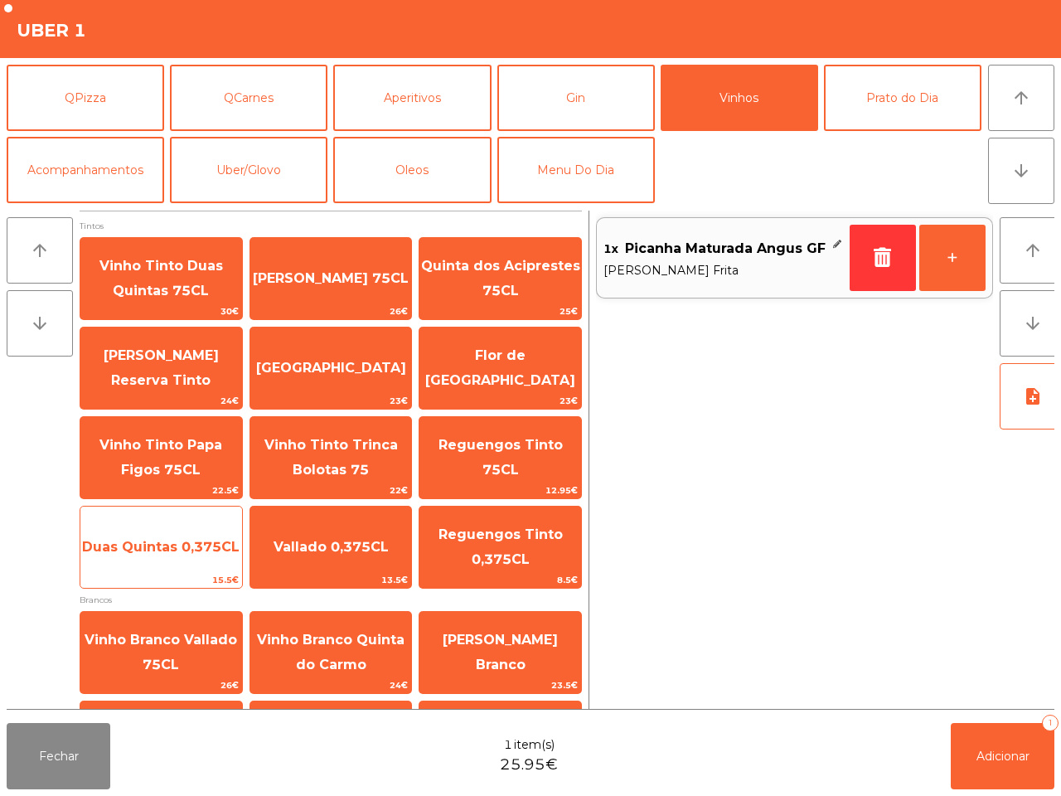
click at [167, 546] on span "Duas Quintas 0,375CL" at bounding box center [161, 547] width 162 height 45
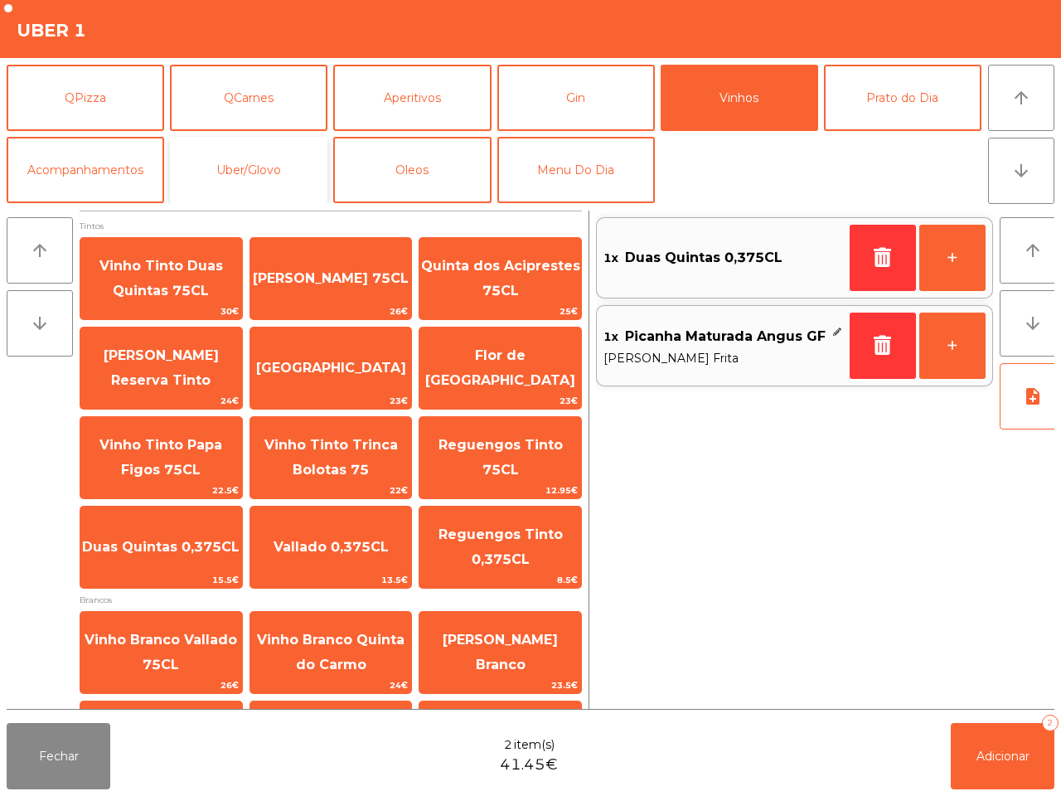
click at [239, 177] on button "Uber/Glovo" at bounding box center [249, 170] width 158 height 66
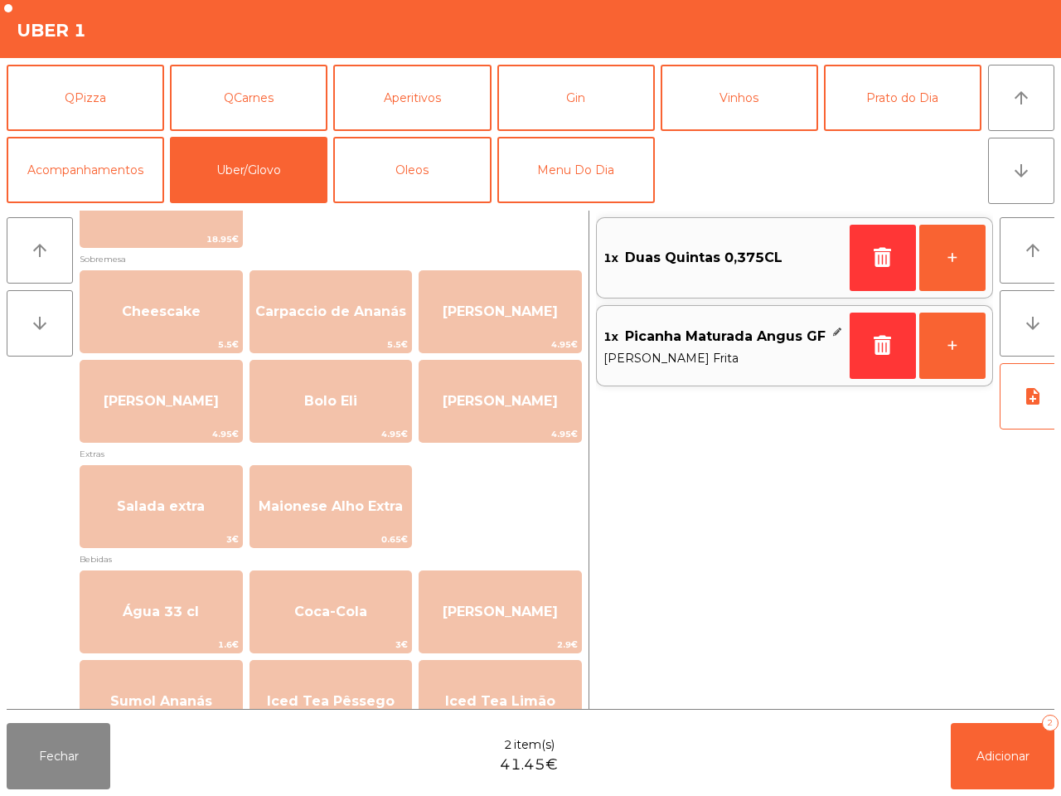
scroll to position [311, 0]
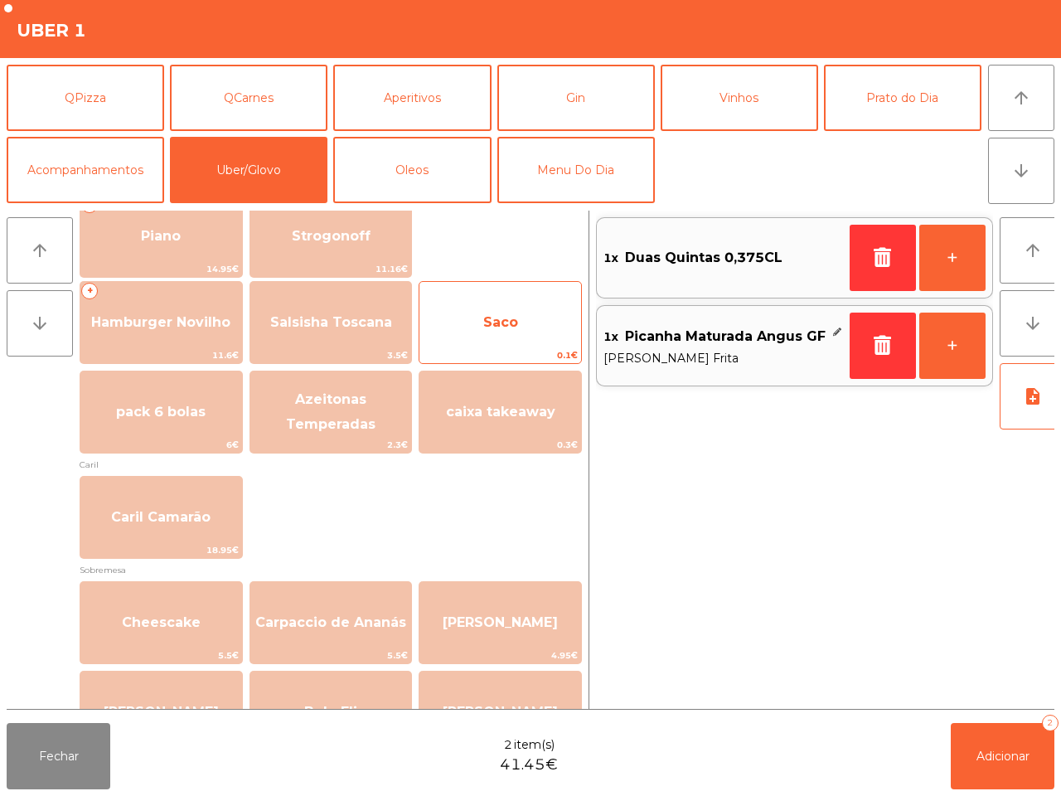
click at [493, 340] on span "Saco" at bounding box center [501, 322] width 162 height 45
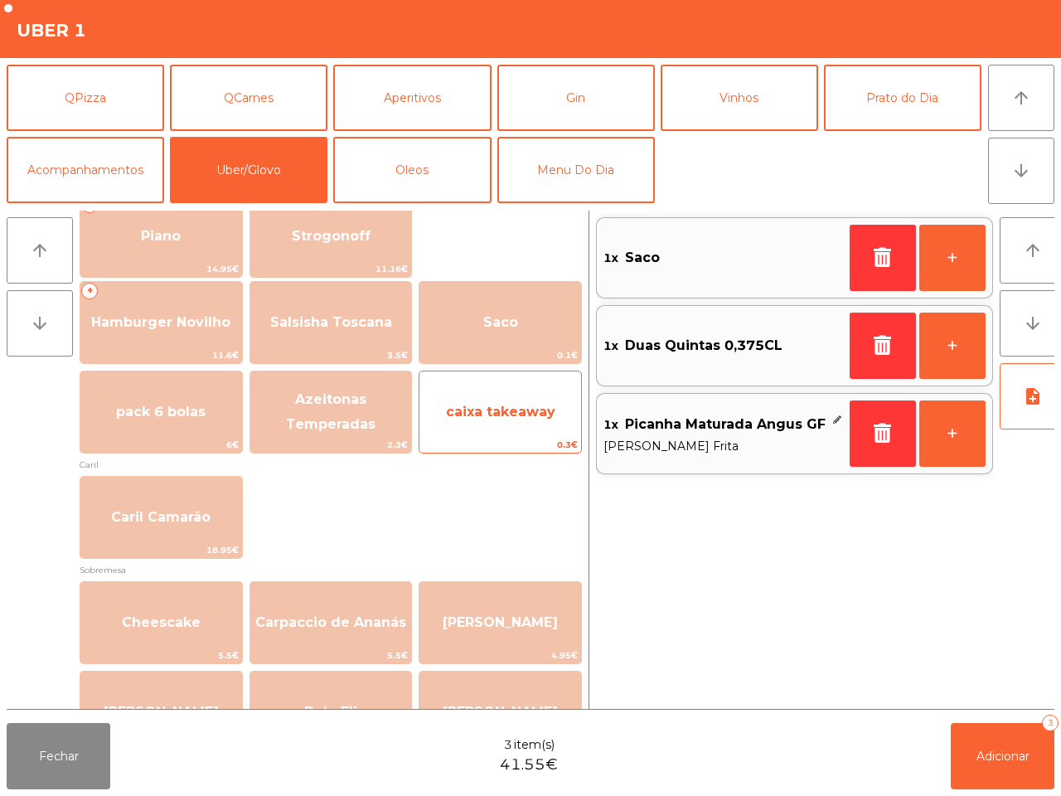
click at [511, 404] on span "caixa takeaway" at bounding box center [500, 412] width 109 height 16
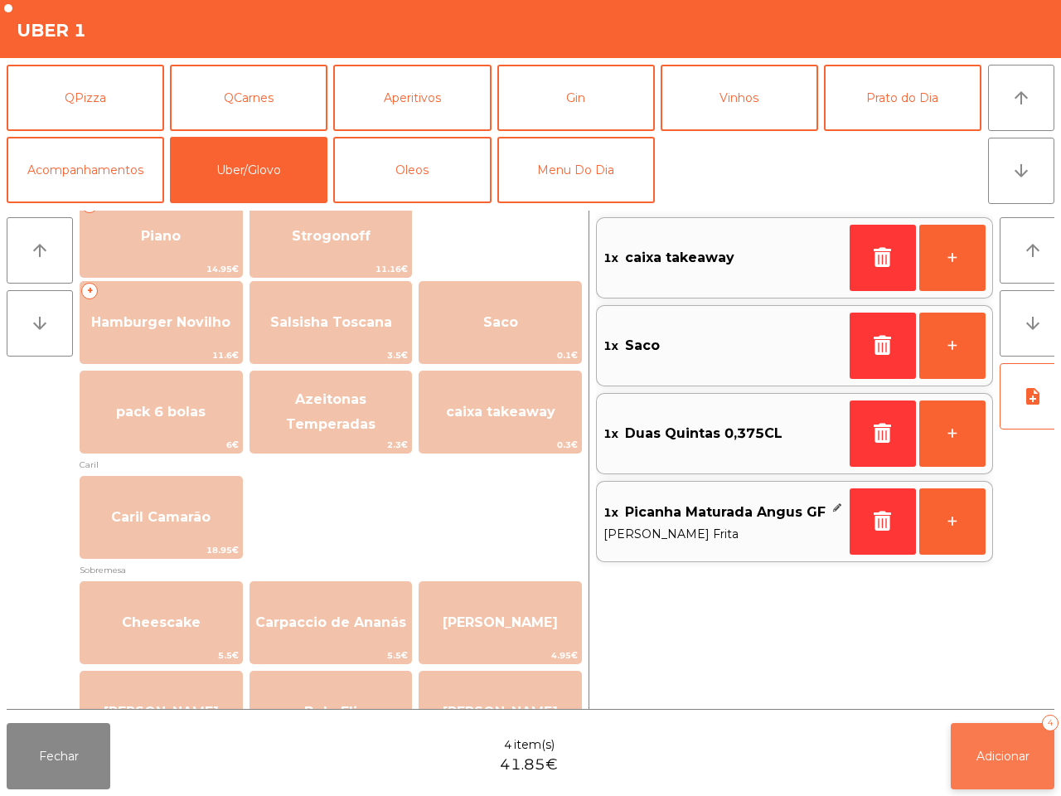
click at [1025, 765] on button "Adicionar 4" at bounding box center [1003, 756] width 104 height 66
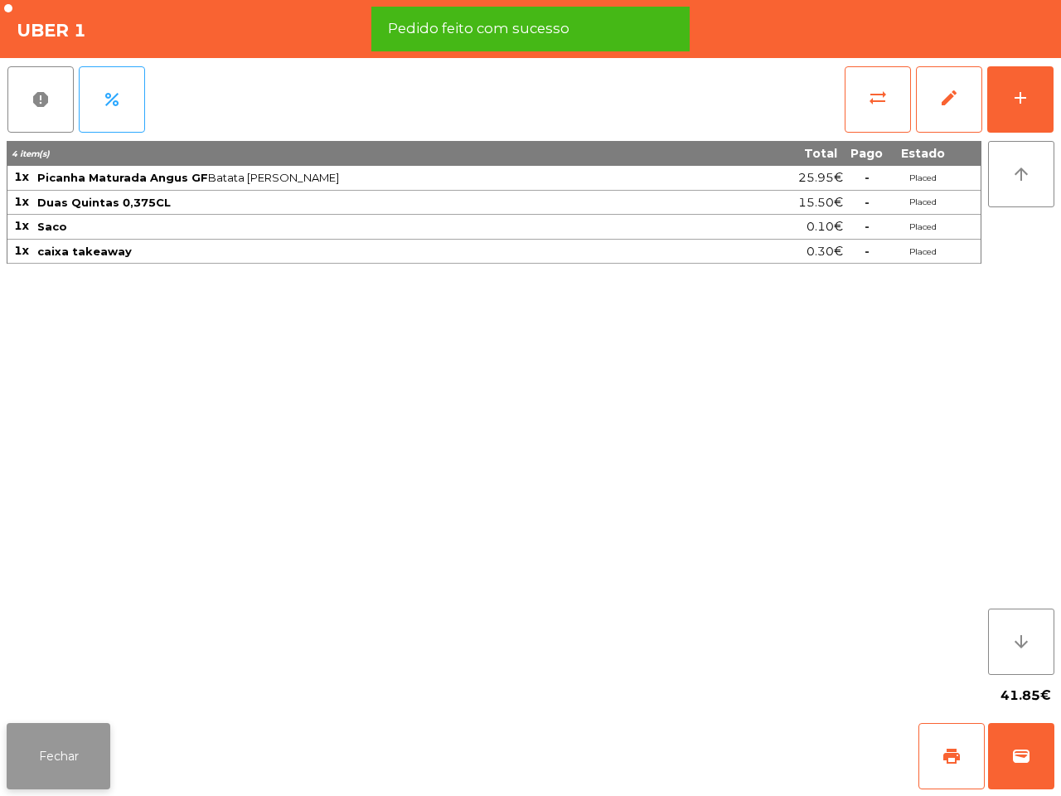
click at [93, 765] on button "Fechar" at bounding box center [59, 756] width 104 height 66
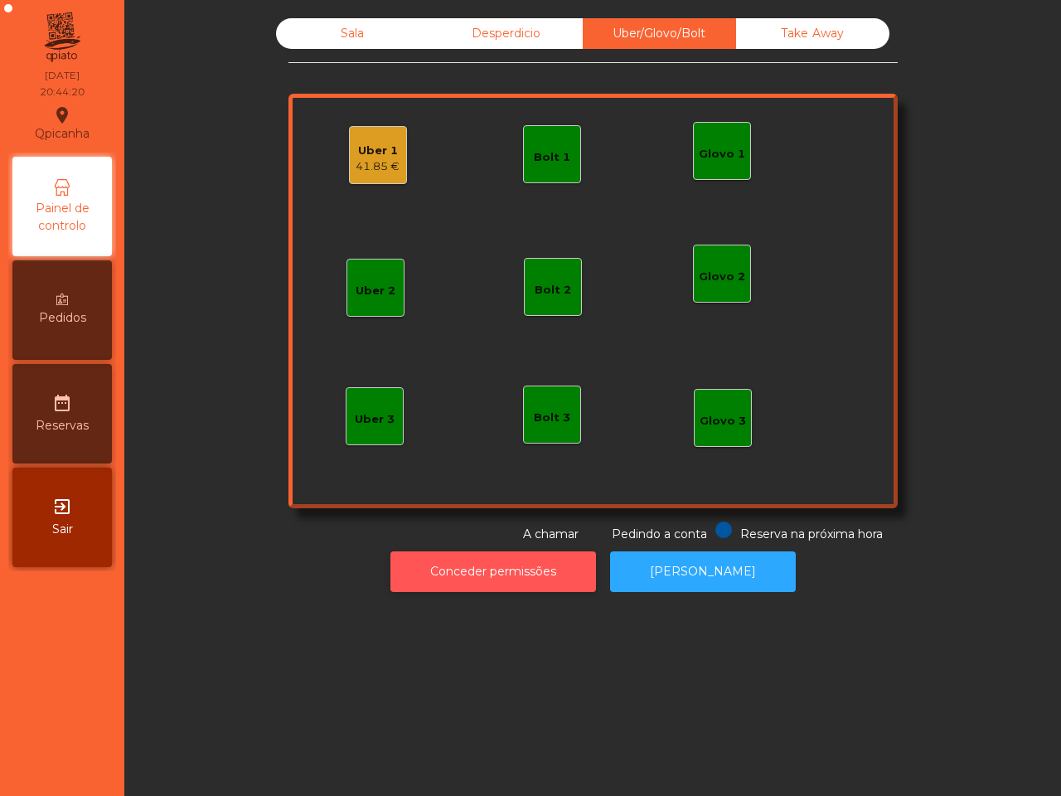
click at [487, 570] on button "Conceder permissões" at bounding box center [494, 571] width 206 height 41
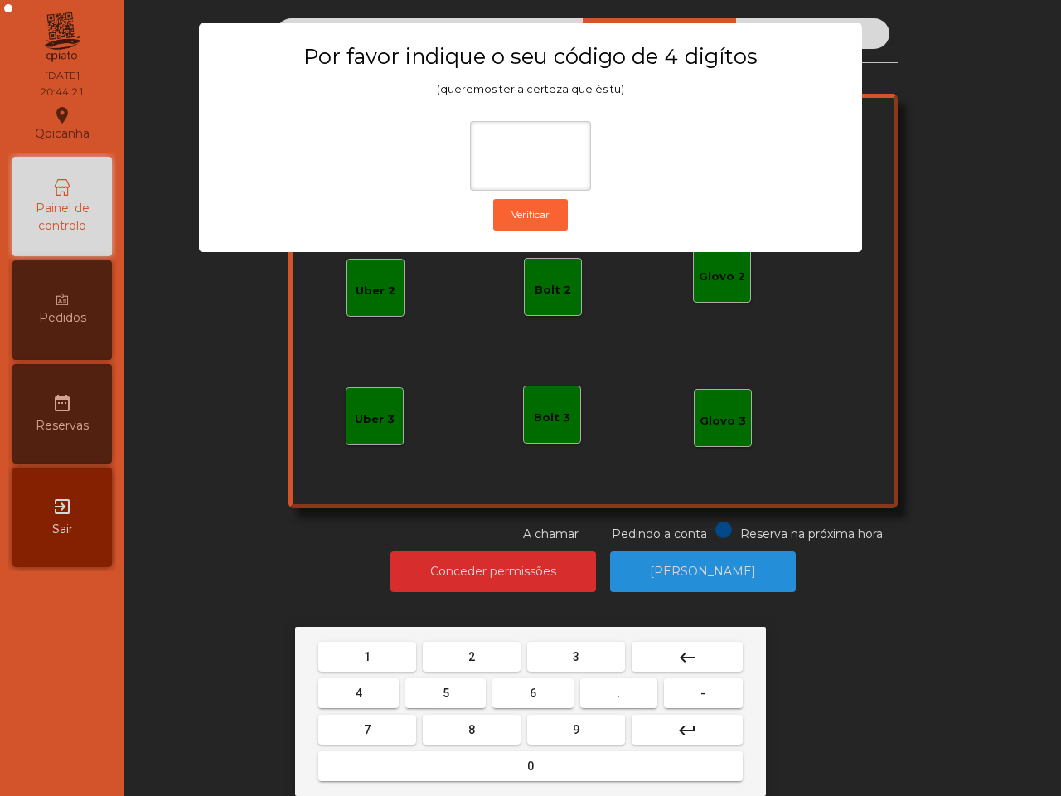
click at [519, 690] on button "6" at bounding box center [532, 693] width 80 height 30
click at [436, 695] on button "5" at bounding box center [445, 693] width 80 height 30
click at [391, 660] on button "1" at bounding box center [367, 657] width 98 height 30
click at [494, 656] on button "2" at bounding box center [472, 657] width 98 height 30
type input "****"
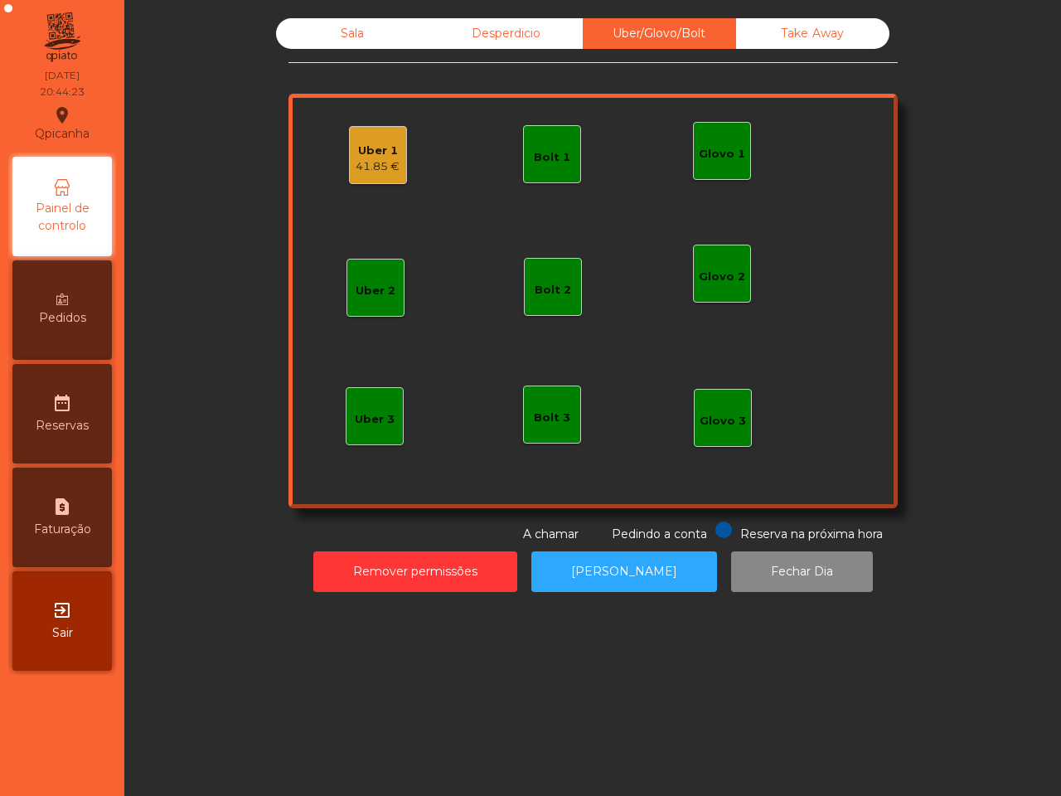
click at [367, 174] on div "41.85 €" at bounding box center [378, 166] width 44 height 17
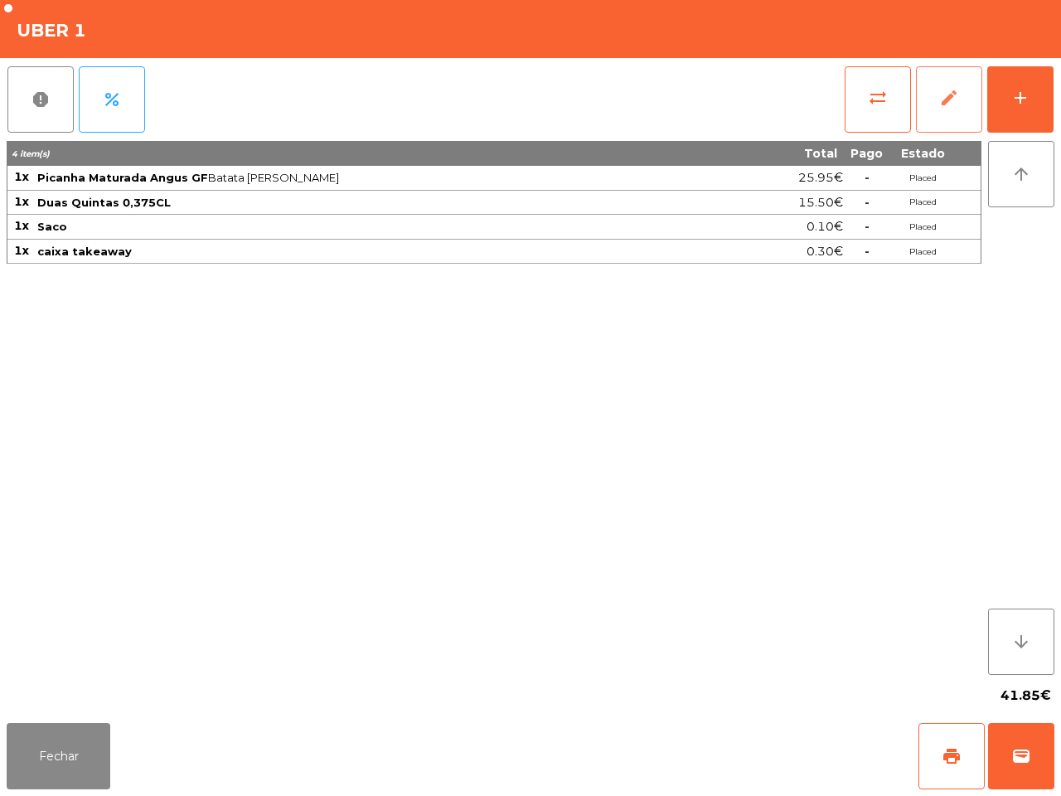
click at [953, 98] on span "edit" at bounding box center [949, 98] width 20 height 20
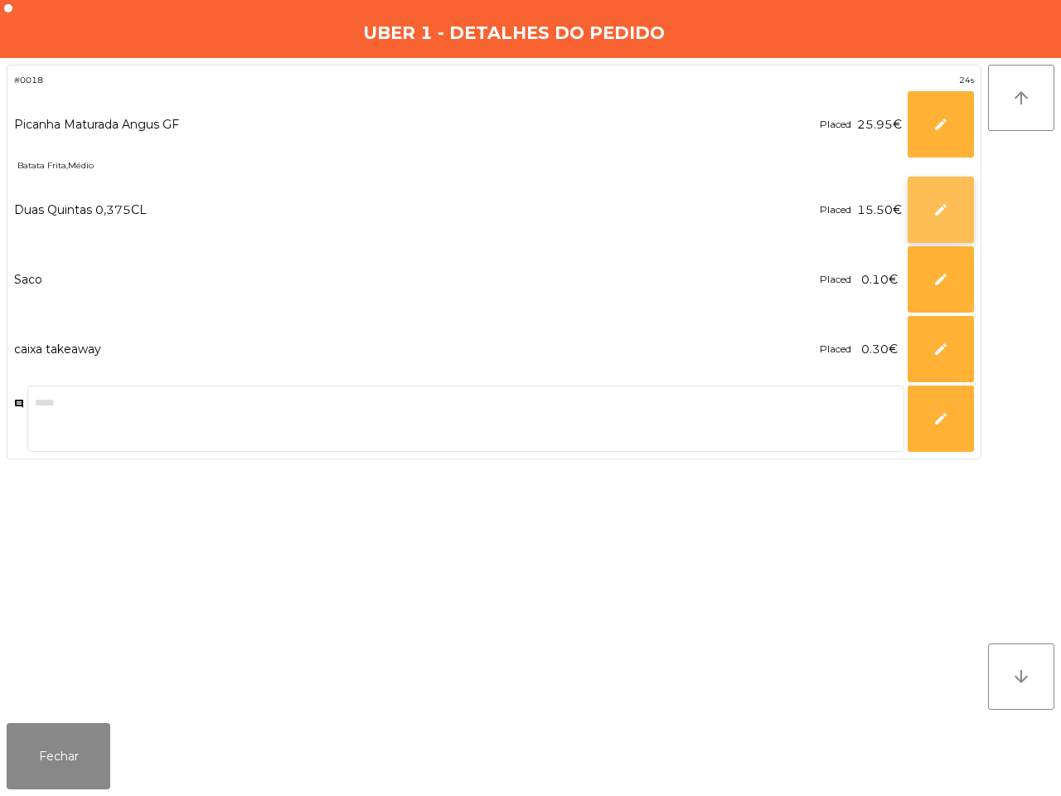
click at [919, 201] on button "edit" at bounding box center [941, 210] width 66 height 66
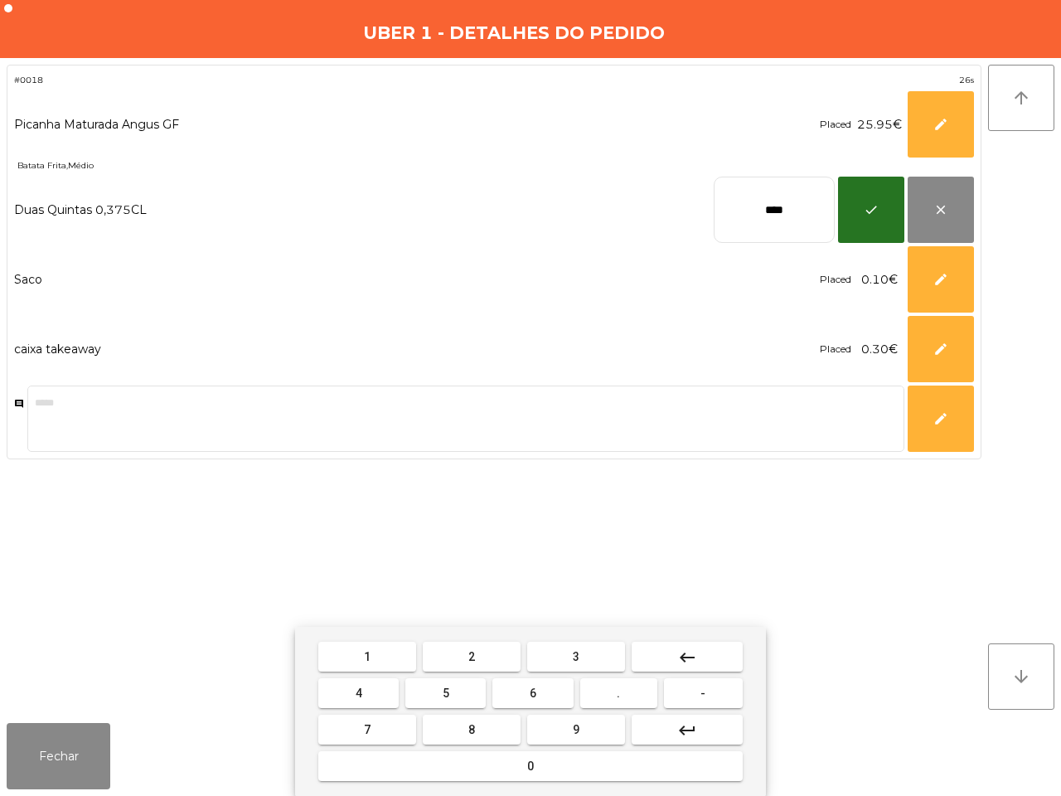
click at [676, 644] on button "keyboard_backspace" at bounding box center [687, 657] width 111 height 30
click at [674, 647] on button "keyboard_backspace" at bounding box center [687, 657] width 111 height 30
type input "*"
click at [366, 732] on span "7" at bounding box center [367, 729] width 7 height 13
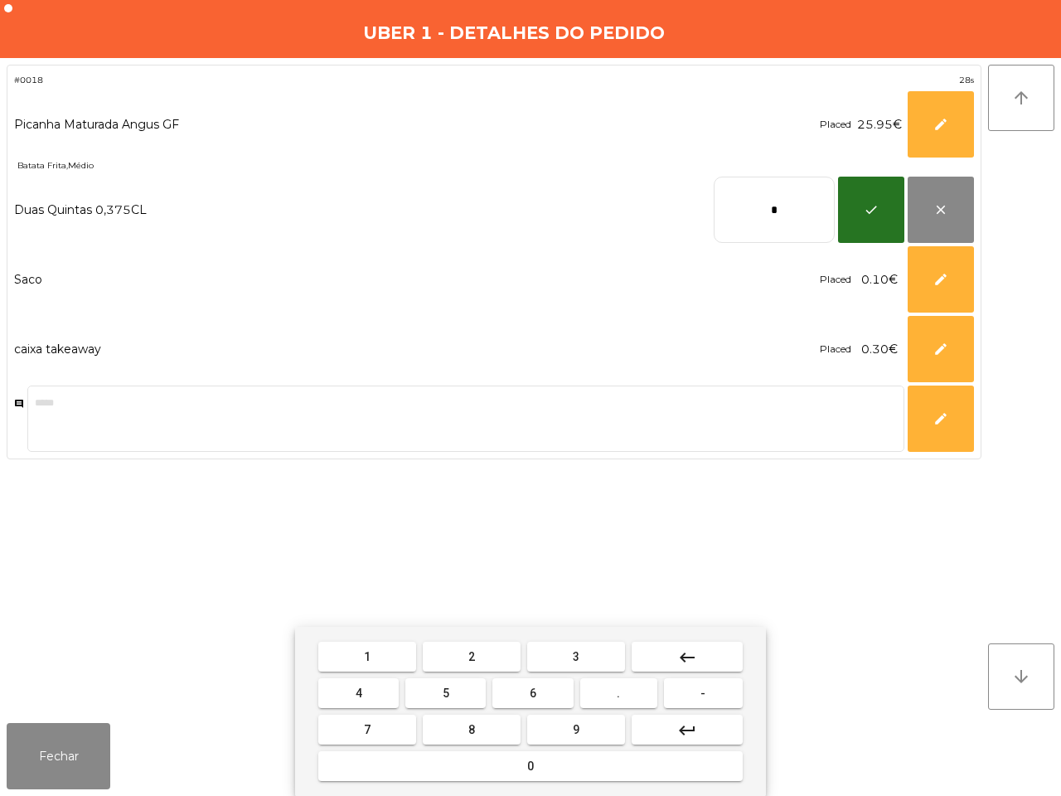
click at [630, 691] on button "." at bounding box center [618, 693] width 77 height 30
click at [473, 693] on button "5" at bounding box center [445, 693] width 80 height 30
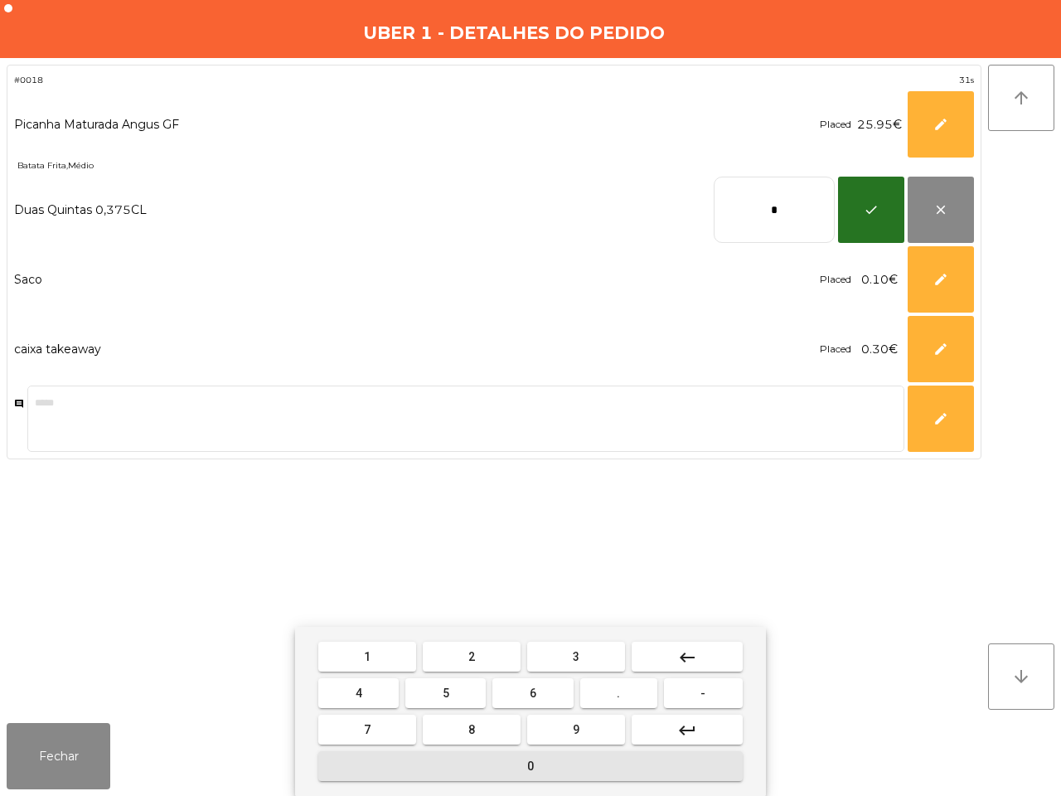
click at [574, 768] on button "0" at bounding box center [530, 766] width 425 height 30
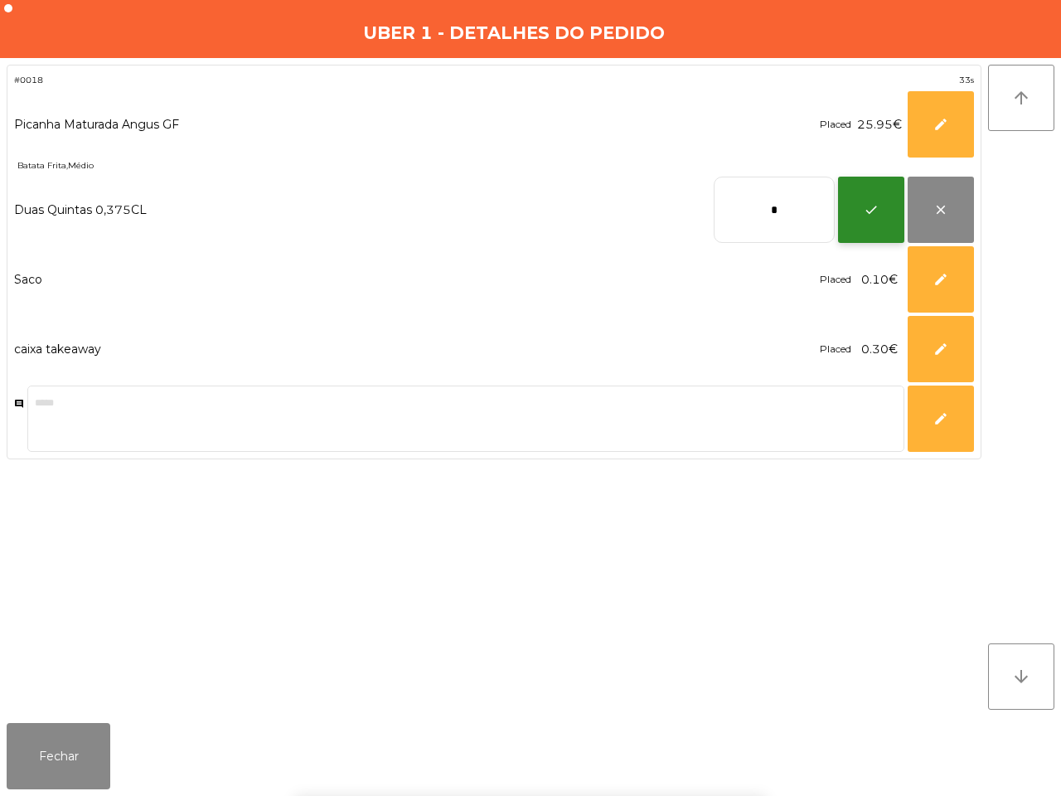
click at [872, 211] on span "check" at bounding box center [871, 209] width 15 height 15
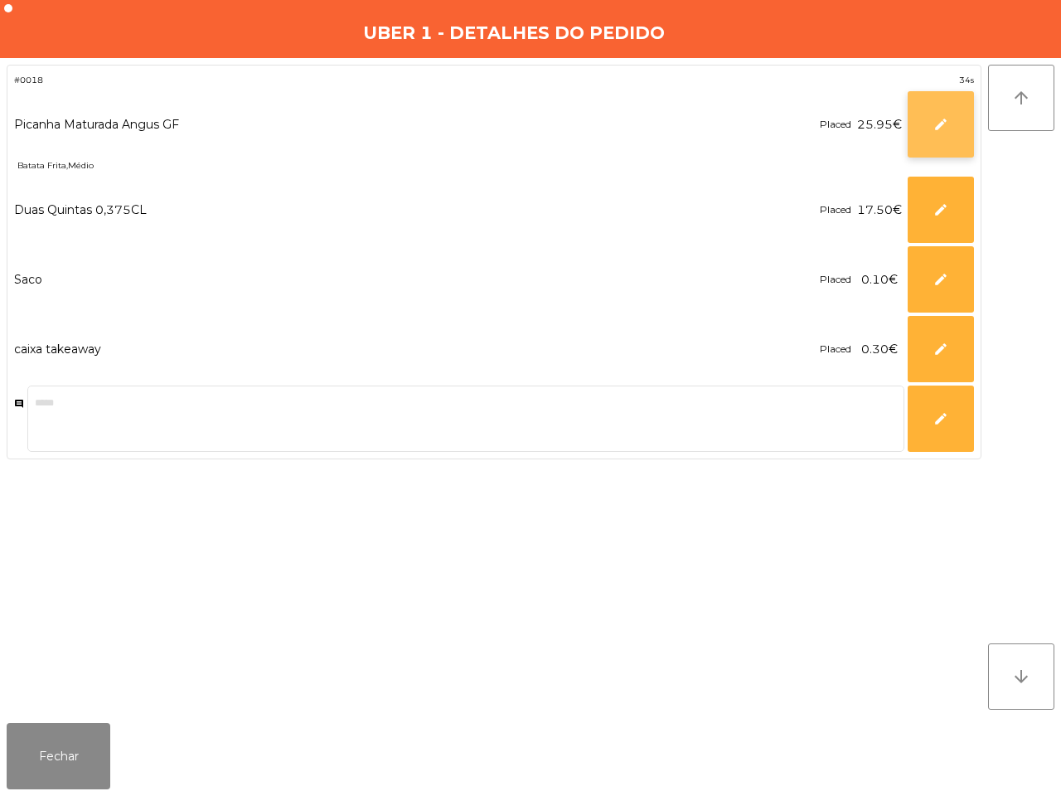
click at [925, 129] on button "edit" at bounding box center [941, 124] width 66 height 66
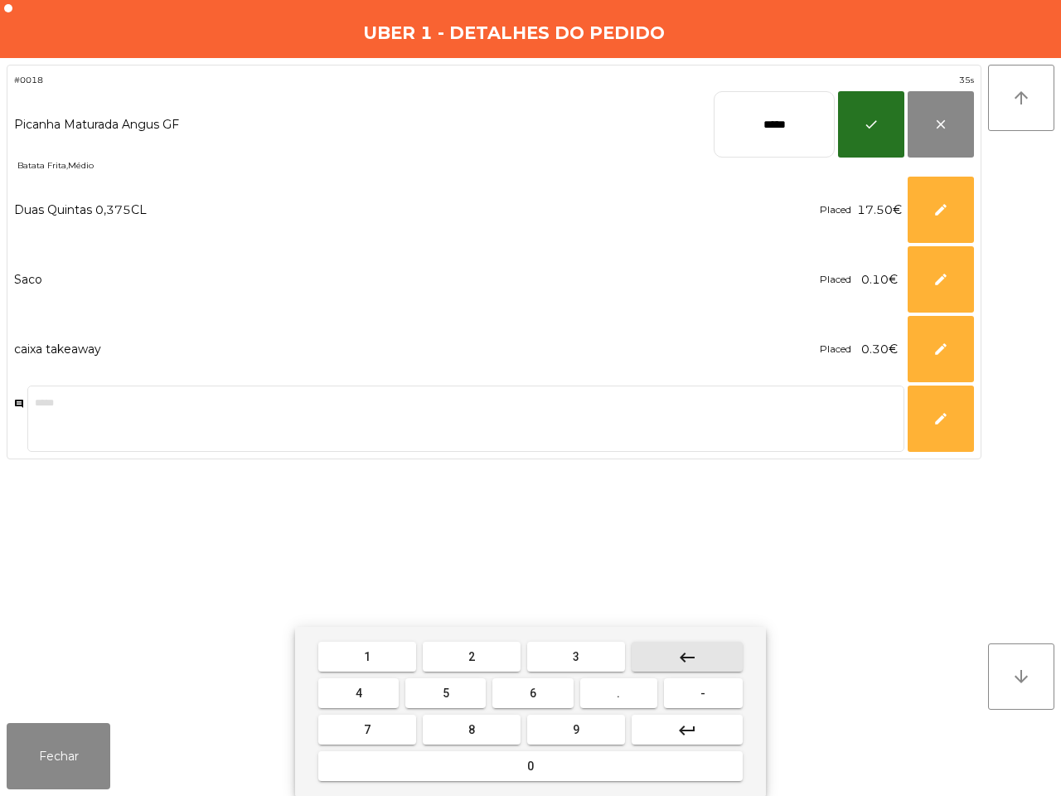
click at [706, 657] on button "keyboard_backspace" at bounding box center [687, 657] width 111 height 30
click at [543, 689] on button "6" at bounding box center [532, 693] width 80 height 30
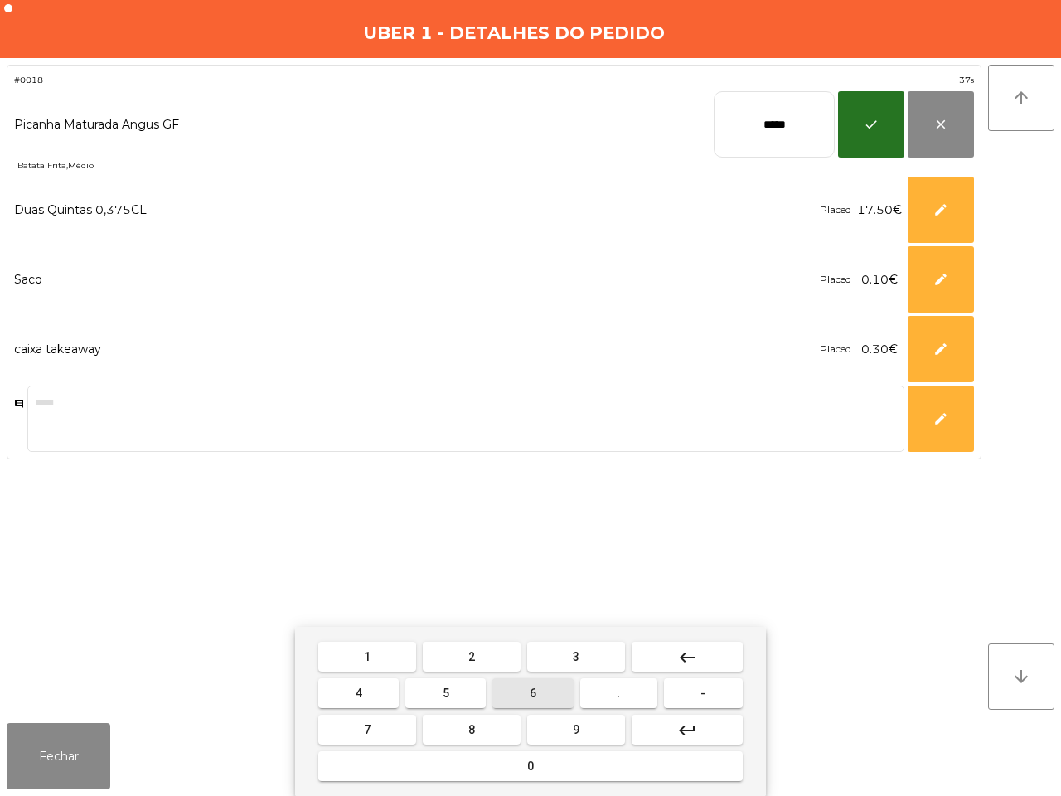
click at [611, 689] on button "." at bounding box center [618, 693] width 77 height 30
click at [585, 721] on button "9" at bounding box center [576, 730] width 98 height 30
click at [444, 687] on span "5" at bounding box center [446, 693] width 7 height 13
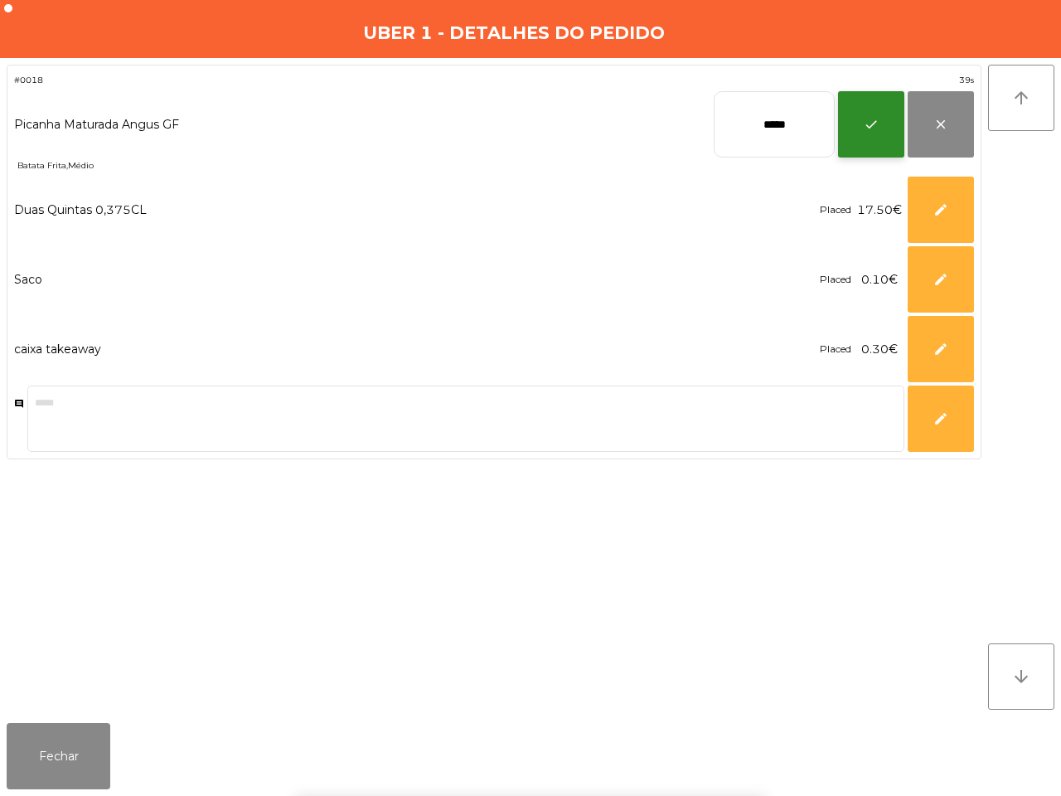
click at [873, 127] on span "check" at bounding box center [871, 124] width 15 height 15
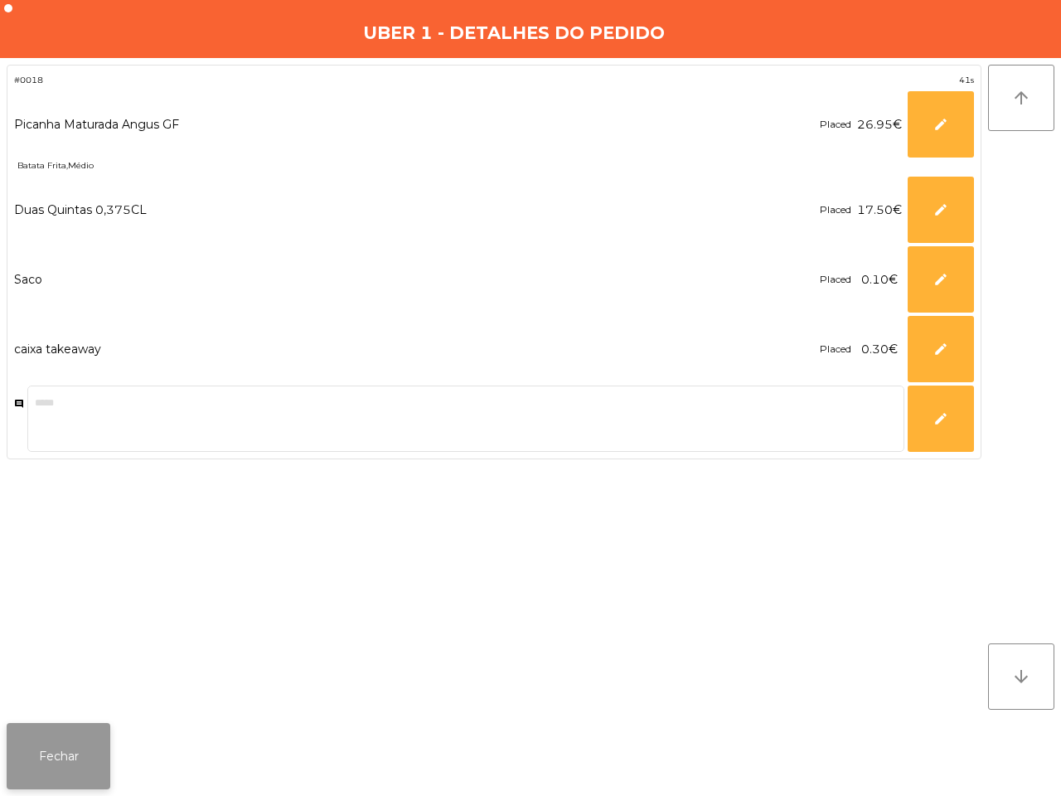
click at [60, 754] on button "Fechar" at bounding box center [59, 756] width 104 height 66
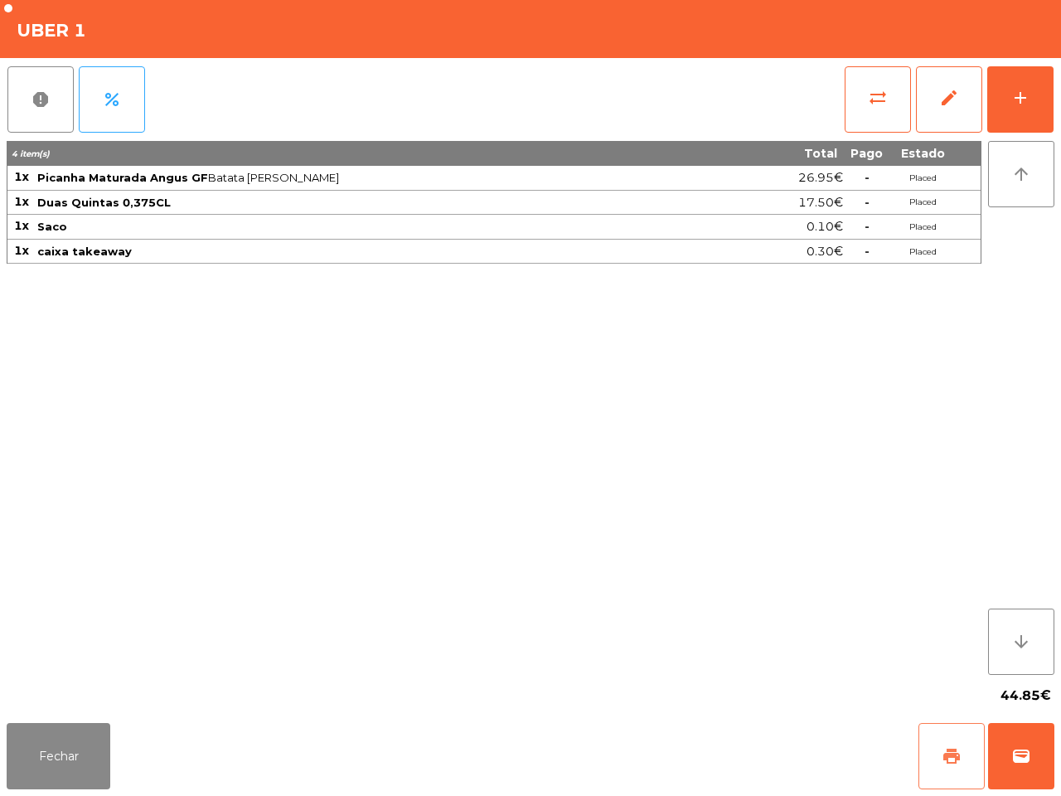
click at [963, 768] on button "print" at bounding box center [952, 756] width 66 height 66
click at [1001, 756] on button "wallet" at bounding box center [1021, 756] width 66 height 66
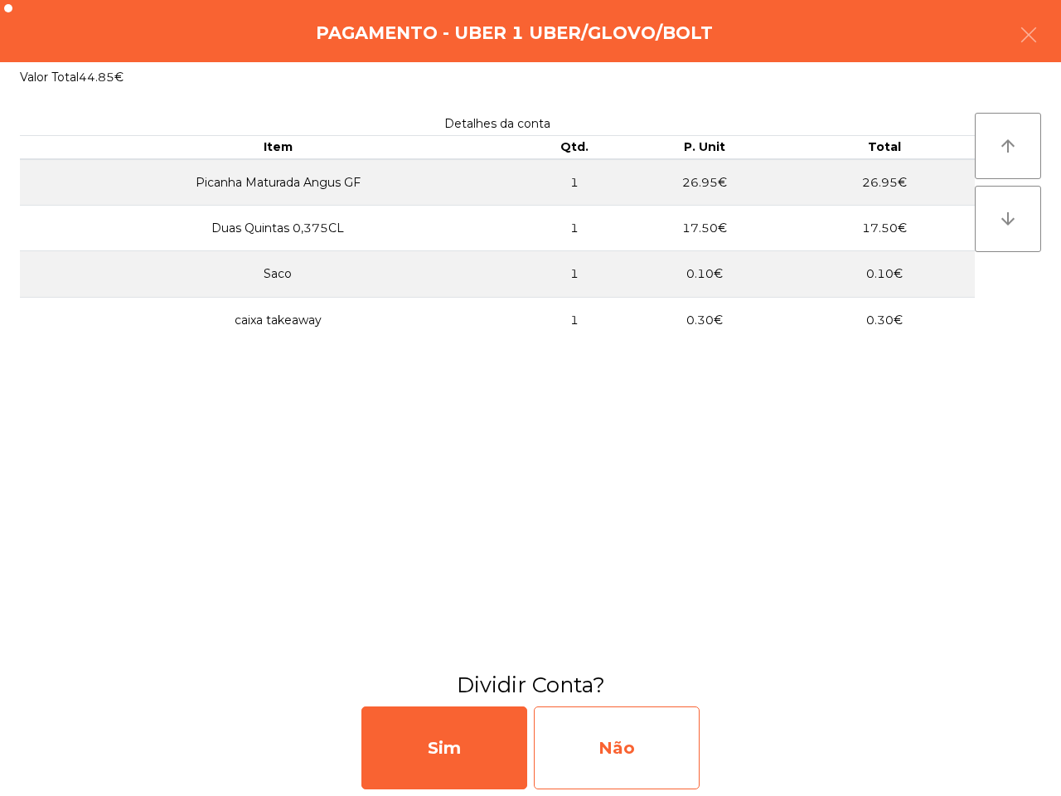
click at [691, 736] on div "Não" at bounding box center [617, 747] width 166 height 83
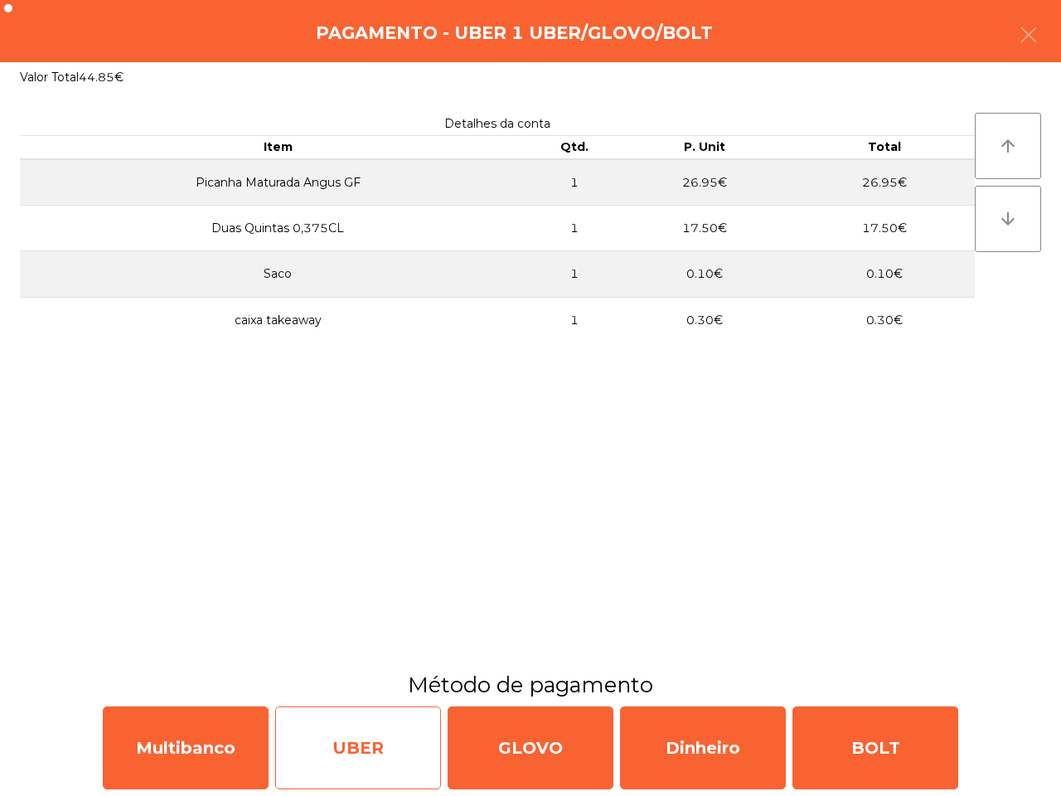
click at [369, 740] on div "UBER" at bounding box center [358, 747] width 166 height 83
select select "**"
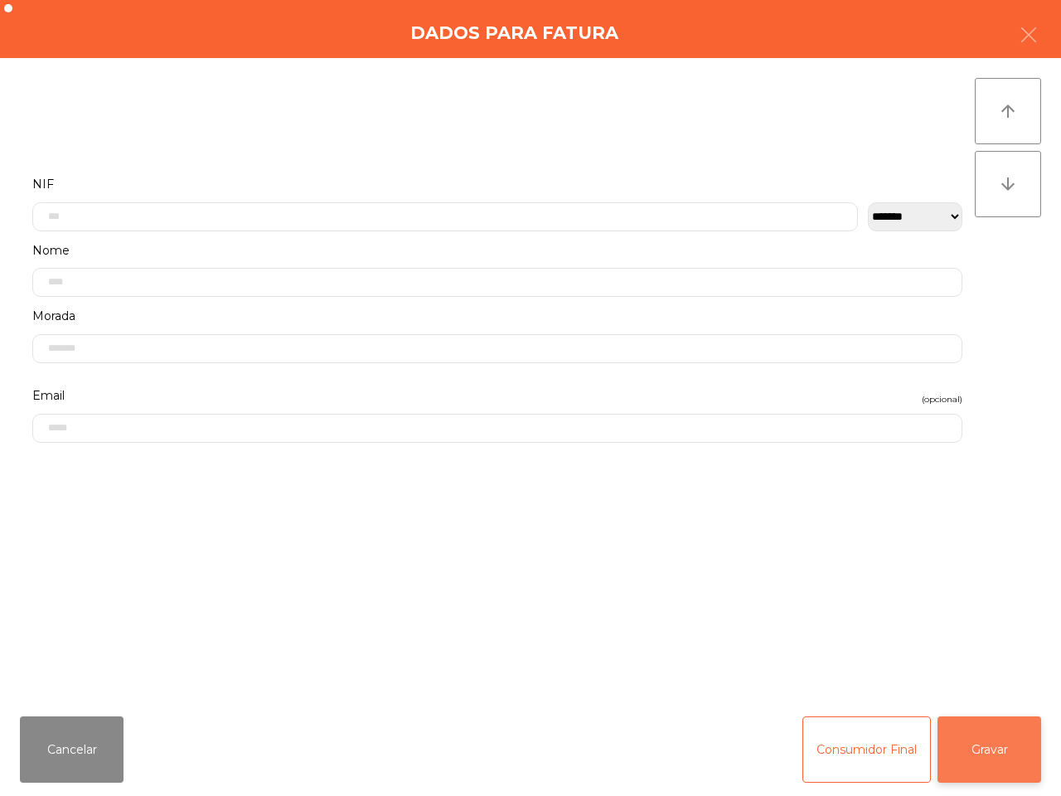
click at [958, 732] on button "Gravar" at bounding box center [990, 749] width 104 height 66
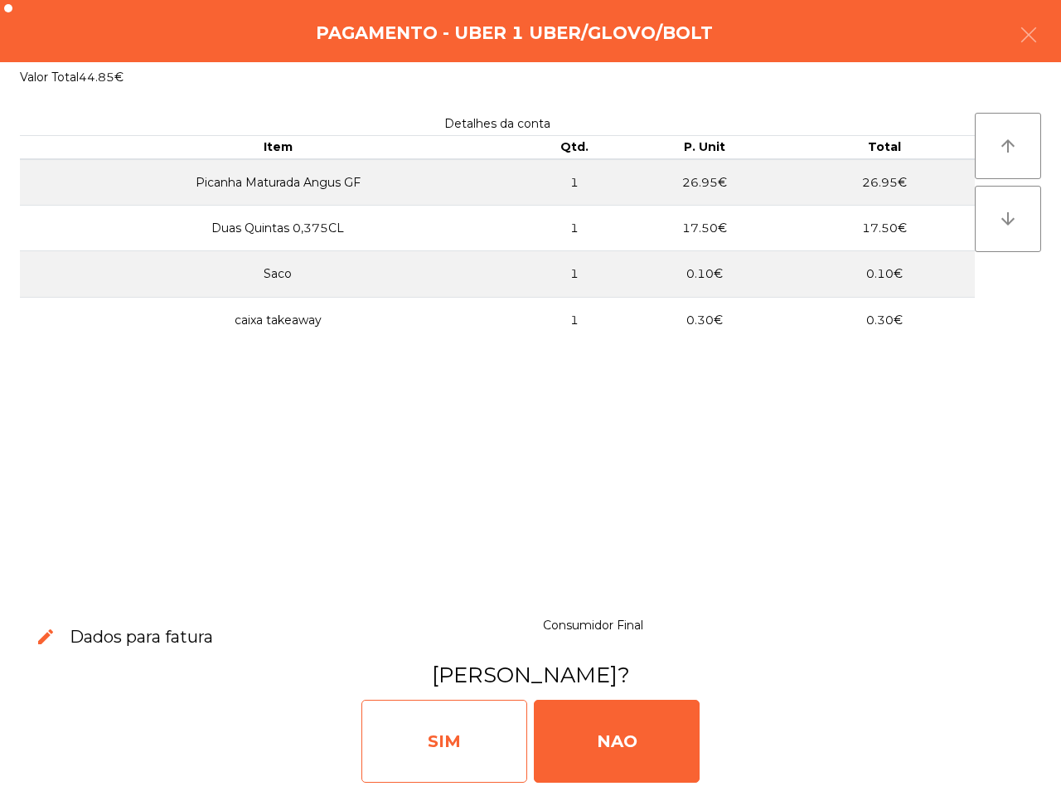
click at [503, 724] on div "SIM" at bounding box center [444, 741] width 166 height 83
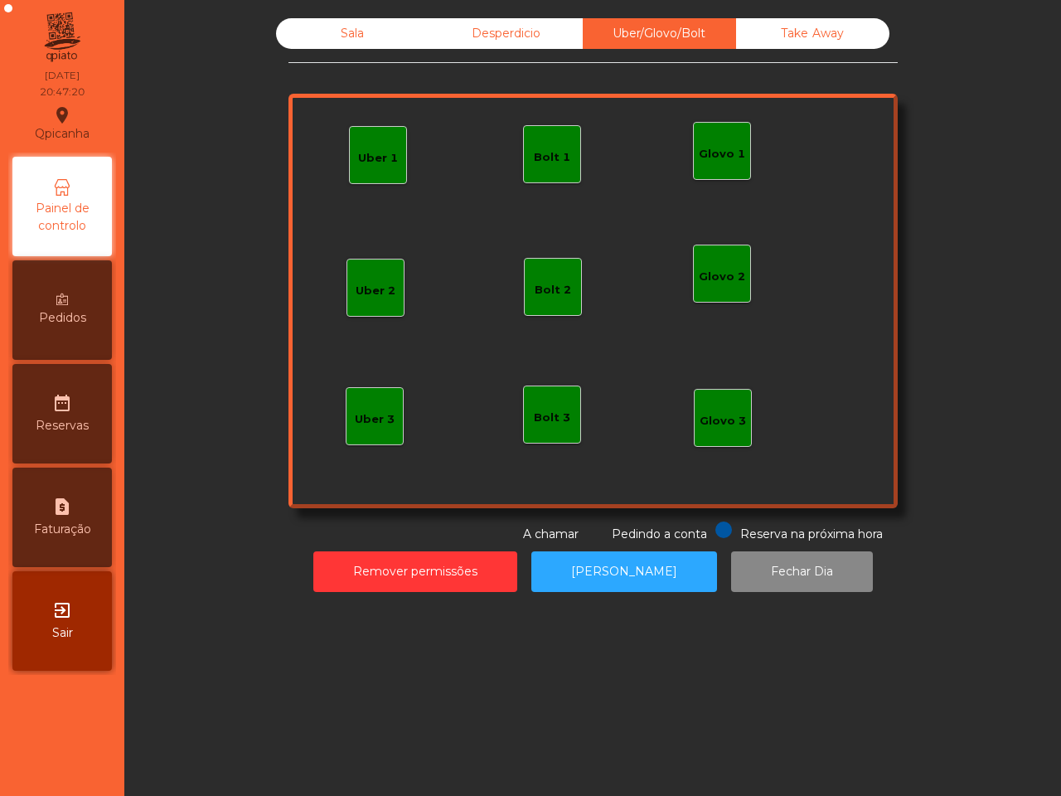
click at [503, 724] on div "Sala Desperdicio Uber/Glovo/Bolt Take Away Uber 1 Glovo 1 Uber 2 Uber 3 Glovo 2…" at bounding box center [592, 398] width 937 height 796
click at [354, 34] on div "Sala" at bounding box center [352, 33] width 153 height 31
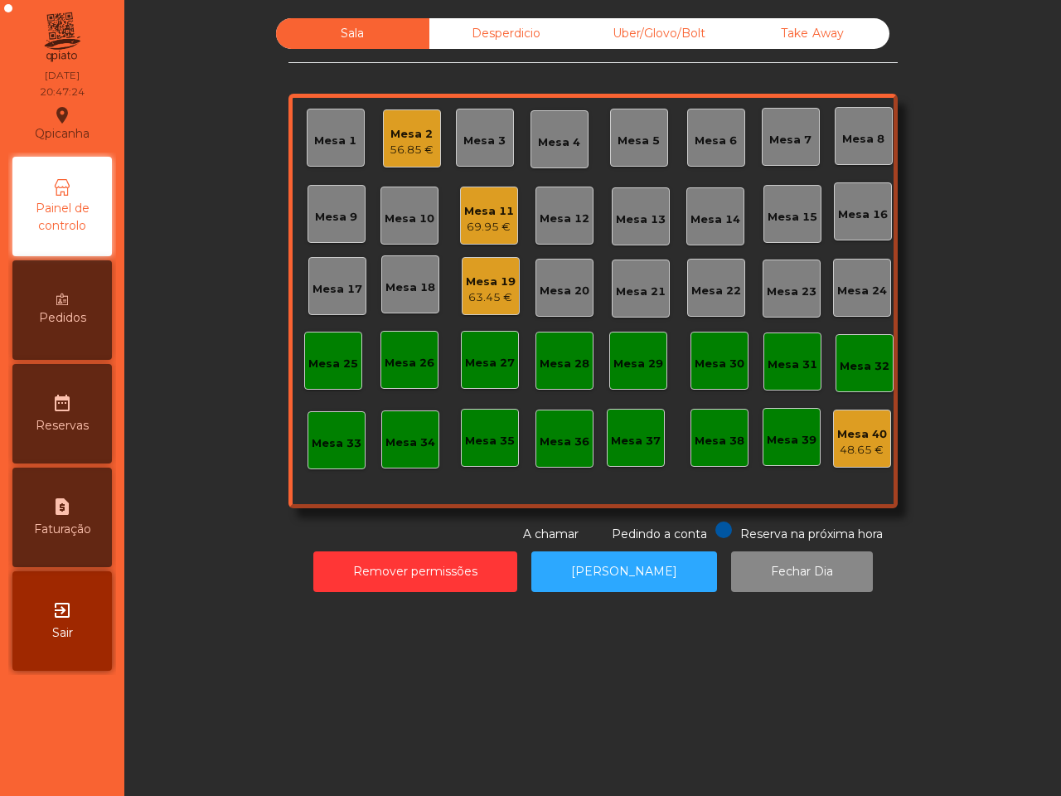
click at [398, 137] on div "Mesa 2" at bounding box center [412, 134] width 44 height 17
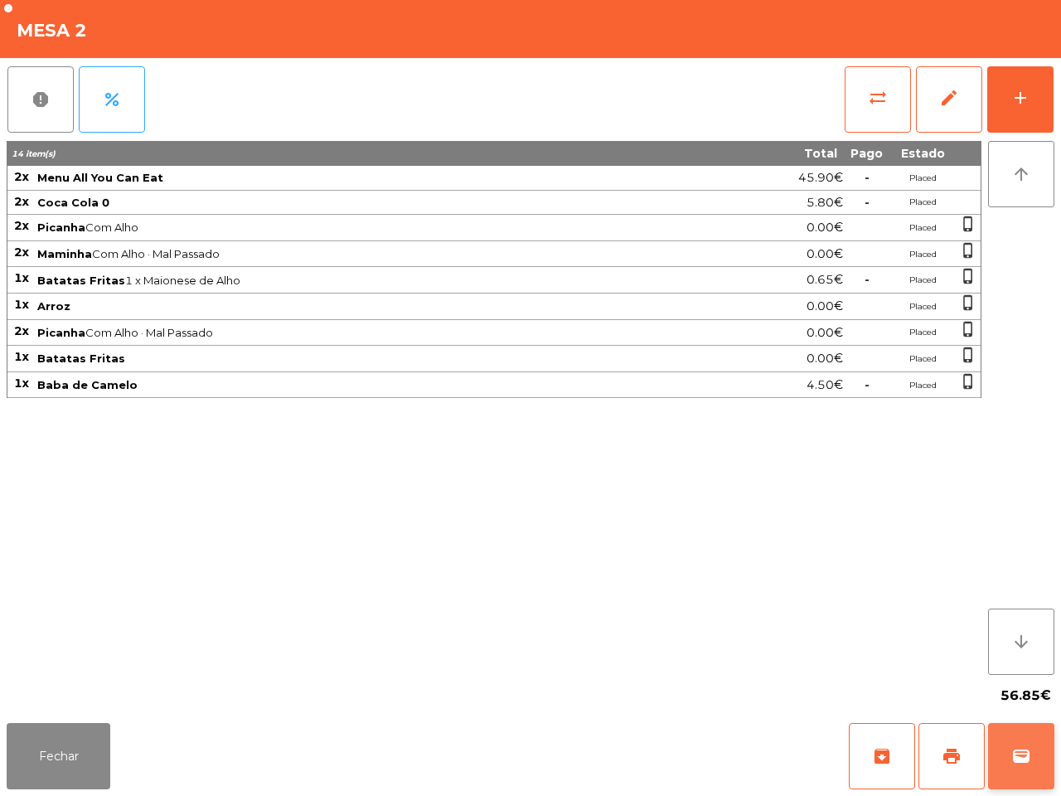
click at [1022, 746] on span "wallet" at bounding box center [1022, 756] width 20 height 20
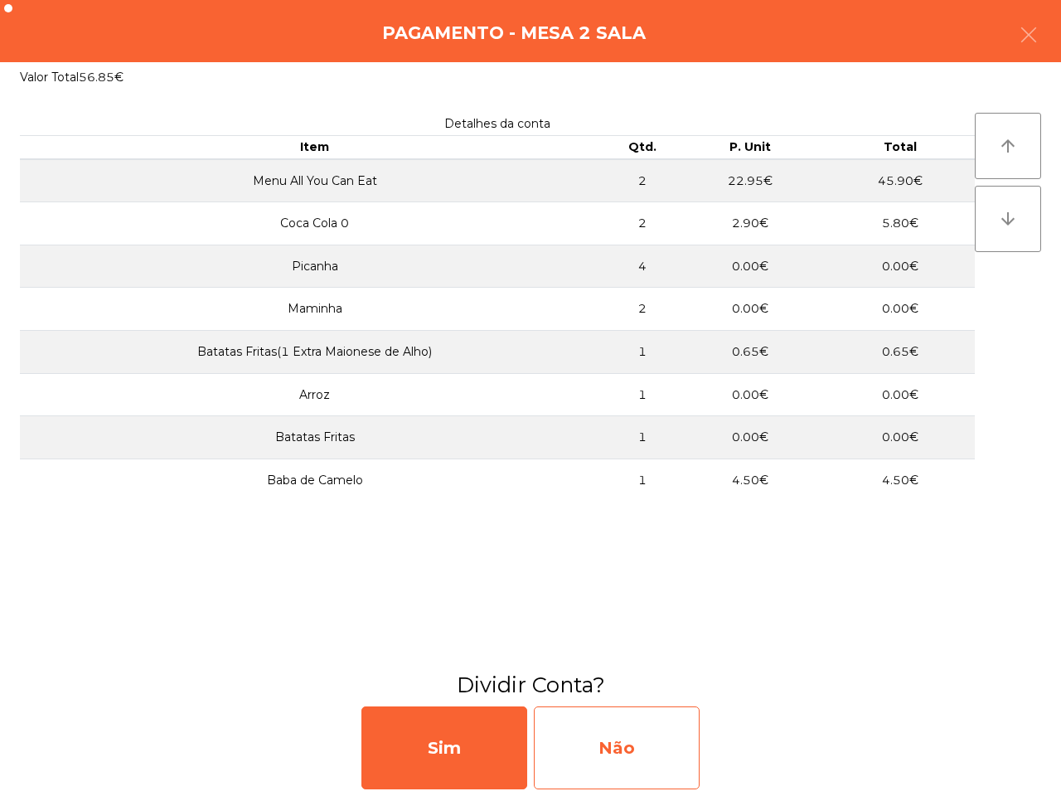
click at [577, 730] on div "Não" at bounding box center [617, 747] width 166 height 83
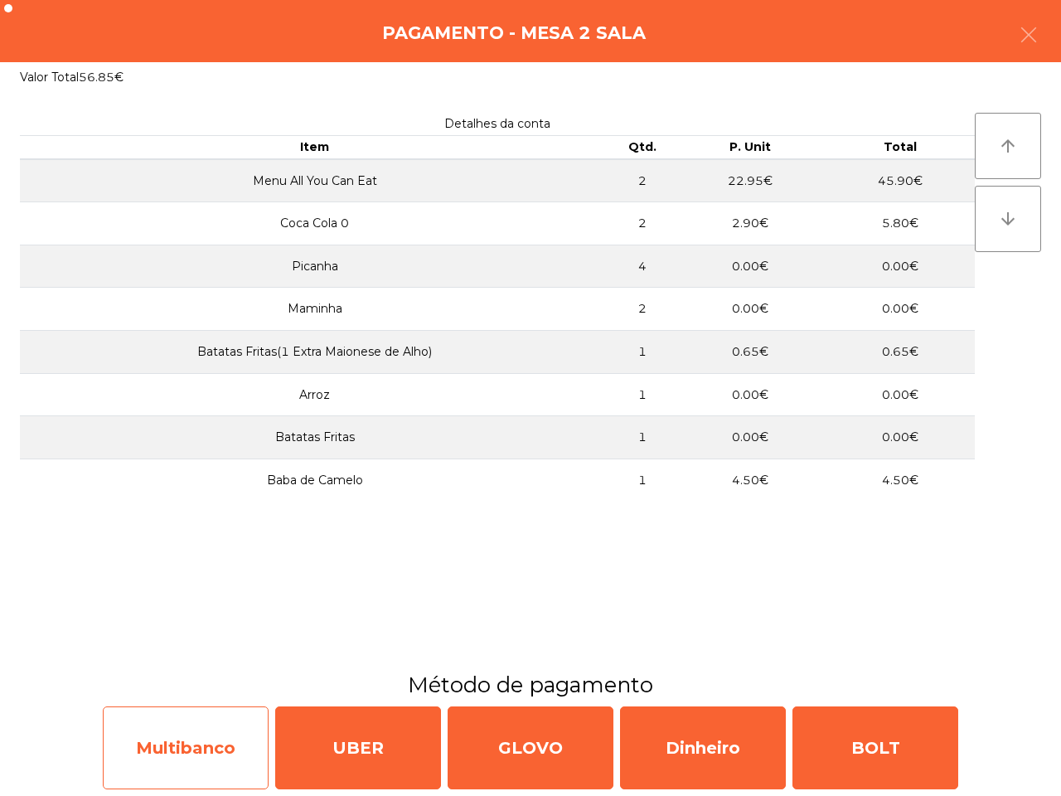
click at [218, 715] on div "Multibanco" at bounding box center [186, 747] width 166 height 83
select select "**"
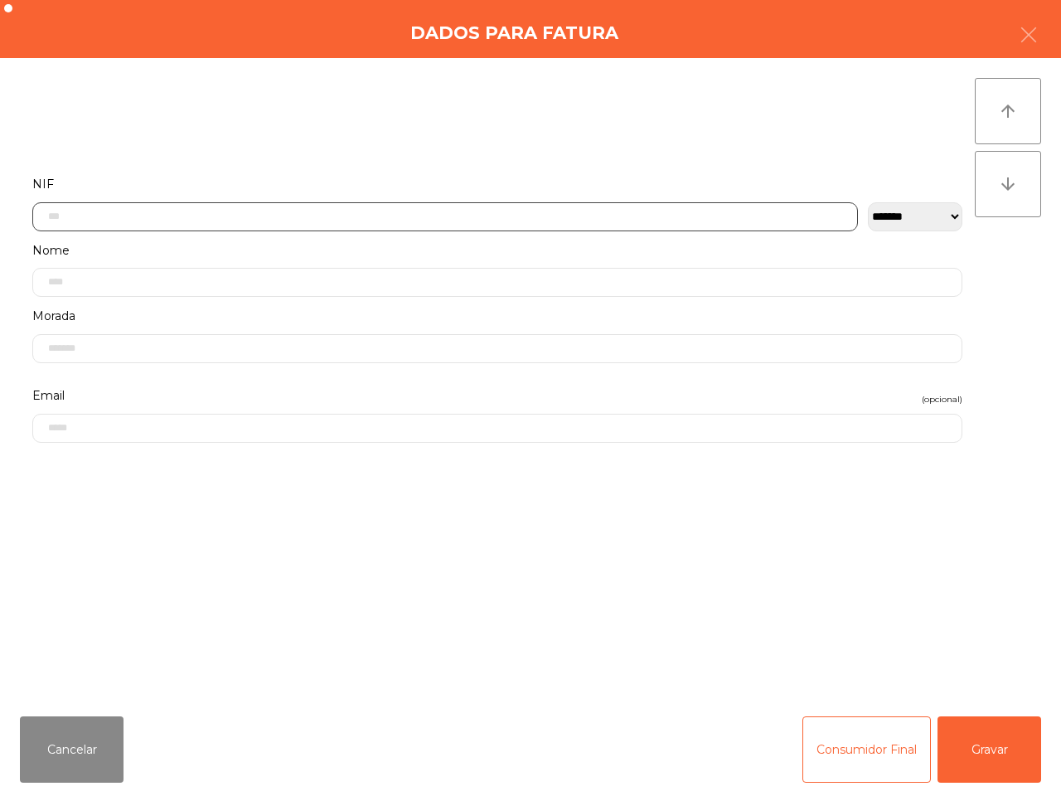
drag, startPoint x: 312, startPoint y: 206, endPoint x: 283, endPoint y: 270, distance: 70.9
click at [313, 207] on input "text" at bounding box center [445, 216] width 826 height 29
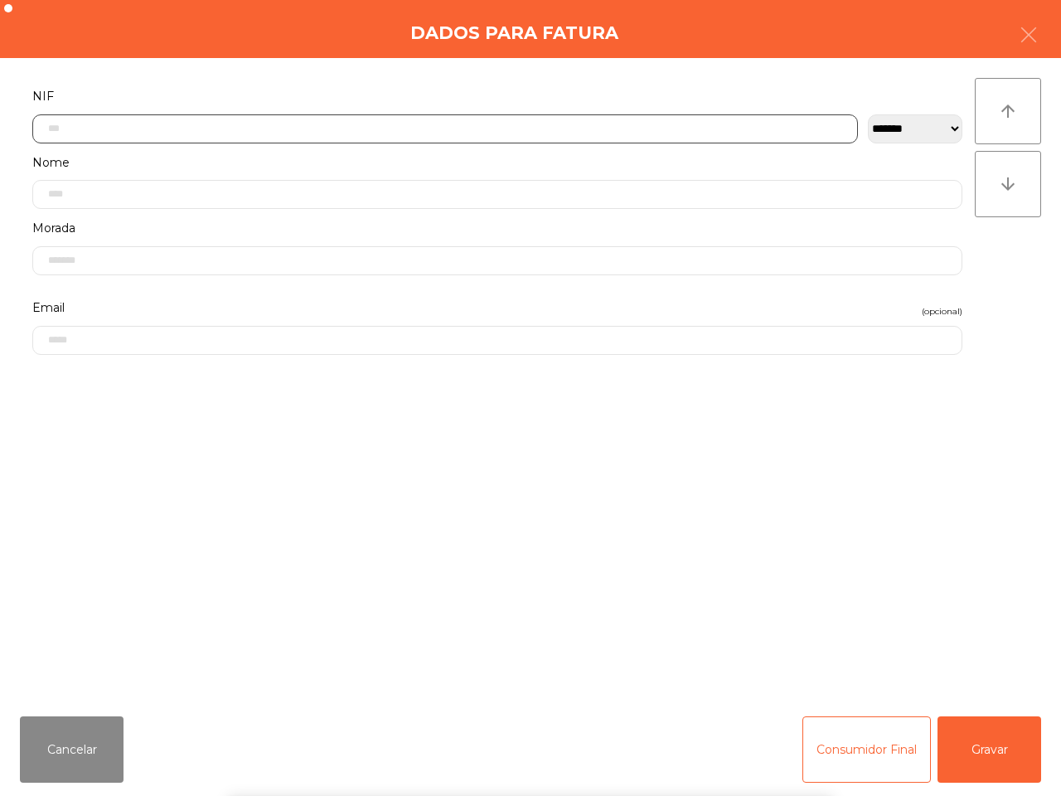
scroll to position [93, 0]
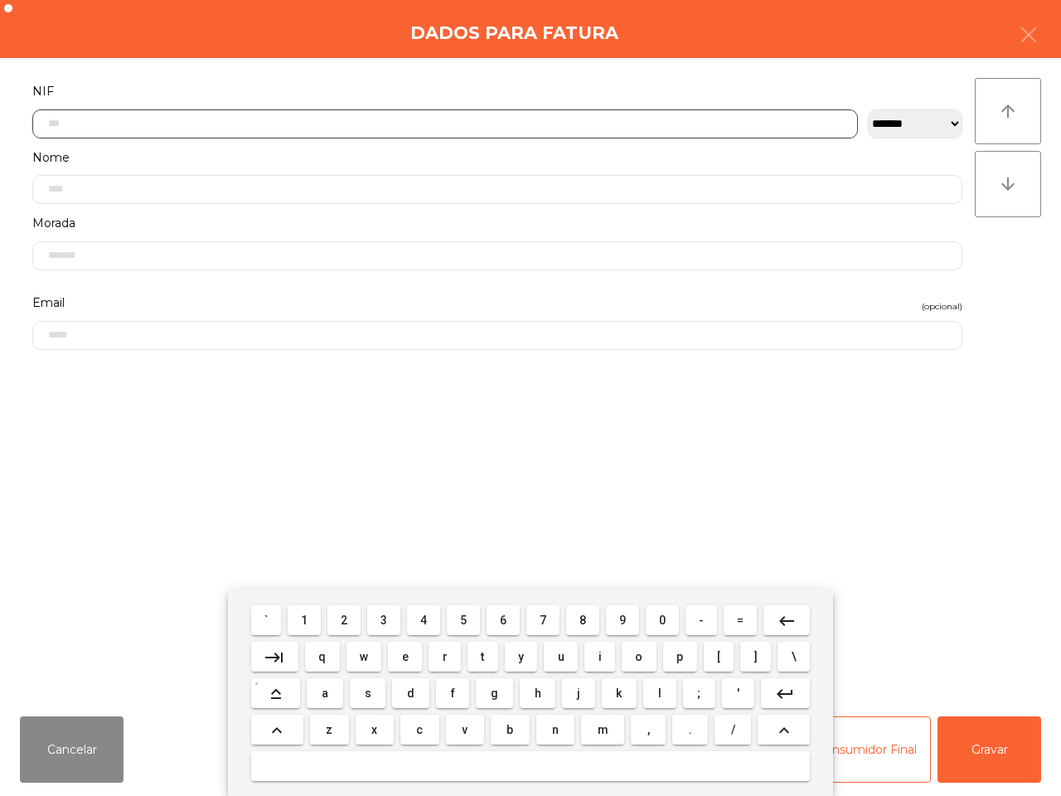
drag, startPoint x: 351, startPoint y: 619, endPoint x: 415, endPoint y: 624, distance: 64.0
click at [352, 620] on button "2" at bounding box center [344, 620] width 33 height 30
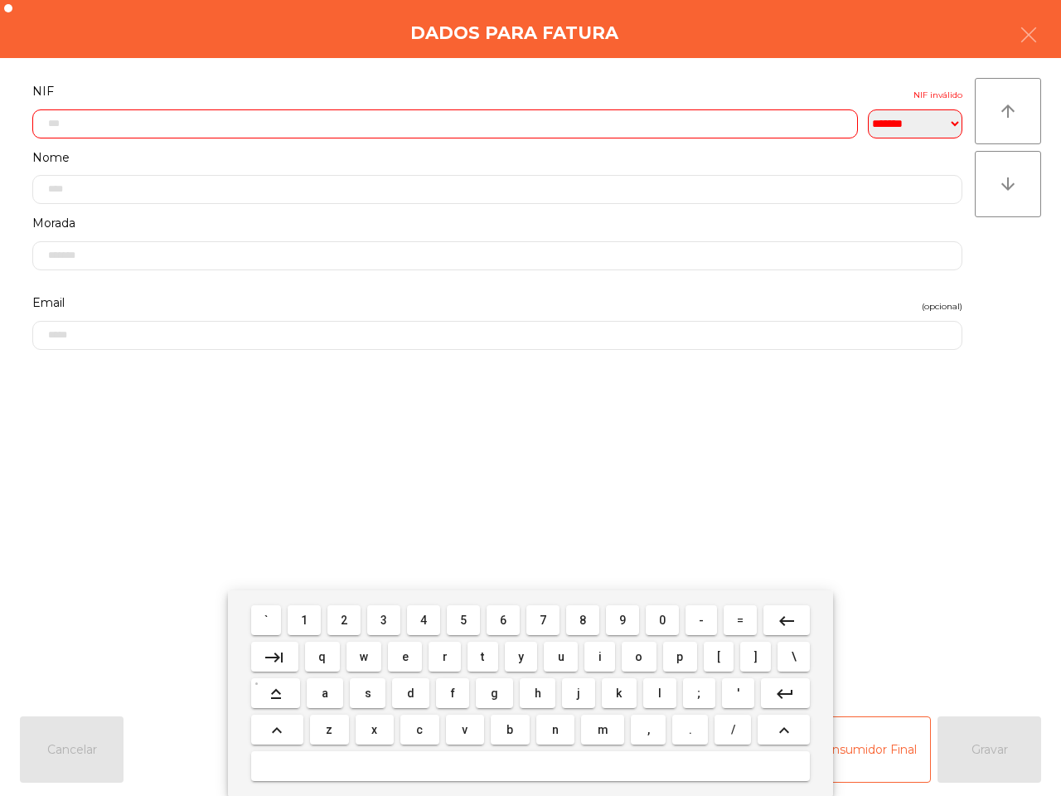
click at [502, 618] on span "6" at bounding box center [503, 620] width 7 height 13
click at [550, 619] on button "7" at bounding box center [542, 620] width 33 height 30
click at [313, 611] on button "1" at bounding box center [304, 620] width 33 height 30
click at [392, 623] on button "3" at bounding box center [383, 620] width 33 height 30
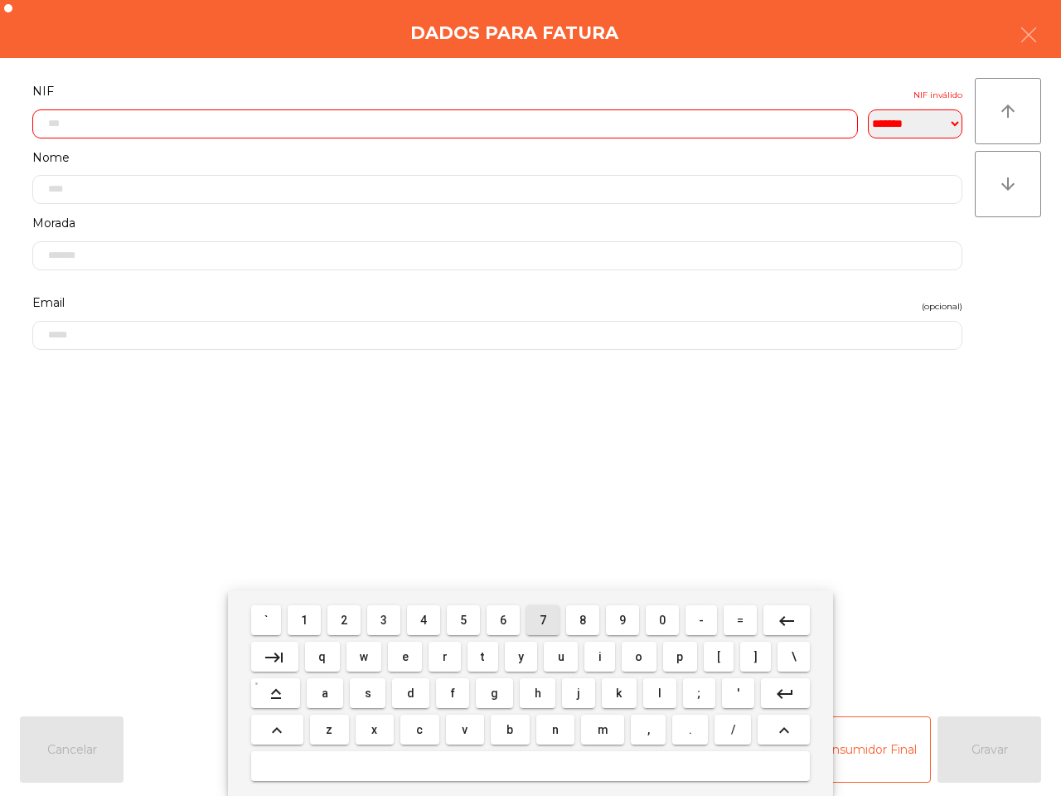
click at [541, 619] on span "7" at bounding box center [543, 620] width 7 height 13
click at [627, 619] on button "9" at bounding box center [622, 620] width 33 height 30
click at [387, 620] on span "3" at bounding box center [384, 620] width 7 height 13
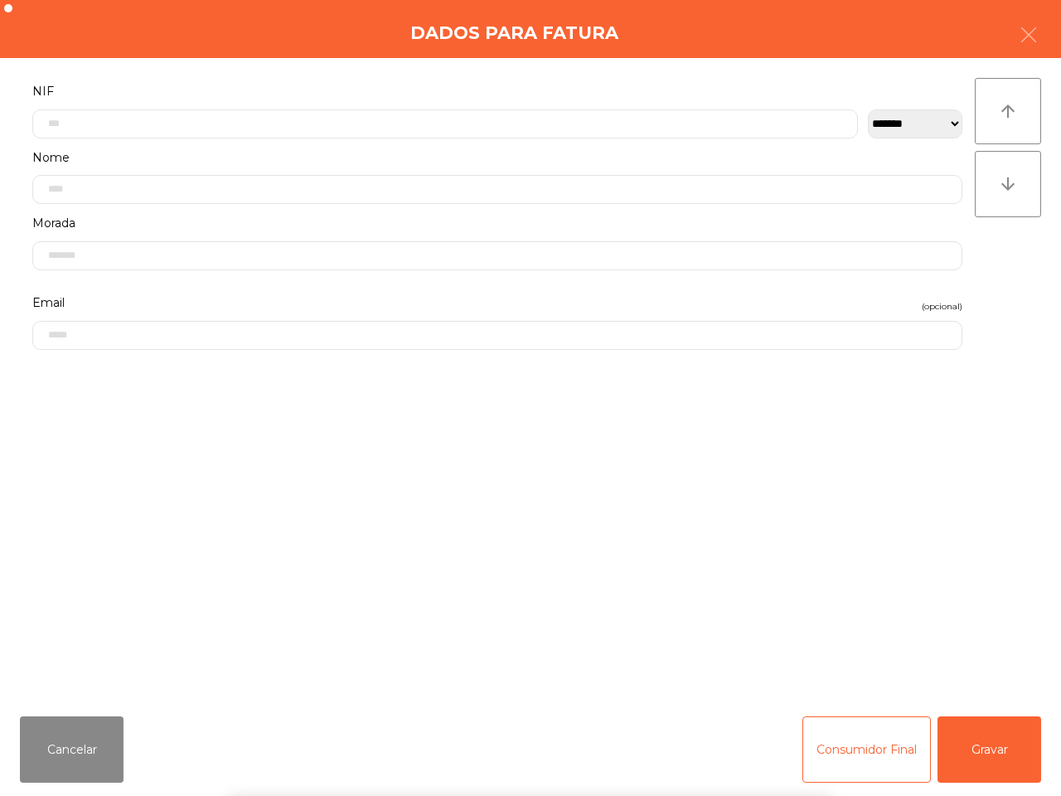
click at [991, 752] on div "` 1 2 3 4 5 6 7 8 9 0 - = keyboard_backspace keyboard_tab q w e r t y u i o p […" at bounding box center [530, 693] width 1061 height 206
click at [987, 756] on button "Gravar" at bounding box center [990, 749] width 104 height 66
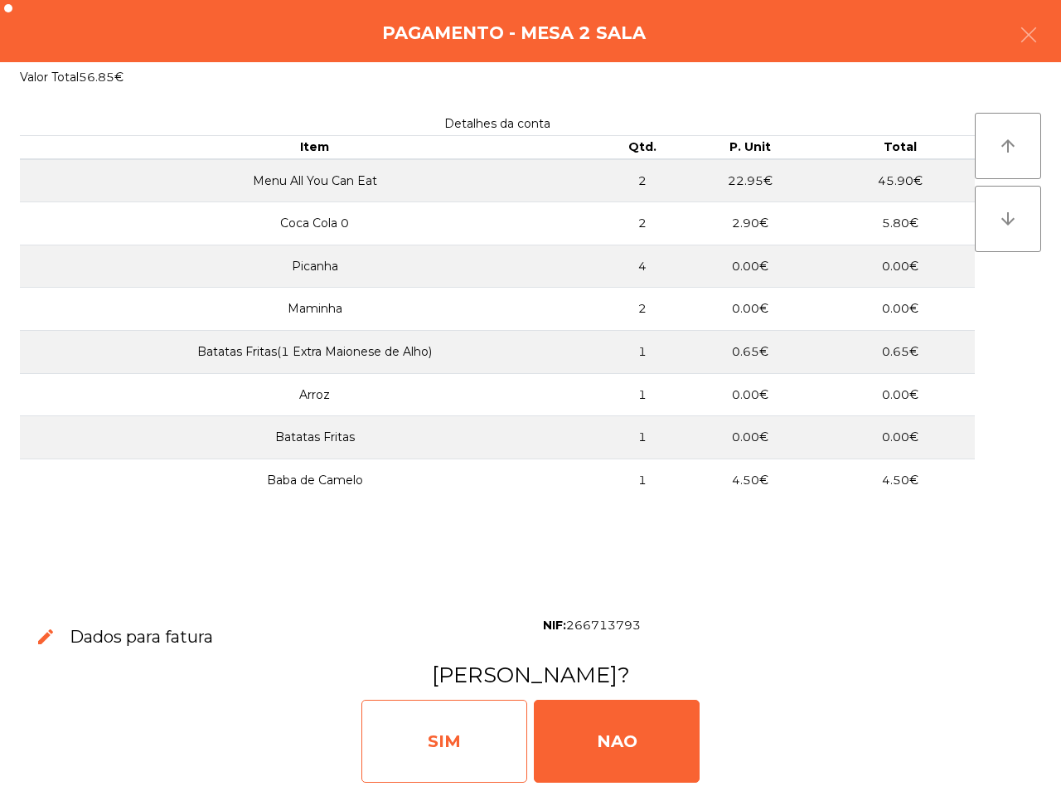
drag, startPoint x: 494, startPoint y: 724, endPoint x: 510, endPoint y: 713, distance: 19.1
click at [495, 726] on div "SIM" at bounding box center [444, 741] width 166 height 83
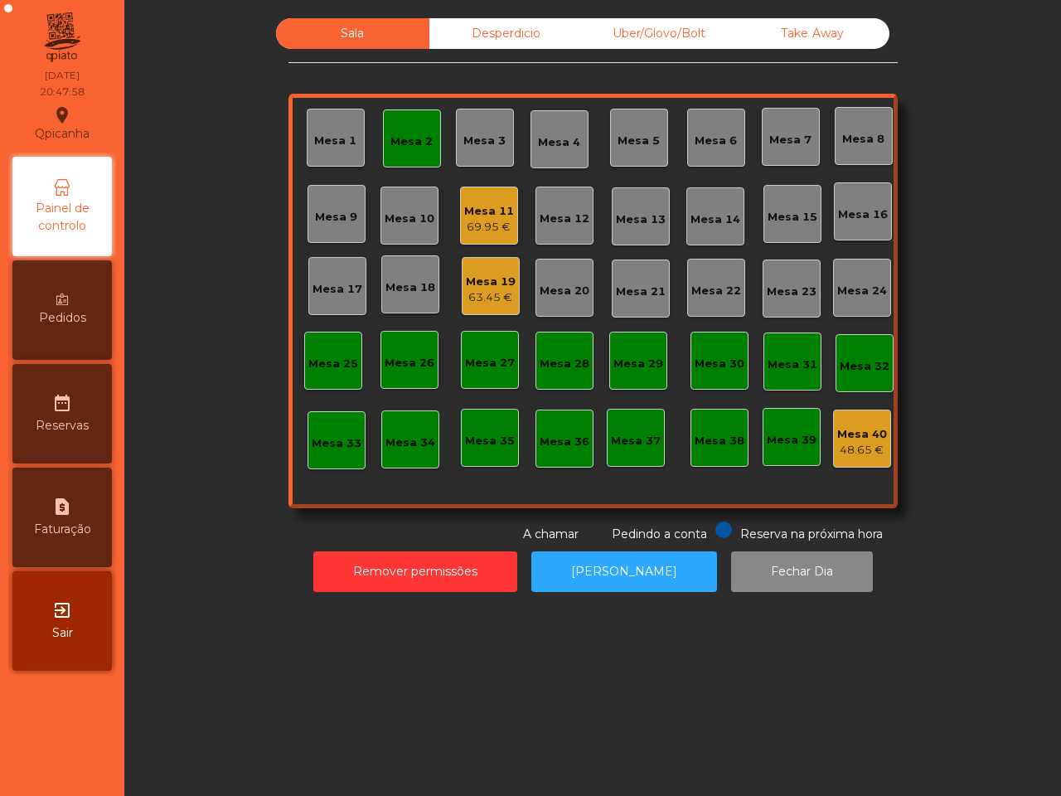
click at [565, 408] on div "Mesa 1 Mesa 2 Mesa 3 Mesa 4 Mesa 5 Mesa 6 Mesa 7 Mesa 8 Mesa 9 Mesa 10 Mesa 11 …" at bounding box center [593, 301] width 609 height 415
click at [419, 149] on div "Mesa 2" at bounding box center [412, 141] width 42 height 17
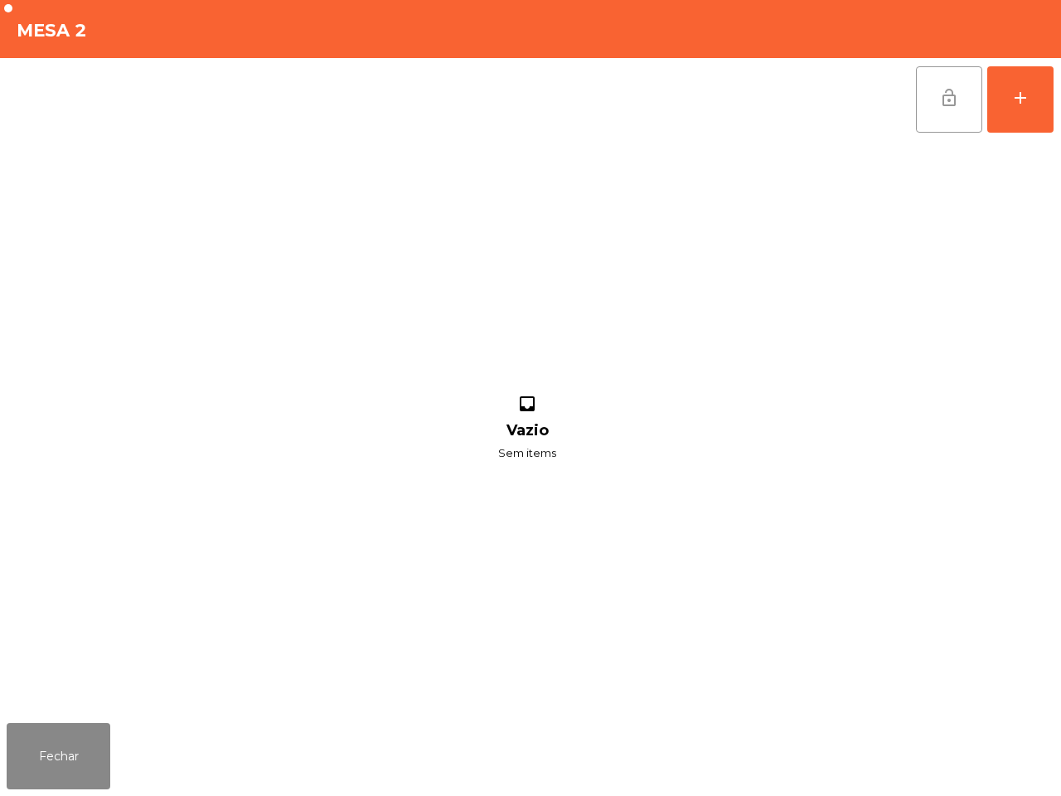
click at [949, 89] on span "lock_open" at bounding box center [949, 98] width 20 height 20
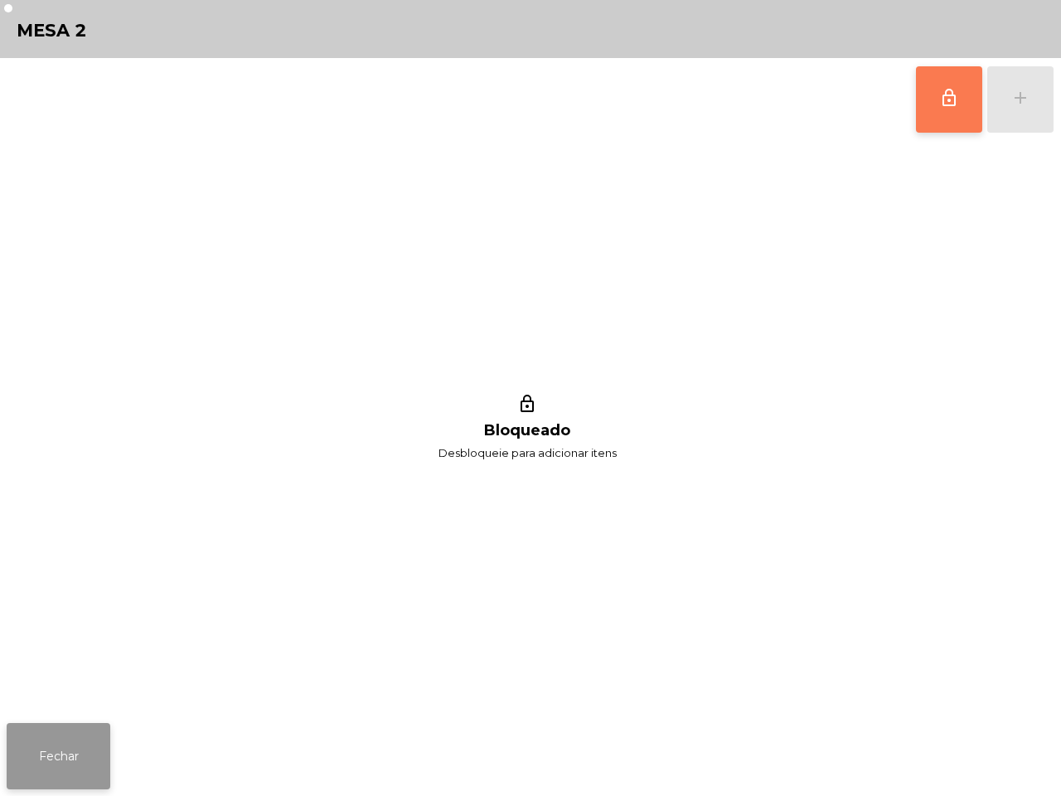
click at [75, 759] on button "Fechar" at bounding box center [59, 756] width 104 height 66
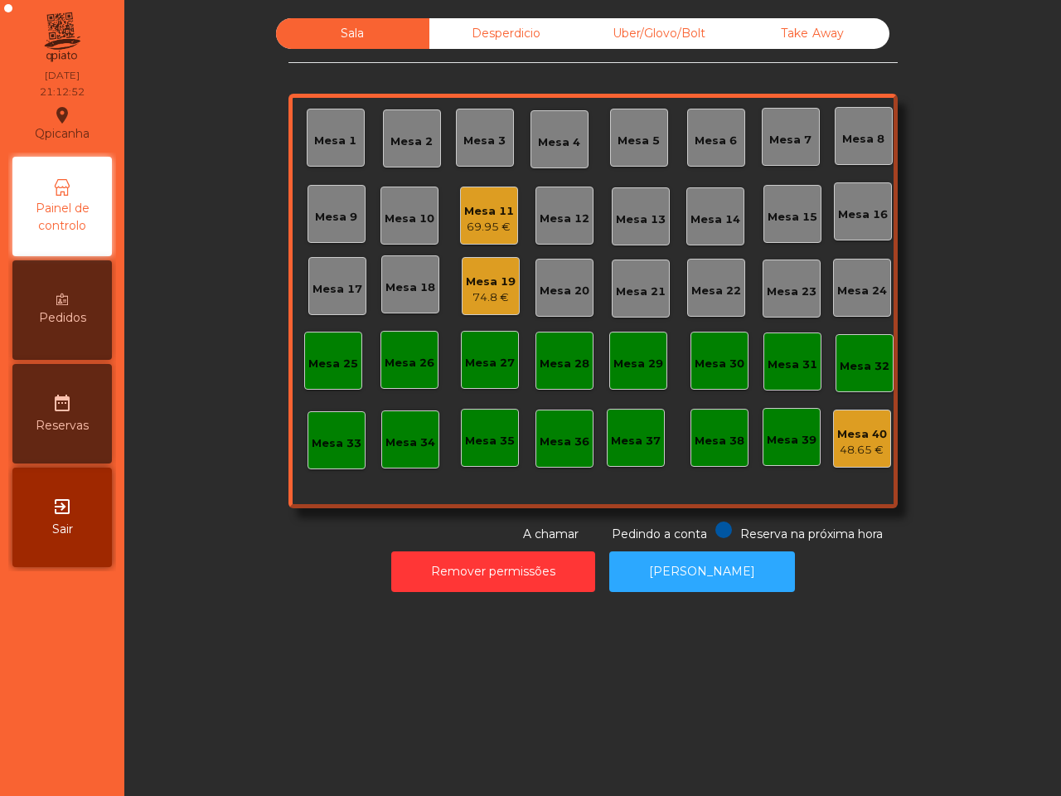
drag, startPoint x: 370, startPoint y: 508, endPoint x: 400, endPoint y: 246, distance: 263.8
click at [369, 507] on div "Sala Desperdicio Uber/Glovo/Bolt Take Away Mesa 1 Mesa 2 [GEOGRAPHIC_DATA] 4 [G…" at bounding box center [593, 280] width 609 height 525
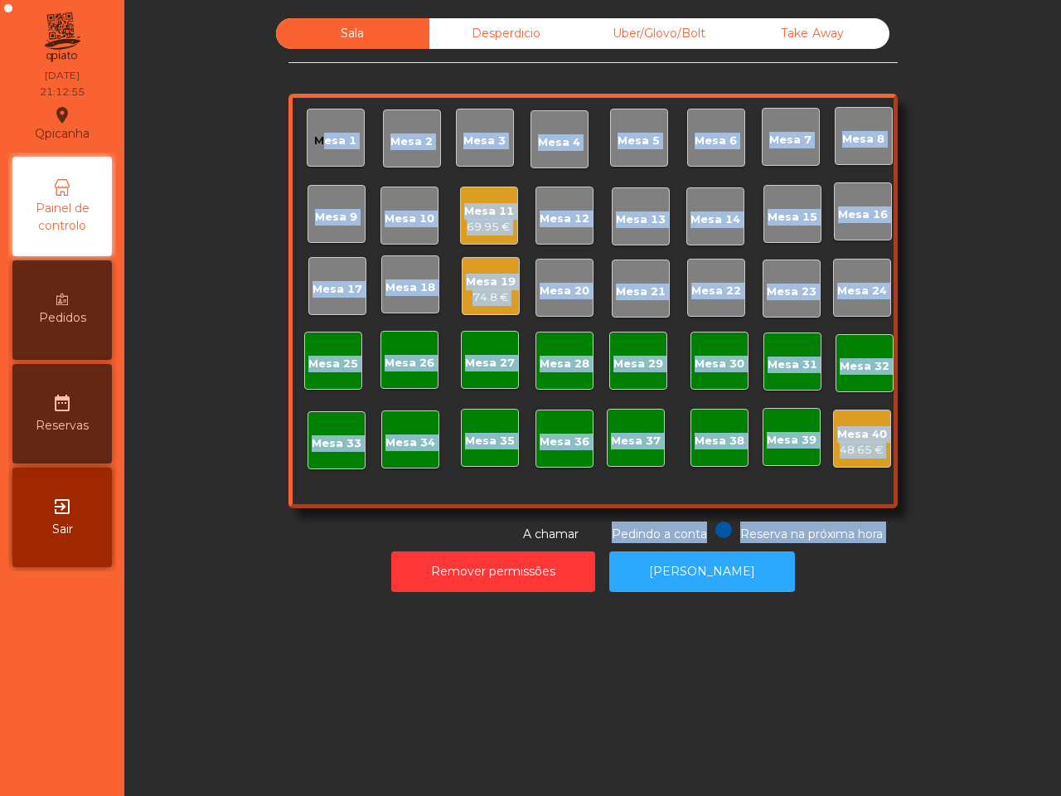
click at [470, 290] on div "74.8 €" at bounding box center [491, 297] width 50 height 17
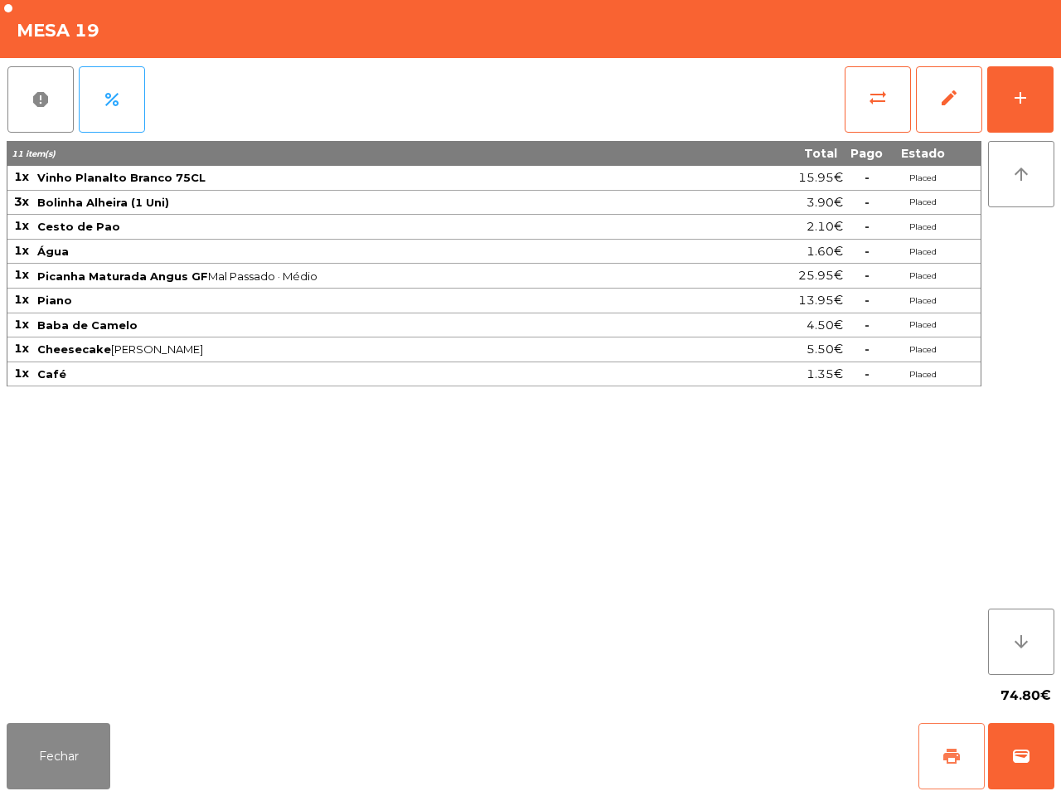
drag, startPoint x: 939, startPoint y: 742, endPoint x: 933, endPoint y: 735, distance: 9.4
click at [941, 743] on button "print" at bounding box center [952, 756] width 66 height 66
click at [890, 720] on div "Fechar print wallet" at bounding box center [530, 756] width 1061 height 80
click at [1033, 752] on button "wallet" at bounding box center [1021, 756] width 66 height 66
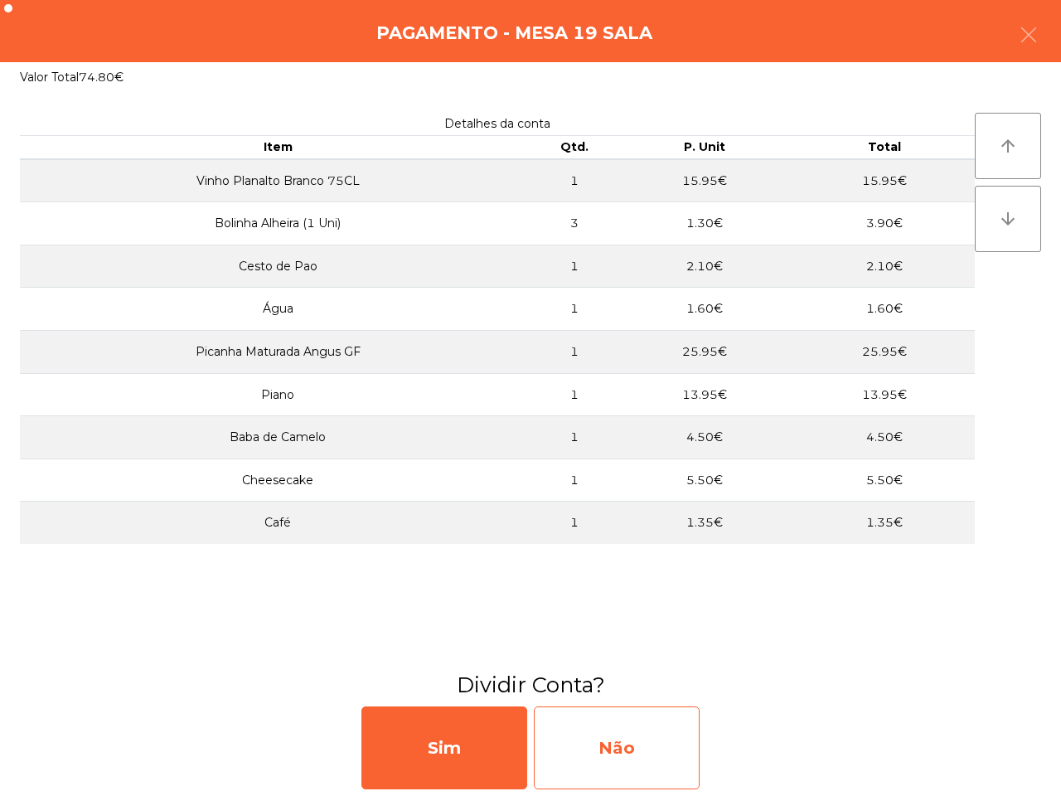
click at [663, 757] on div "Não" at bounding box center [617, 747] width 166 height 83
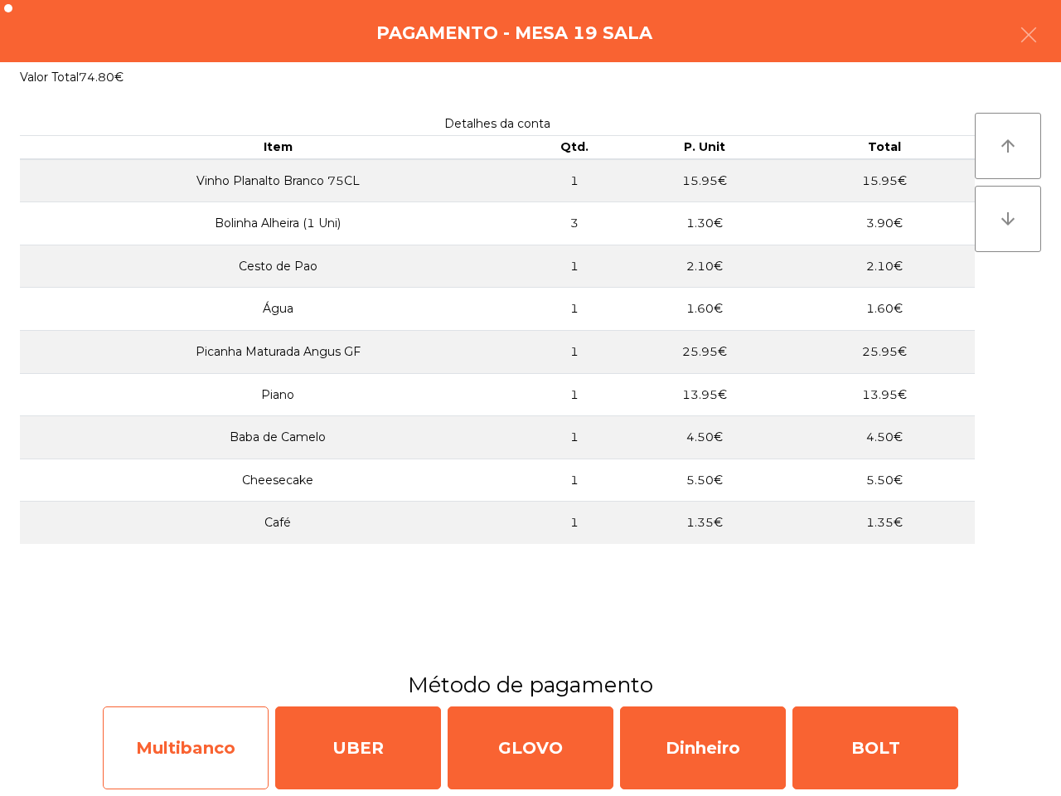
click at [216, 731] on div "Multibanco" at bounding box center [186, 747] width 166 height 83
select select "**"
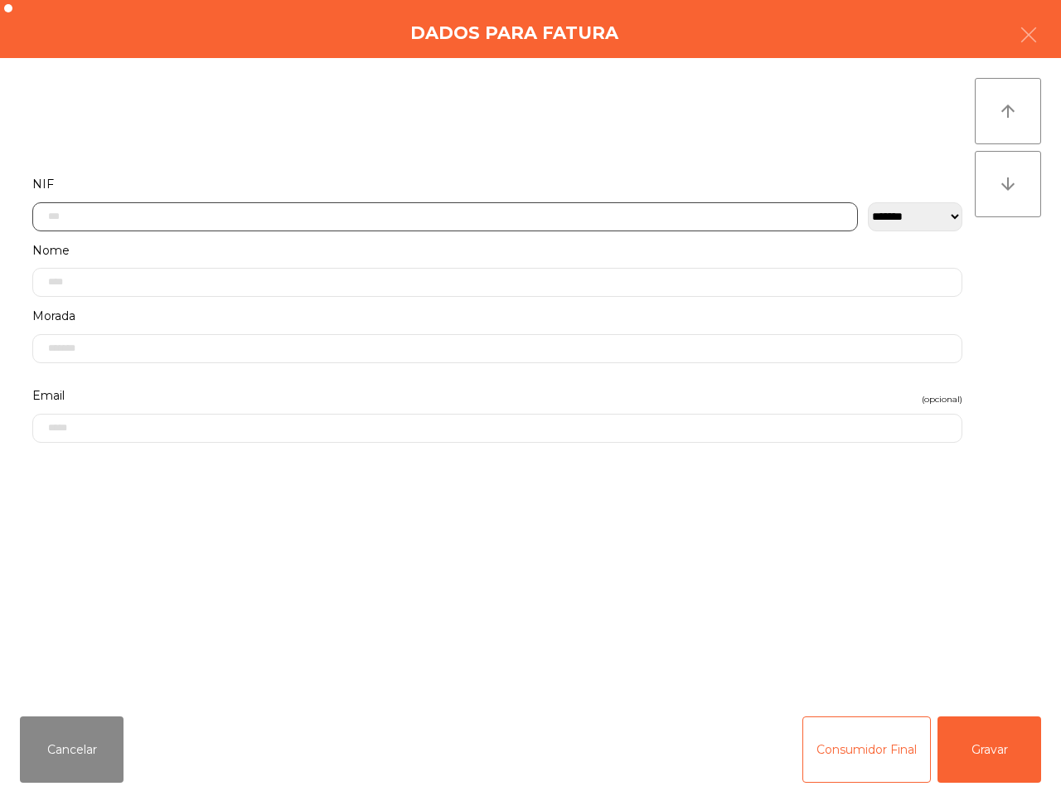
click at [341, 216] on input "text" at bounding box center [445, 216] width 826 height 29
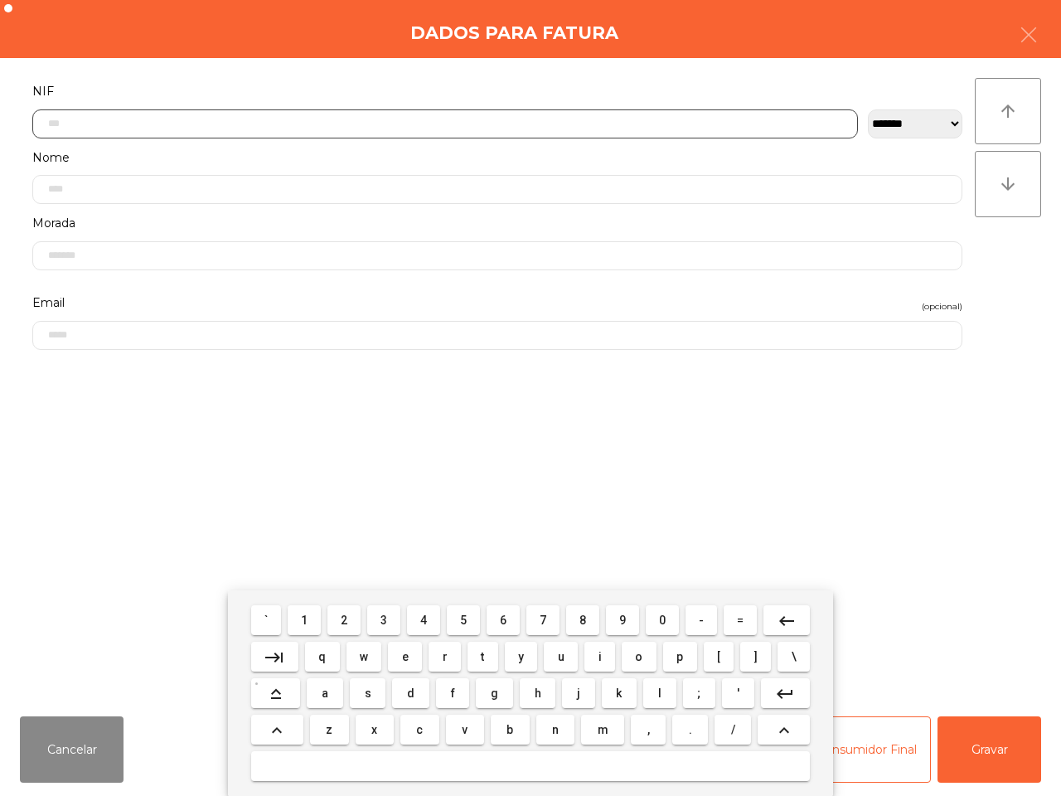
click at [347, 624] on span "2" at bounding box center [344, 620] width 7 height 13
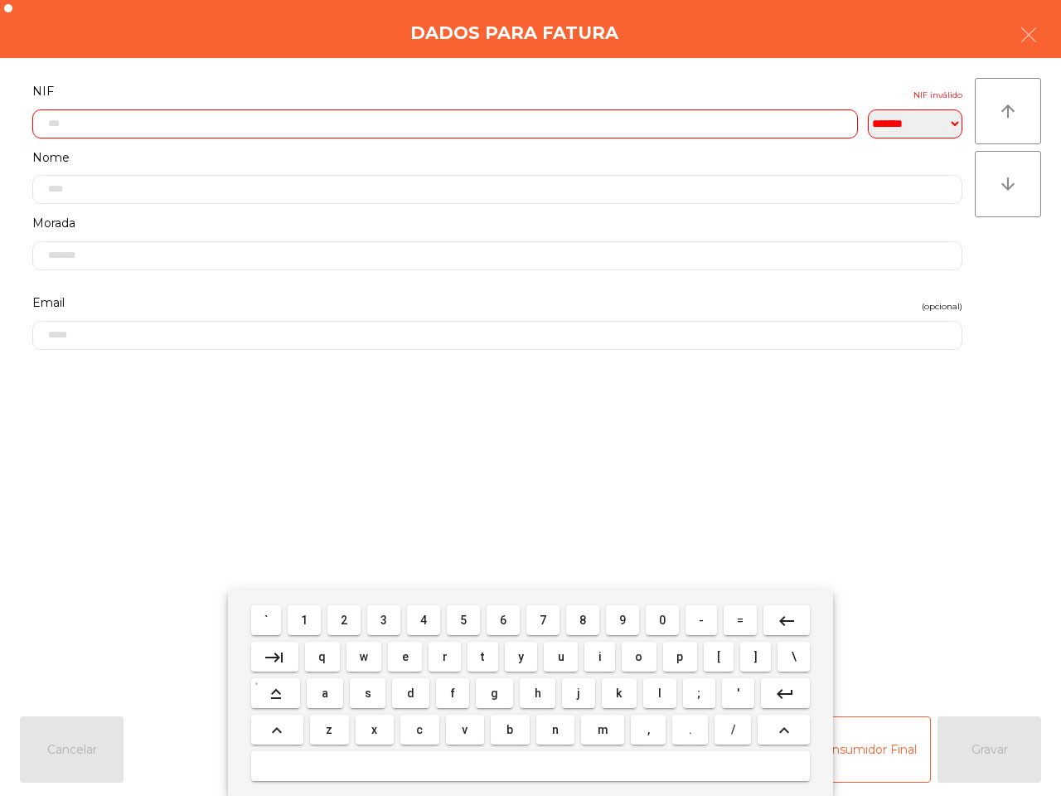
click at [669, 626] on button "0" at bounding box center [662, 620] width 33 height 30
click at [502, 626] on span "6" at bounding box center [503, 620] width 7 height 13
click at [510, 622] on button "6" at bounding box center [503, 620] width 33 height 30
click at [427, 622] on span "4" at bounding box center [423, 620] width 7 height 13
click at [342, 614] on span "2" at bounding box center [344, 620] width 7 height 13
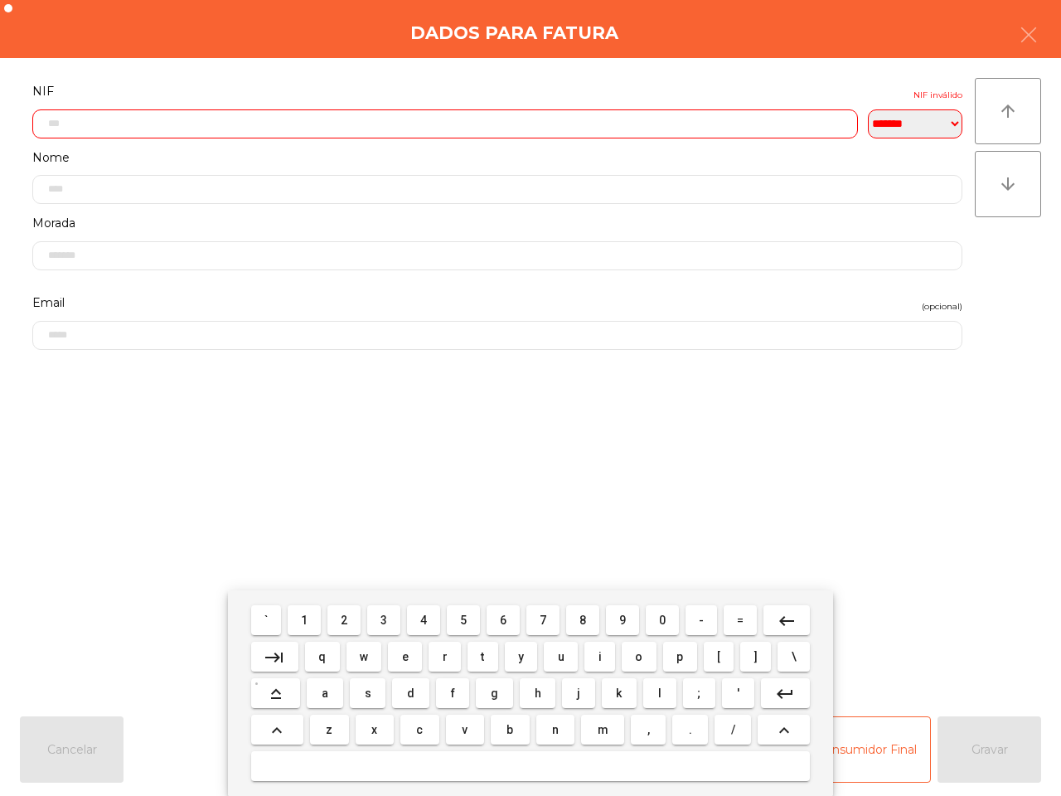
click at [659, 623] on span "0" at bounding box center [662, 620] width 7 height 13
click at [574, 620] on button "8" at bounding box center [582, 620] width 33 height 30
click at [387, 619] on span "3" at bounding box center [384, 620] width 7 height 13
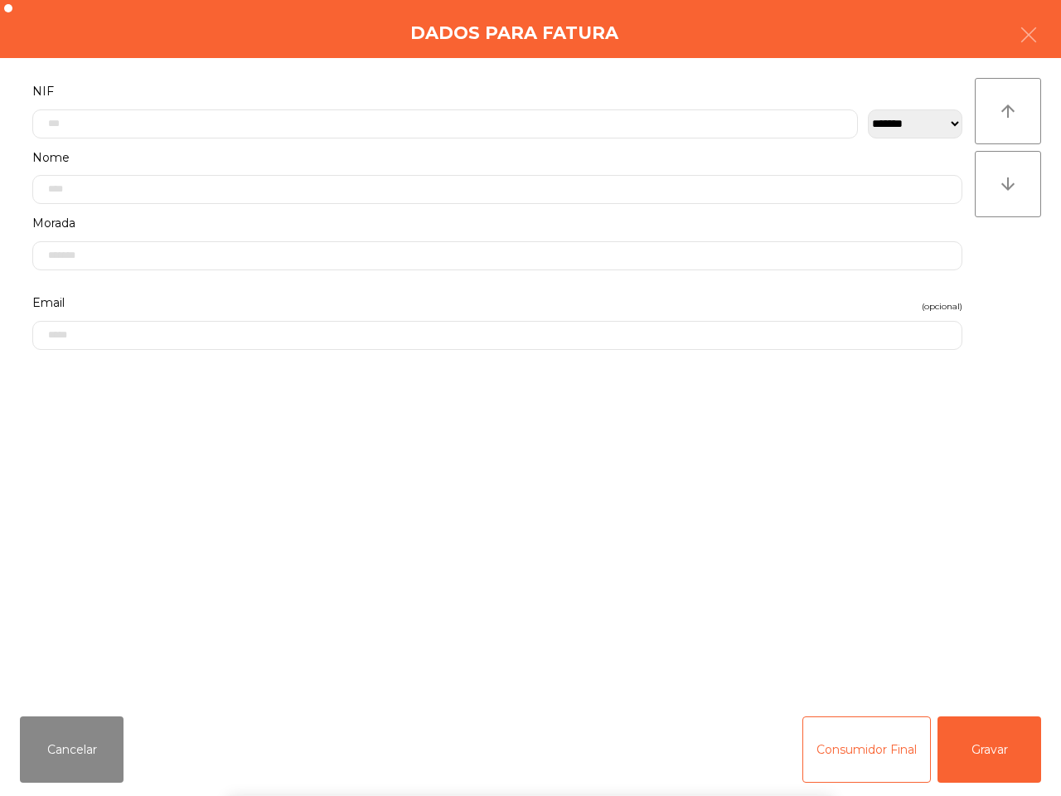
click at [984, 752] on div "` 1 2 3 4 5 6 7 8 9 0 - = keyboard_backspace keyboard_tab q w e r t y u i o p […" at bounding box center [530, 693] width 1061 height 206
click at [979, 759] on div "` 1 2 3 4 5 6 7 8 9 0 - = keyboard_backspace keyboard_tab q w e r t y u i o p […" at bounding box center [530, 693] width 1061 height 206
click at [981, 754] on button "Gravar" at bounding box center [990, 749] width 104 height 66
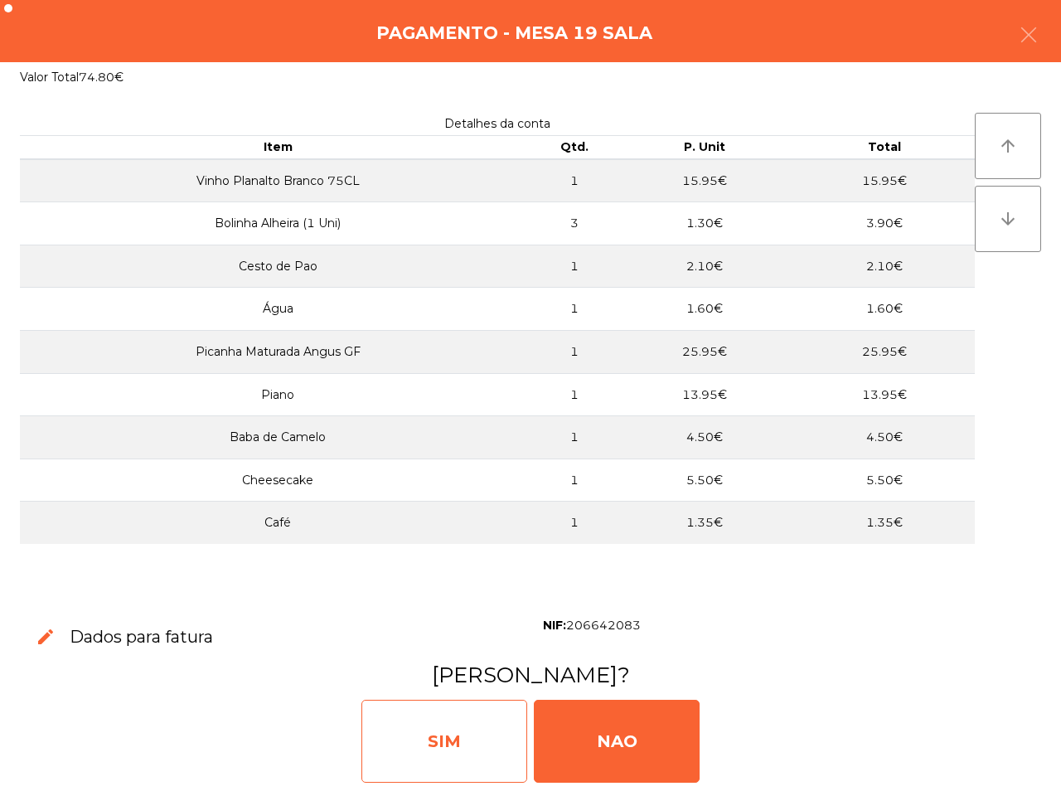
click at [507, 723] on div "SIM" at bounding box center [444, 741] width 166 height 83
